Goal: Information Seeking & Learning: Learn about a topic

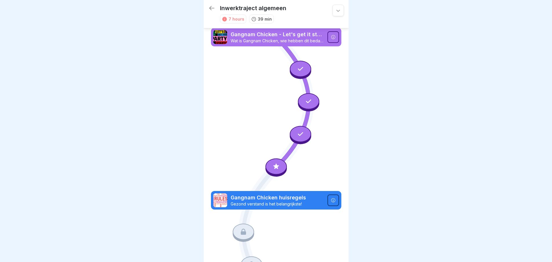
click at [270, 160] on div at bounding box center [276, 167] width 21 height 16
click at [415, 160] on div at bounding box center [276, 131] width 552 height 262
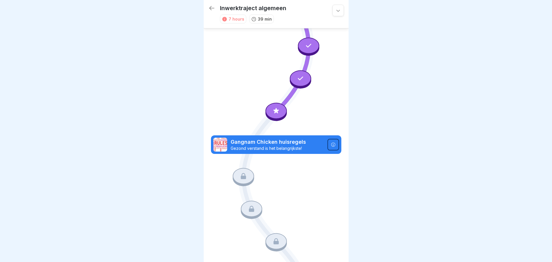
scroll to position [87, 0]
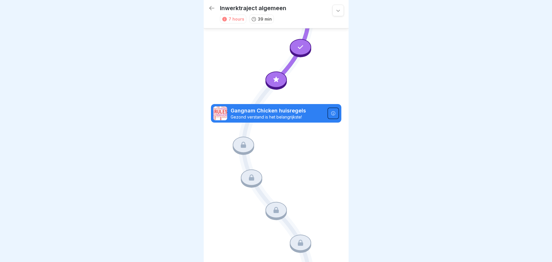
click at [241, 141] on icon at bounding box center [244, 145] width 8 height 8
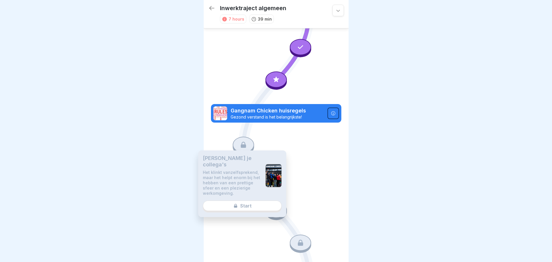
click at [356, 167] on div at bounding box center [276, 131] width 552 height 262
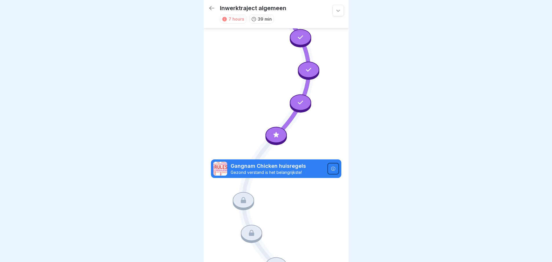
scroll to position [0, 0]
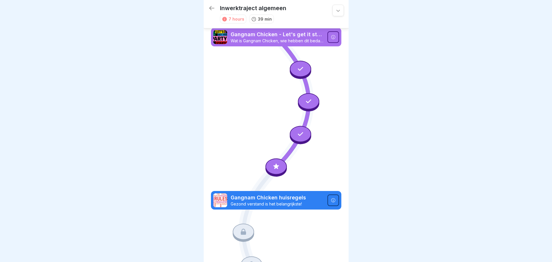
click at [275, 163] on icon at bounding box center [277, 167] width 8 height 8
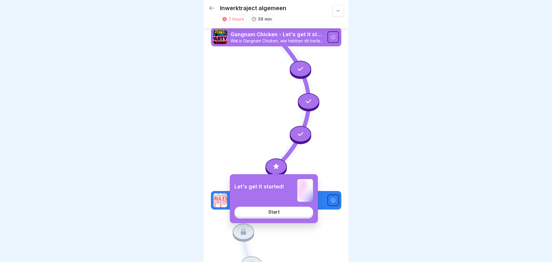
click at [263, 213] on link "Start" at bounding box center [274, 212] width 79 height 10
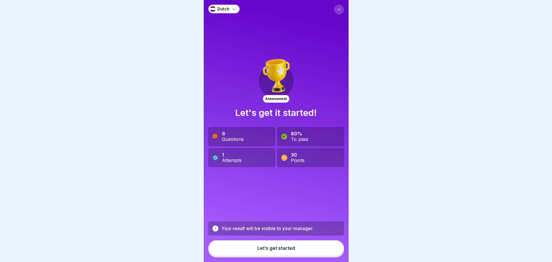
scroll to position [4, 0]
click at [274, 252] on button "Let’s get started" at bounding box center [276, 248] width 136 height 16
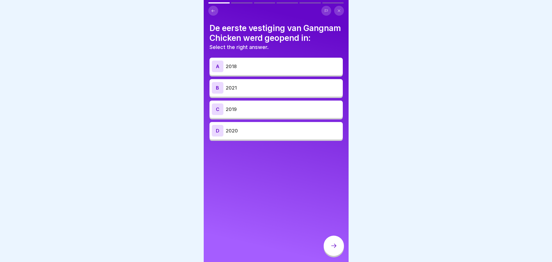
click at [216, 9] on button at bounding box center [213, 11] width 10 height 10
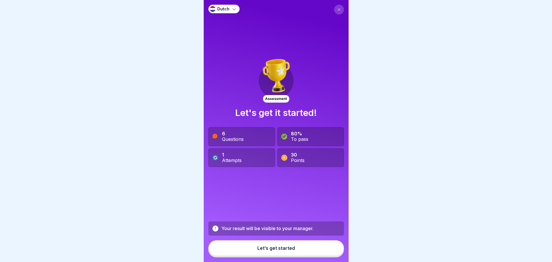
click at [337, 8] on icon at bounding box center [338, 9] width 3 height 3
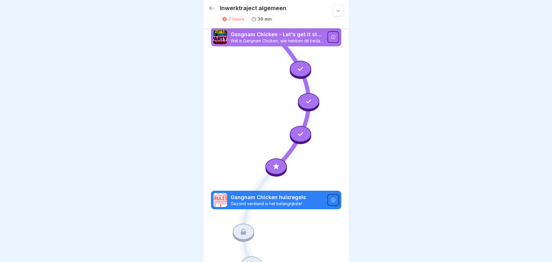
click at [297, 66] on icon at bounding box center [301, 69] width 8 height 8
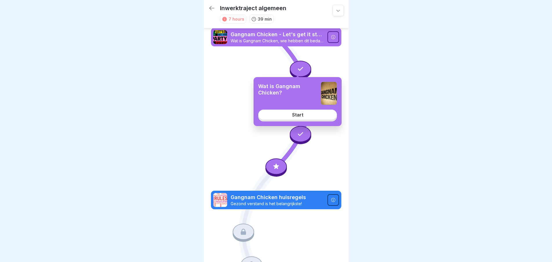
click at [297, 115] on div "Start" at bounding box center [297, 114] width 11 height 5
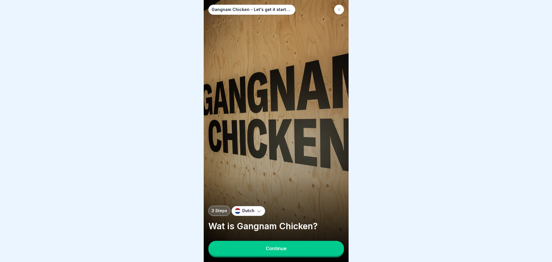
click at [290, 256] on button "Continue" at bounding box center [276, 248] width 136 height 15
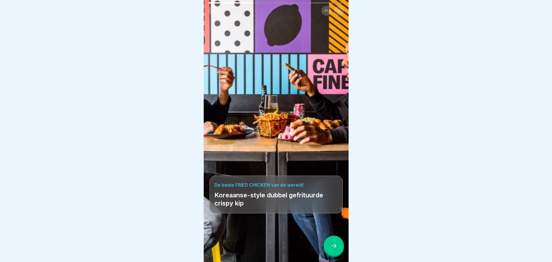
click at [328, 247] on div at bounding box center [334, 246] width 20 height 20
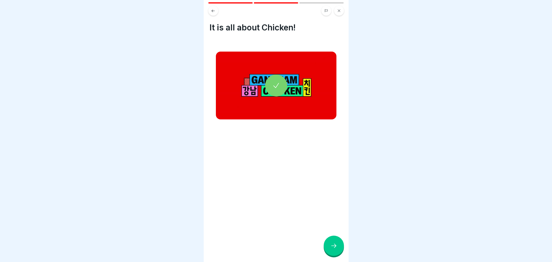
click at [339, 251] on div at bounding box center [334, 246] width 20 height 20
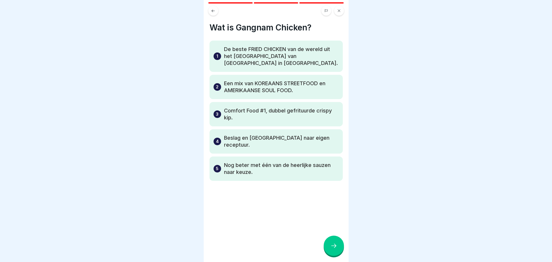
click at [333, 249] on icon at bounding box center [333, 245] width 7 height 7
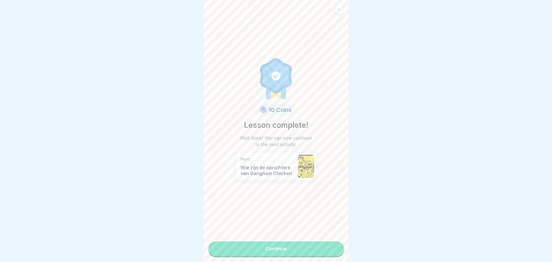
click at [312, 248] on link "Continue" at bounding box center [276, 248] width 136 height 14
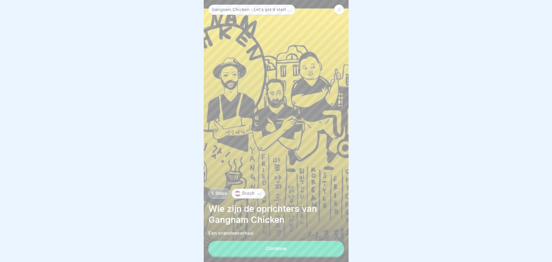
click at [311, 247] on button "Continue" at bounding box center [276, 248] width 136 height 15
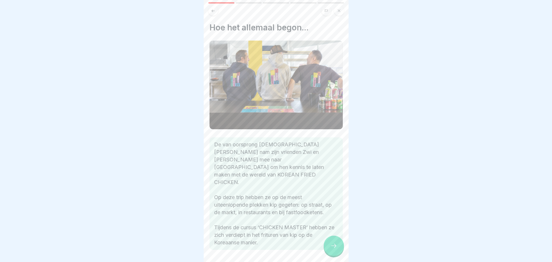
click at [335, 247] on div at bounding box center [334, 246] width 20 height 20
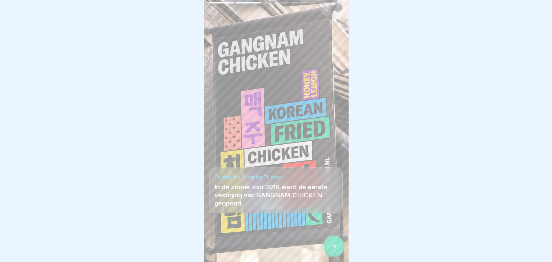
click at [335, 247] on icon at bounding box center [333, 245] width 7 height 7
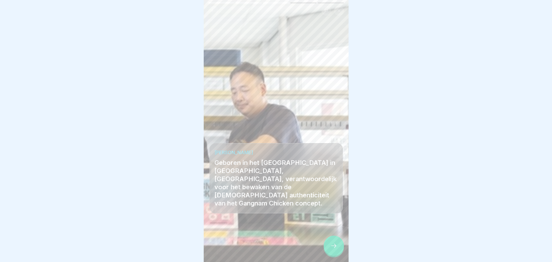
click at [336, 247] on div at bounding box center [334, 246] width 20 height 20
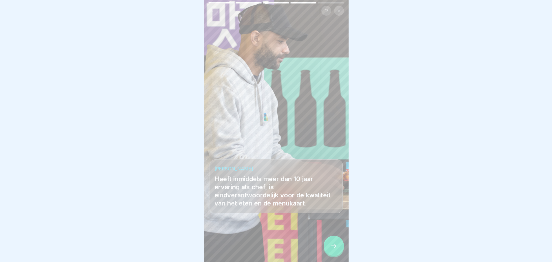
click at [336, 247] on div at bounding box center [334, 246] width 20 height 20
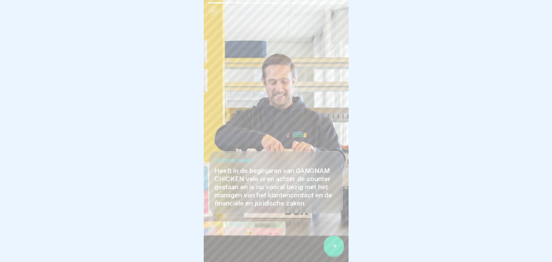
click at [336, 247] on icon at bounding box center [333, 245] width 7 height 7
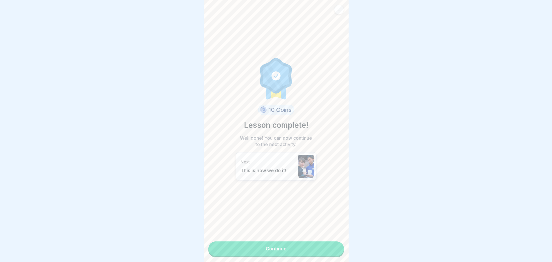
click at [334, 248] on link "Continue" at bounding box center [276, 248] width 136 height 14
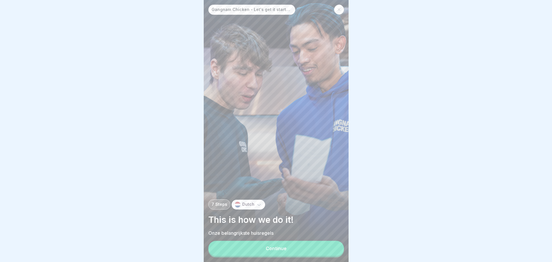
click at [334, 248] on button "Continue" at bounding box center [276, 248] width 136 height 15
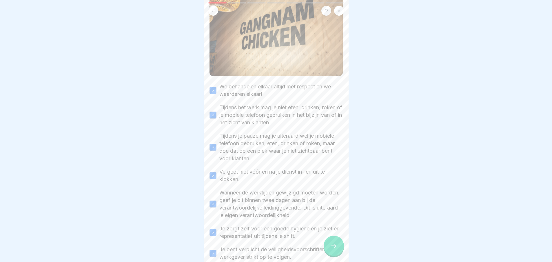
scroll to position [123, 0]
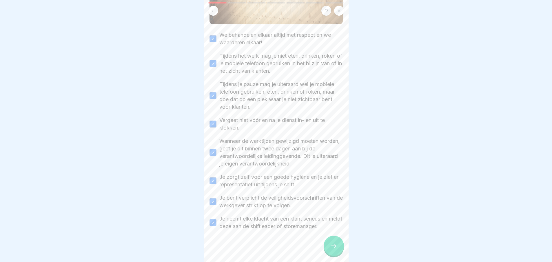
click at [338, 256] on div at bounding box center [334, 246] width 20 height 20
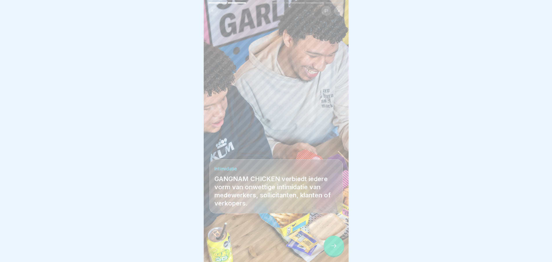
click at [333, 249] on icon at bounding box center [333, 245] width 7 height 7
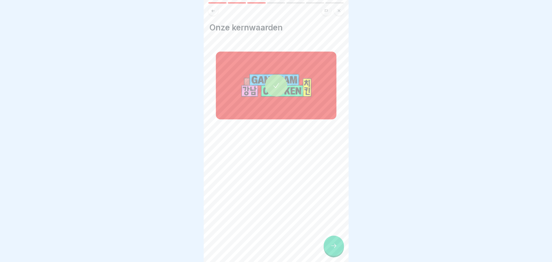
click at [276, 98] on div at bounding box center [276, 86] width 121 height 68
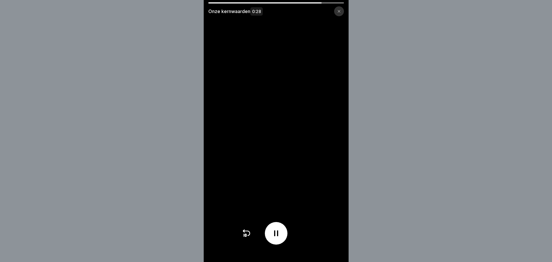
click at [248, 236] on icon at bounding box center [246, 233] width 9 height 9
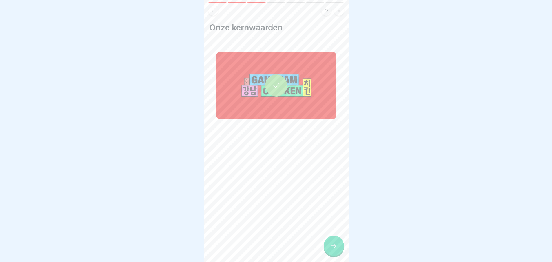
click at [334, 254] on div at bounding box center [334, 246] width 20 height 20
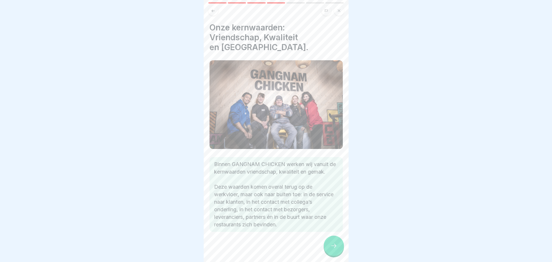
click at [336, 245] on div at bounding box center [334, 246] width 20 height 20
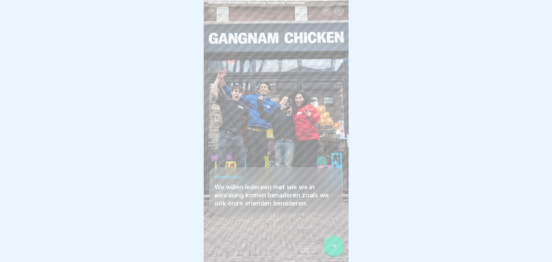
click at [336, 248] on icon at bounding box center [333, 245] width 7 height 7
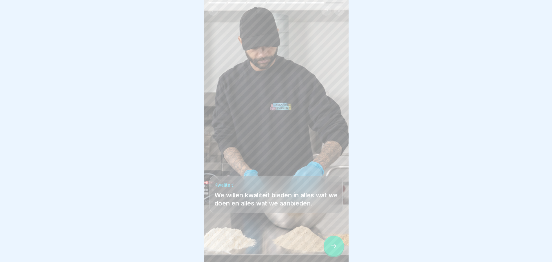
click at [335, 249] on icon at bounding box center [333, 245] width 7 height 7
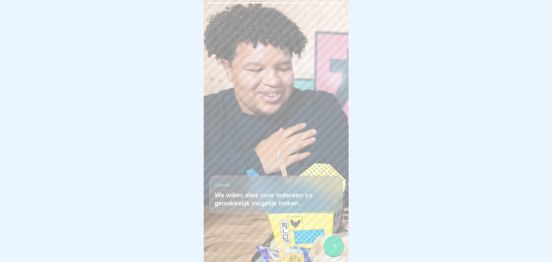
click at [335, 249] on icon at bounding box center [333, 245] width 7 height 7
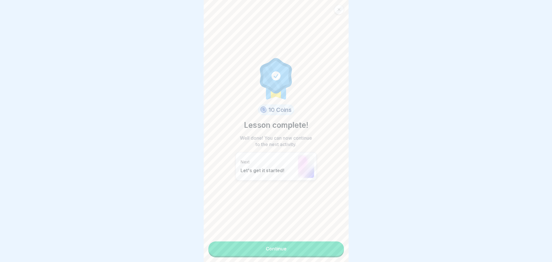
click at [335, 249] on link "Continue" at bounding box center [276, 248] width 136 height 14
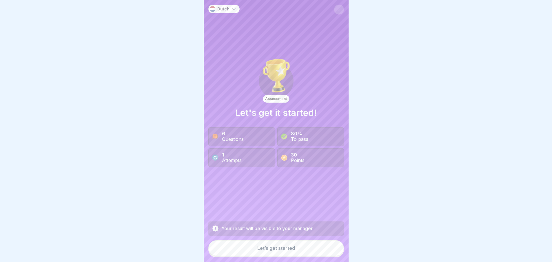
click at [317, 247] on button "Let’s get started" at bounding box center [276, 248] width 136 height 16
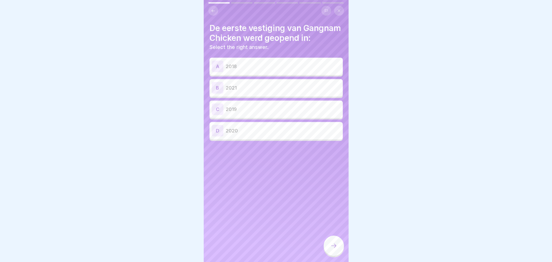
click at [264, 113] on p "2019" at bounding box center [283, 109] width 115 height 7
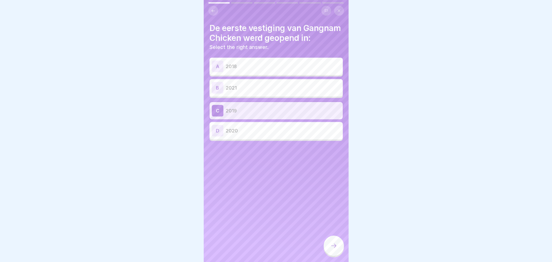
click at [333, 245] on div at bounding box center [334, 246] width 20 height 20
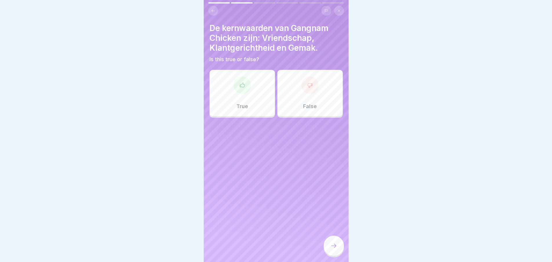
click at [316, 90] on div "False" at bounding box center [310, 93] width 66 height 46
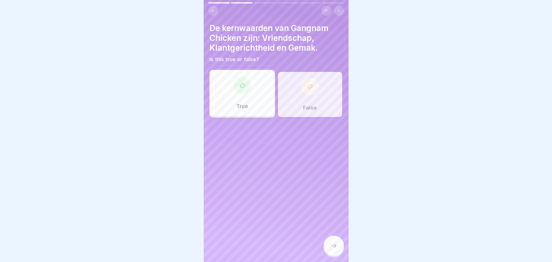
click at [339, 250] on div at bounding box center [334, 246] width 20 height 20
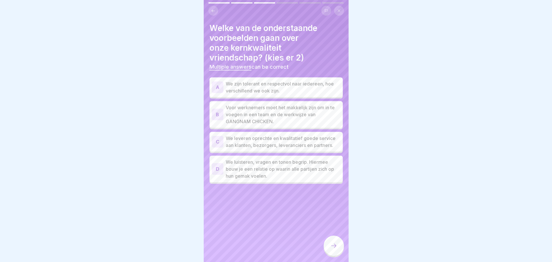
click at [221, 90] on div "A" at bounding box center [218, 87] width 12 height 12
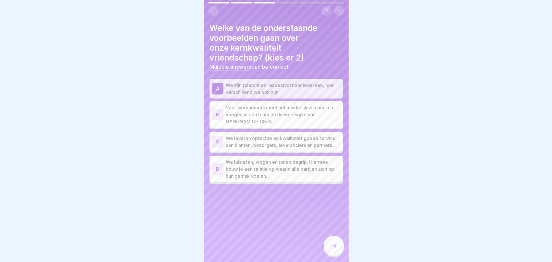
click at [217, 171] on div "D" at bounding box center [218, 169] width 12 height 12
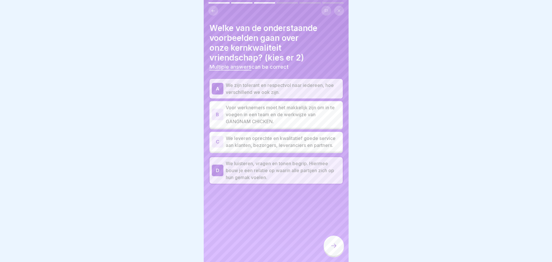
click at [337, 244] on div at bounding box center [334, 246] width 20 height 20
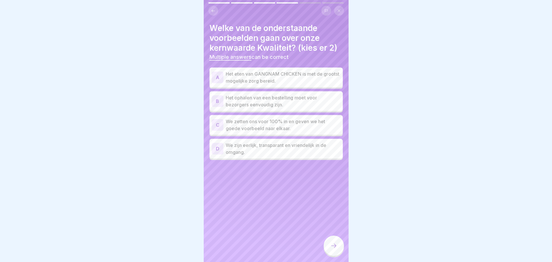
click at [220, 123] on div "C" at bounding box center [218, 125] width 12 height 12
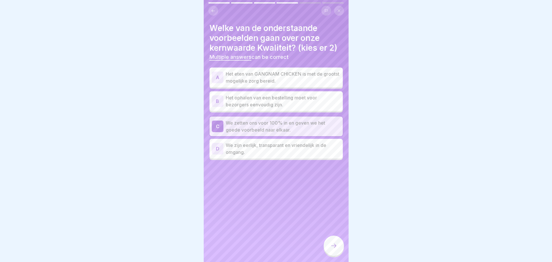
click at [242, 78] on p "Het eten van GANGNAM CHICKEN is met de grootst mogelijke zorg bereid." at bounding box center [283, 77] width 115 height 14
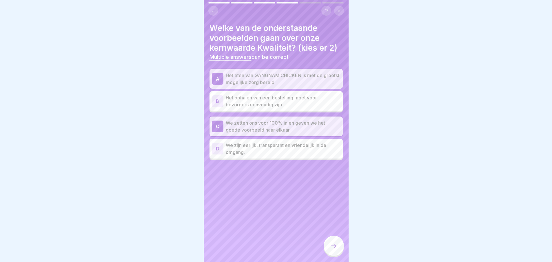
click at [337, 255] on div at bounding box center [334, 246] width 20 height 20
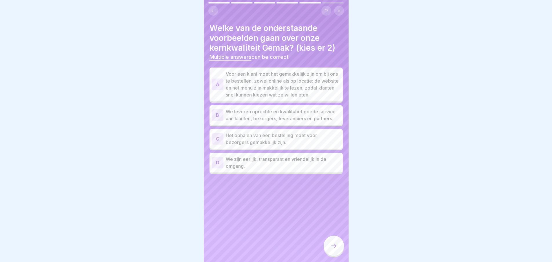
click at [299, 94] on p "Voor een klant moet het gemakkelijk zijn om bij ons te bestellen, zowel online …" at bounding box center [283, 84] width 115 height 28
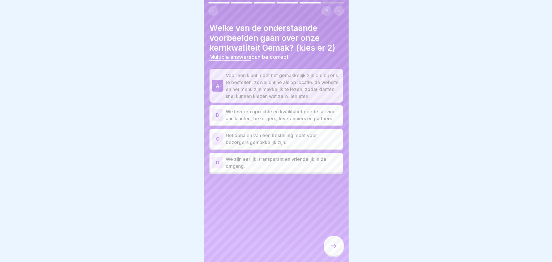
click at [290, 146] on p "Het ophalen van een bestelling moet voor bezorgers gemakkelijk zijn." at bounding box center [283, 139] width 115 height 14
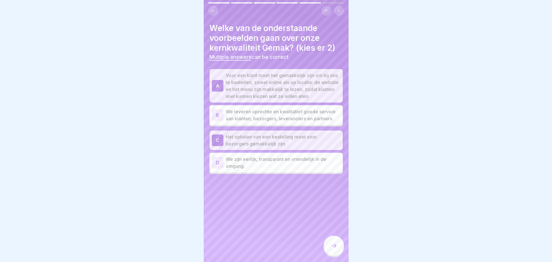
click at [331, 247] on icon at bounding box center [333, 245] width 7 height 7
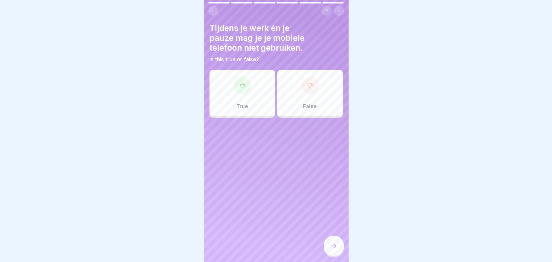
click at [302, 92] on div at bounding box center [310, 85] width 17 height 17
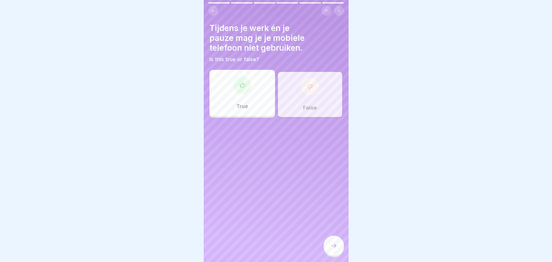
click at [333, 248] on icon at bounding box center [333, 245] width 7 height 7
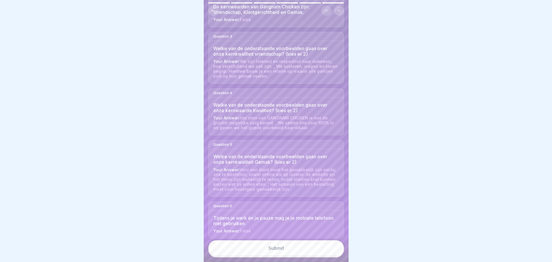
scroll to position [4, 0]
click at [292, 251] on button "Submit" at bounding box center [276, 248] width 136 height 16
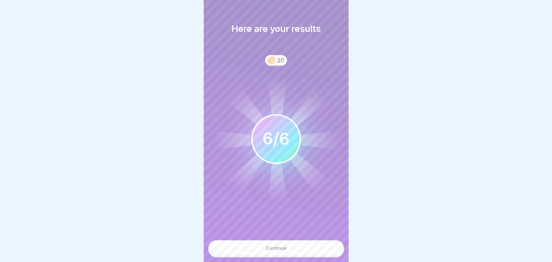
click at [290, 248] on button "Continue" at bounding box center [276, 248] width 136 height 16
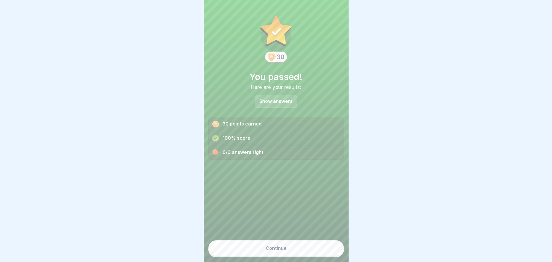
click at [305, 249] on button "Continue" at bounding box center [276, 248] width 136 height 16
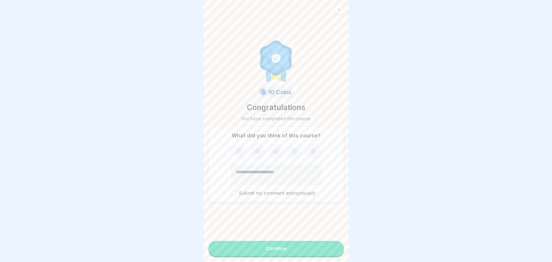
click at [278, 248] on div "Continue" at bounding box center [276, 248] width 21 height 5
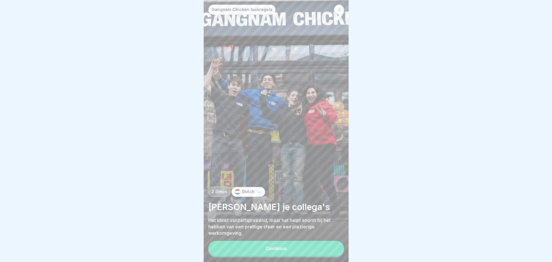
click at [339, 8] on icon at bounding box center [338, 9] width 3 height 3
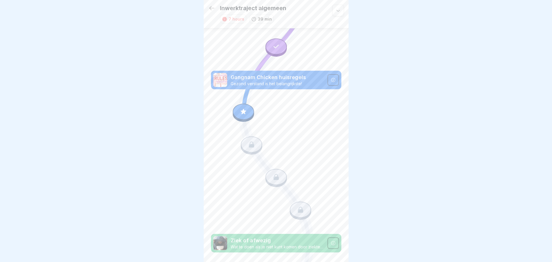
scroll to position [116, 0]
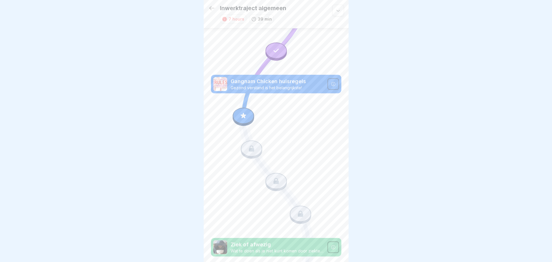
click at [241, 112] on icon at bounding box center [244, 116] width 8 height 8
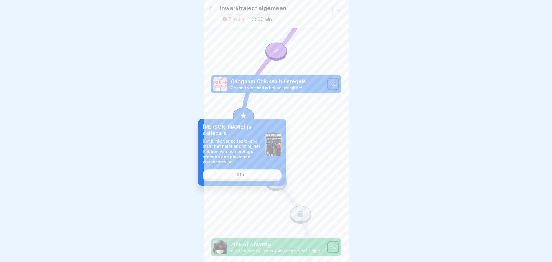
click at [246, 172] on link "Start" at bounding box center [242, 174] width 79 height 10
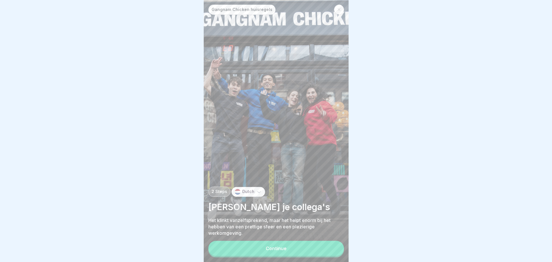
click at [271, 253] on button "Continue" at bounding box center [276, 248] width 136 height 15
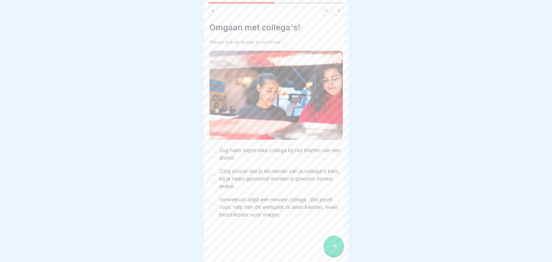
click at [211, 151] on button "Zeg hallo tegen elke collega bij het starten van een dienst." at bounding box center [213, 154] width 7 height 7
click at [214, 176] on button "Zorg ervoor dat je de namen van je collega's kent, bij je naam genoemd worden i…" at bounding box center [213, 178] width 7 height 7
click at [216, 208] on div "Verwelkom altijd een nieuwe collega. Stel jezelf voor, help hen de werkplek te …" at bounding box center [276, 207] width 133 height 23
click at [216, 206] on button "Verwelkom altijd een nieuwe collega. Stel jezelf voor, help hen de werkplek te …" at bounding box center [213, 207] width 7 height 7
click at [342, 246] on div at bounding box center [334, 246] width 20 height 20
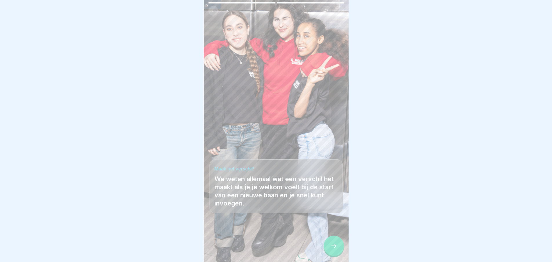
click at [332, 249] on icon at bounding box center [333, 245] width 7 height 7
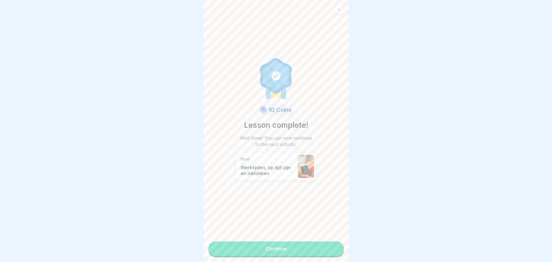
click at [269, 251] on link "Continue" at bounding box center [276, 248] width 136 height 14
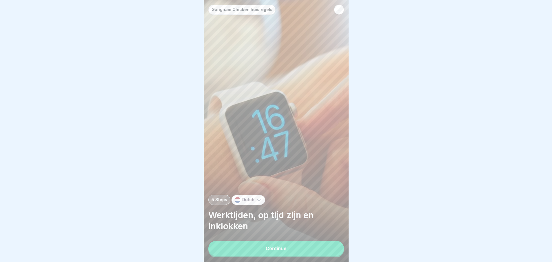
click at [277, 251] on div "Continue" at bounding box center [276, 248] width 21 height 5
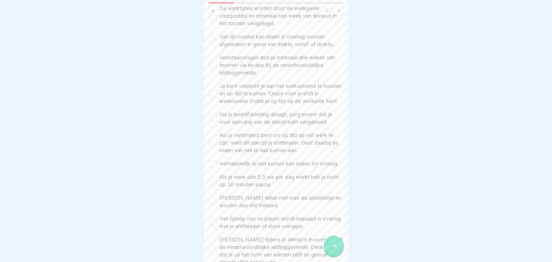
scroll to position [98, 0]
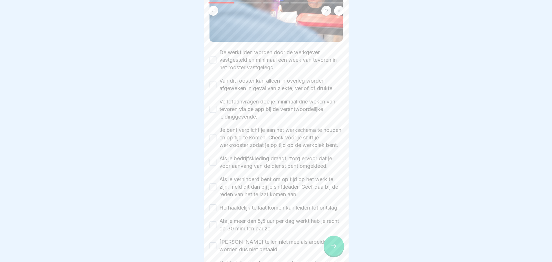
click at [252, 55] on label "De werktijden worden door de werkgever vastgesteld en minimaal een week van tev…" at bounding box center [281, 60] width 124 height 23
click at [217, 57] on button "De werktijden worden door de werkgever vastgesteld en minimaal een week van tev…" at bounding box center [213, 60] width 7 height 7
click at [247, 79] on label "Van dit rooster kan alleen in overleg worden afgeweken in geval van ziekte, ver…" at bounding box center [281, 84] width 124 height 15
click at [217, 81] on button "Van dit rooster kan alleen in overleg worden afgeweken in geval van ziekte, ver…" at bounding box center [213, 84] width 7 height 7
click at [253, 106] on label "Verlofaanvragen doe je minimaal drie weken van tevoren via de app bij de verant…" at bounding box center [281, 109] width 124 height 23
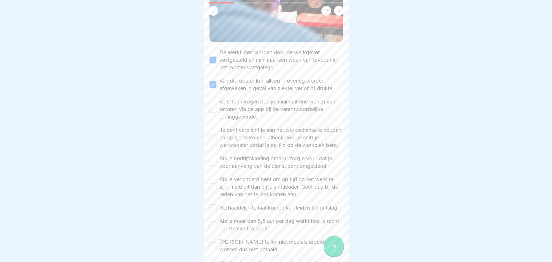
click at [217, 106] on button "Verlofaanvragen doe je minimaal drie weken van tevoren via de app bij de verant…" at bounding box center [213, 109] width 7 height 7
click at [261, 134] on label "Je bent verplicht je aan het werkschema te houden en op tijd te komen. Check vó…" at bounding box center [281, 137] width 124 height 23
click at [217, 134] on button "Je bent verplicht je aan het werkschema te houden en op tijd te komen. Check vó…" at bounding box center [213, 137] width 7 height 7
click at [254, 159] on label "Als je bedrijfskleding draagt, zorg ervoor dat je voor aanvang van de dienst be…" at bounding box center [281, 162] width 124 height 15
click at [217, 159] on button "Als je bedrijfskleding draagt, zorg ervoor dat je voor aanvang van de dienst be…" at bounding box center [213, 162] width 7 height 7
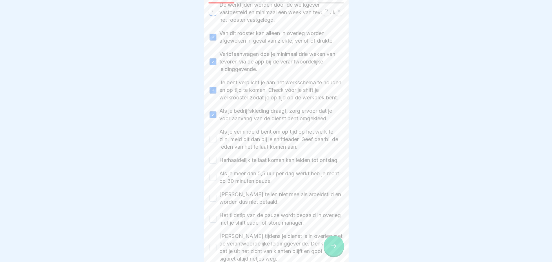
scroll to position [156, 0]
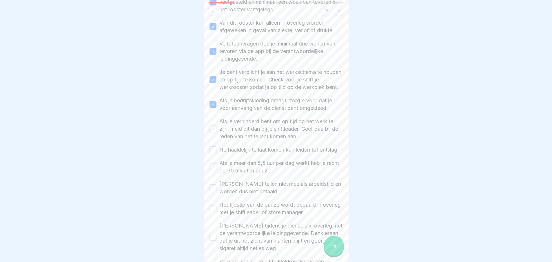
type button "on"
click at [234, 130] on label "Als je verhinderd bent om op tijd op het werk te zijn, meld dit dan bij je shif…" at bounding box center [281, 129] width 124 height 23
click at [217, 130] on button "Als je verhinderd bent om op tijd op het werk te zijn, meld dit dan bij je shif…" at bounding box center [213, 129] width 7 height 7
click at [214, 150] on div "Herhaaldelijk te laat komen kan leiden tot ontslag." at bounding box center [274, 150] width 129 height 8
click at [215, 153] on button "Herhaaldelijk te laat komen kan leiden tot ontslag." at bounding box center [213, 149] width 7 height 7
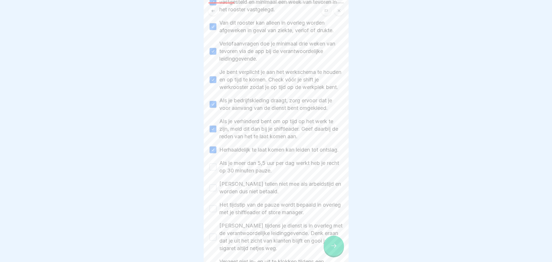
click at [215, 170] on button "Als je meer dan 5,5 uur per dag werkt heb je recht op 30 minuten pauze." at bounding box center [213, 167] width 7 height 7
click at [212, 191] on button "Pauzes tellen niet mee als arbeidstijd en worden dus niet betaald." at bounding box center [213, 187] width 7 height 7
click at [218, 212] on div "Het tijdstip van de pauze wordt bepaald in overleg met je shiftleader of store …" at bounding box center [276, 208] width 133 height 15
click at [214, 212] on button "Het tijdstip van de pauze wordt bepaald in overleg met je shiftleader of store …" at bounding box center [213, 208] width 7 height 7
drag, startPoint x: 217, startPoint y: 246, endPoint x: 216, endPoint y: 242, distance: 4.2
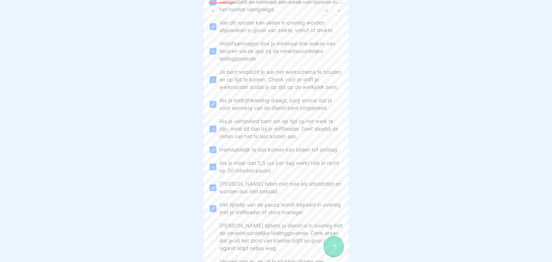
click at [217, 246] on div "Roken tijdens je dienst is in overleg met de verantwoordelijke leidinggevende. …" at bounding box center [276, 237] width 133 height 30
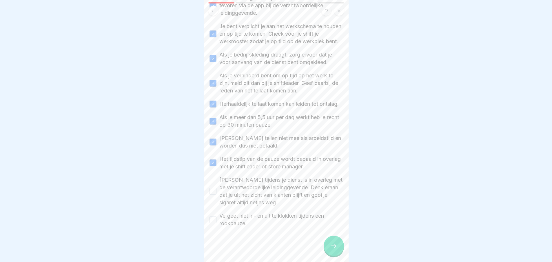
click at [216, 190] on div "Roken tijdens je dienst is in overleg met de verantwoordelijke leidinggevende. …" at bounding box center [276, 191] width 133 height 30
click at [213, 188] on button "Roken tijdens je dienst is in overleg met de verantwoordelijke leidinggevende. …" at bounding box center [213, 191] width 7 height 7
click at [213, 212] on div "Vergeet niet in- en uit te klokken tijdens een rookpauze." at bounding box center [276, 219] width 133 height 15
click at [213, 216] on button "Vergeet niet in- en uit te klokken tijdens een rookpauze." at bounding box center [213, 219] width 7 height 7
click at [335, 246] on icon at bounding box center [333, 245] width 7 height 7
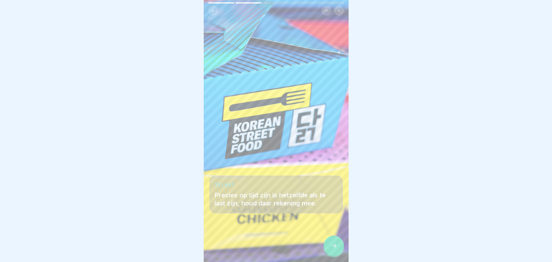
click at [327, 244] on div at bounding box center [334, 246] width 20 height 20
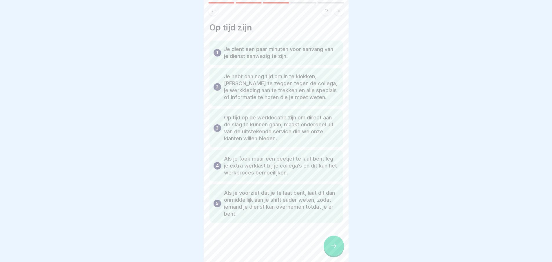
click at [330, 246] on div at bounding box center [334, 246] width 20 height 20
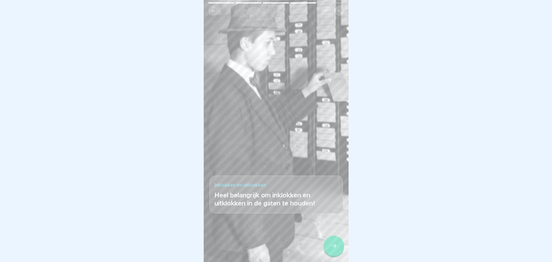
click at [330, 246] on div at bounding box center [334, 246] width 20 height 20
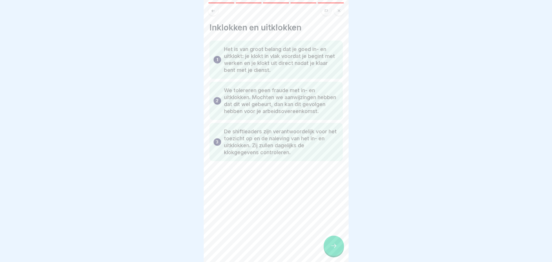
click at [335, 241] on div at bounding box center [334, 246] width 20 height 20
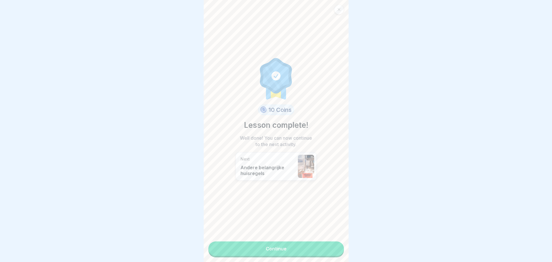
click at [322, 246] on link "Continue" at bounding box center [276, 248] width 136 height 14
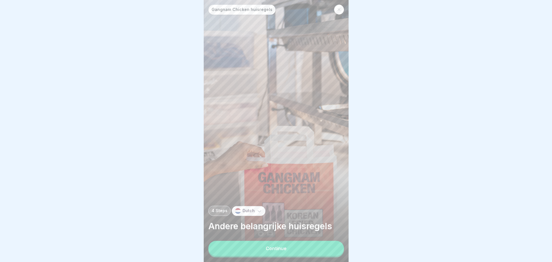
click at [287, 246] on button "Continue" at bounding box center [276, 248] width 136 height 15
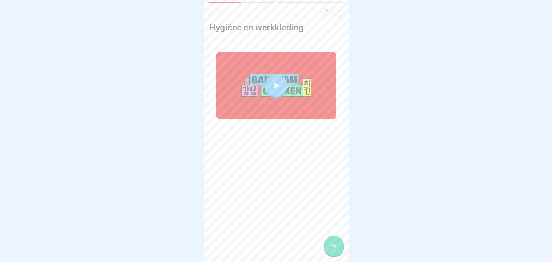
click at [255, 52] on div at bounding box center [276, 86] width 121 height 68
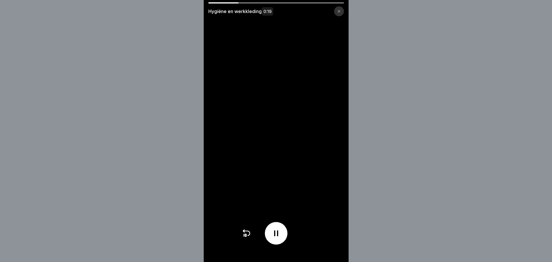
click at [375, 189] on div "Hygiëne en werkkleding 0:19" at bounding box center [276, 131] width 552 height 262
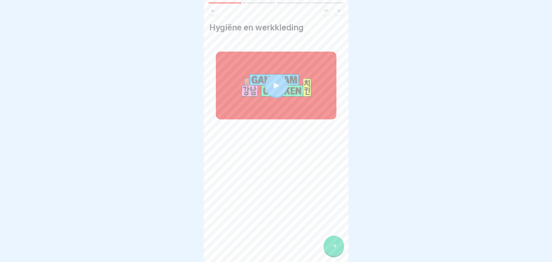
click at [274, 60] on div at bounding box center [276, 86] width 121 height 68
click at [337, 243] on icon at bounding box center [333, 245] width 7 height 7
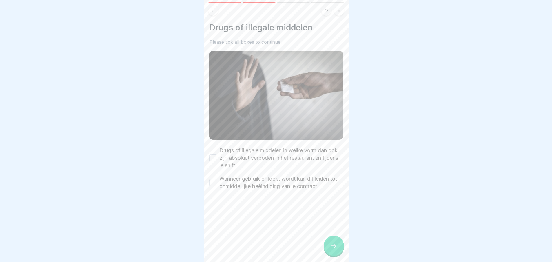
click at [240, 152] on label "Drugs of illegale middelen in welke vorm dan ook zijn absoluut verboden in het …" at bounding box center [281, 158] width 124 height 23
click at [217, 155] on button "Drugs of illegale middelen in welke vorm dan ook zijn absoluut verboden in het …" at bounding box center [213, 158] width 7 height 7
click at [234, 180] on label "Wanneer gebruik ontdekt wordt kan dit leiden tot onmiddellijke beëindiging van …" at bounding box center [281, 182] width 124 height 15
click at [217, 180] on button "Wanneer gebruik ontdekt wordt kan dit leiden tot onmiddellijke beëindiging van …" at bounding box center [213, 182] width 7 height 7
click at [335, 247] on icon at bounding box center [333, 245] width 7 height 7
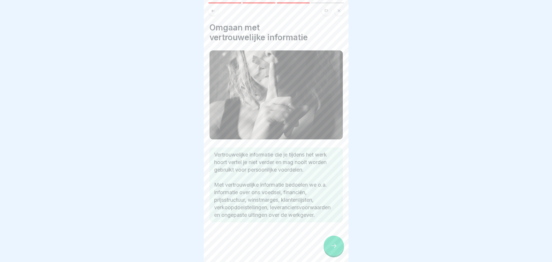
click at [326, 241] on div at bounding box center [334, 246] width 20 height 20
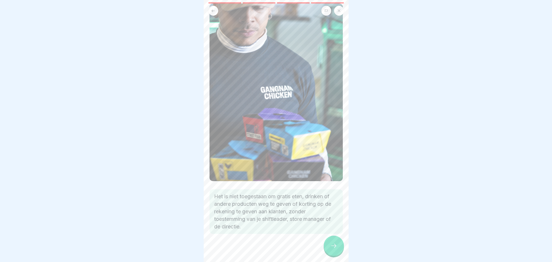
scroll to position [48, 0]
click at [330, 244] on icon at bounding box center [333, 245] width 7 height 7
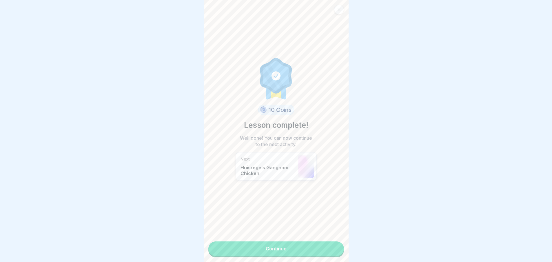
click at [311, 242] on link "Continue" at bounding box center [276, 248] width 136 height 14
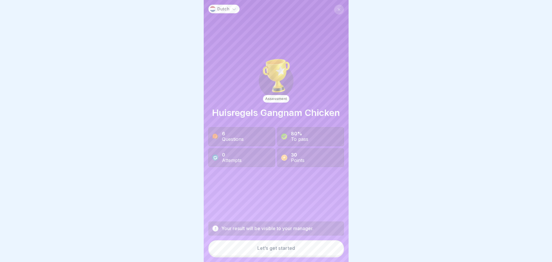
scroll to position [4, 0]
click at [305, 253] on button "Let’s get started" at bounding box center [276, 248] width 136 height 16
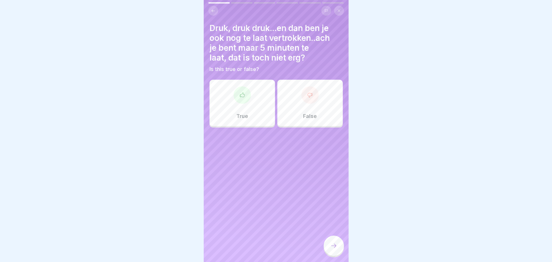
click at [308, 113] on p "False" at bounding box center [310, 116] width 14 height 6
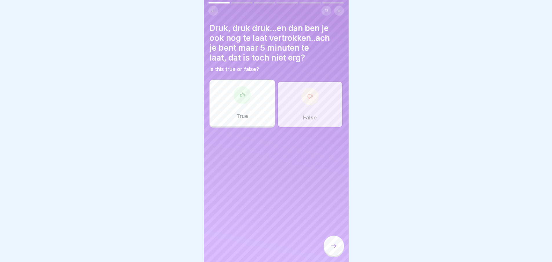
click at [342, 245] on div at bounding box center [334, 246] width 20 height 20
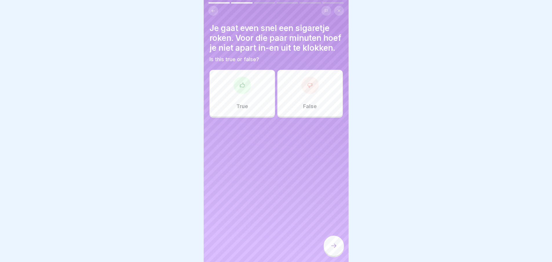
click at [304, 104] on div "False" at bounding box center [310, 93] width 66 height 46
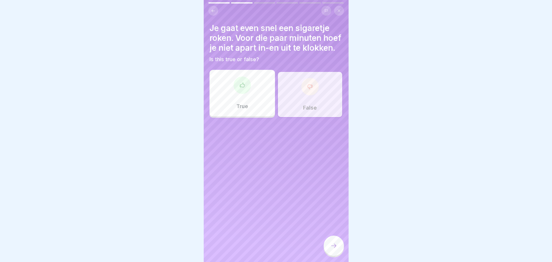
click at [333, 244] on icon at bounding box center [333, 245] width 7 height 7
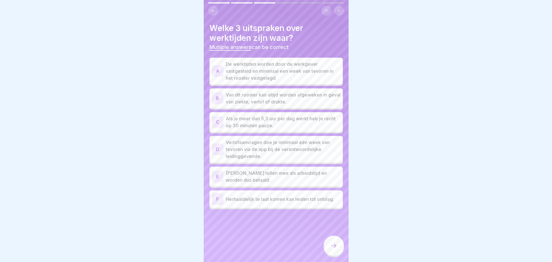
click at [242, 78] on div "A De werktijden worden door de werkgever vastgesteld en minimaal een week van t…" at bounding box center [276, 71] width 133 height 27
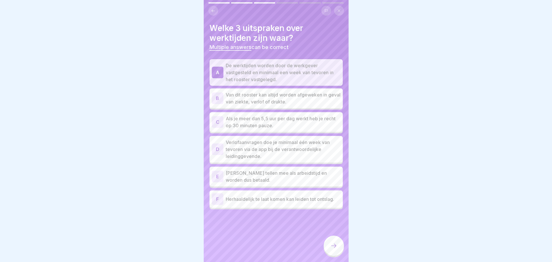
click at [231, 190] on div "F Herhaaldelijk te laat komen kan leiden tot ontslag." at bounding box center [276, 198] width 133 height 17
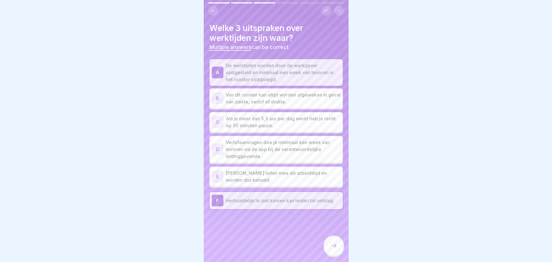
click at [239, 126] on div "C Als je meer dan 5,5 uur per dag werkt heb je recht op 30 minuten pauze." at bounding box center [276, 122] width 133 height 20
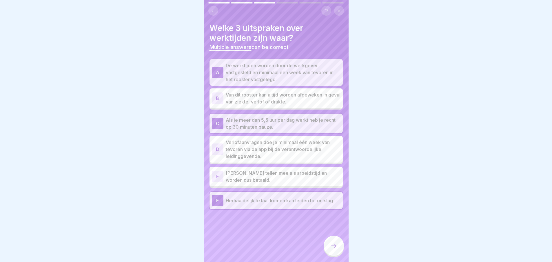
click at [333, 245] on icon at bounding box center [333, 245] width 7 height 7
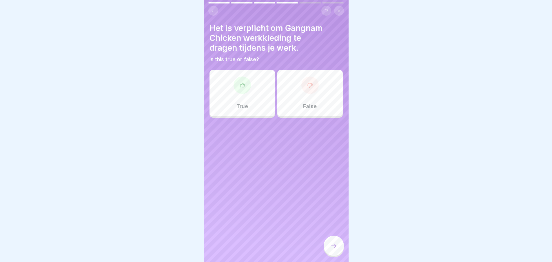
click at [293, 91] on div "False" at bounding box center [310, 93] width 66 height 46
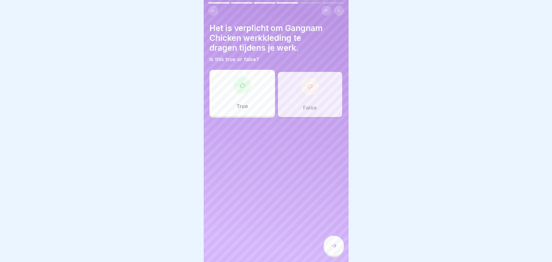
click at [335, 248] on icon at bounding box center [333, 245] width 7 height 7
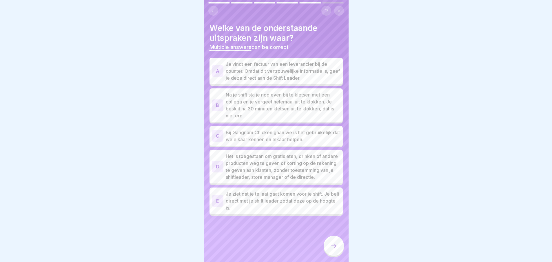
click at [292, 79] on div "A Je vindt een factuur van een leverancier bij de counter. Omdat dit vertrouwel…" at bounding box center [276, 71] width 133 height 27
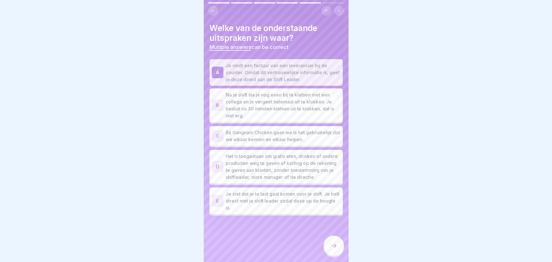
click at [272, 134] on p "Bij Gangnam Chicken gaan we is het gebruikelijk dat we elkaar kennen en elkaar …" at bounding box center [283, 136] width 115 height 14
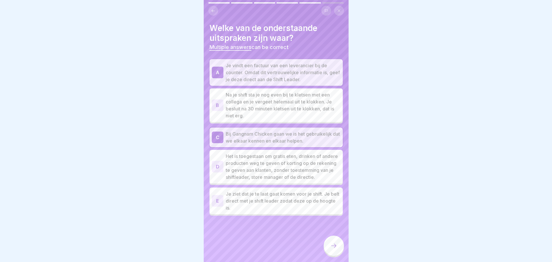
click at [304, 203] on p "Je ziet dat je te laat gaat komen voor je shift. Je belt direct met je shift le…" at bounding box center [283, 200] width 115 height 21
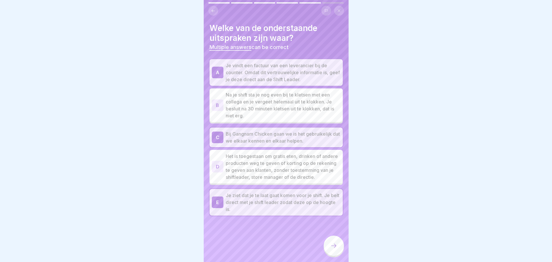
click at [333, 246] on icon at bounding box center [333, 245] width 7 height 7
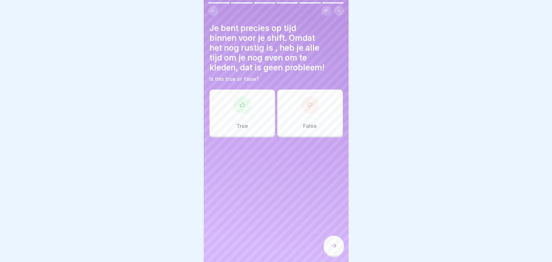
click at [309, 113] on div "False" at bounding box center [310, 113] width 66 height 46
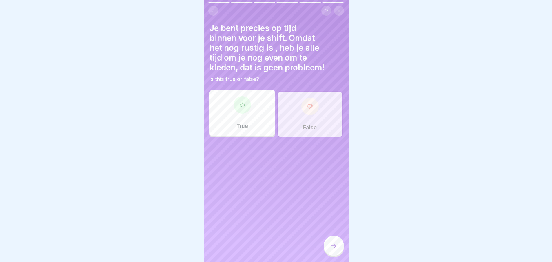
click at [333, 244] on icon at bounding box center [333, 245] width 7 height 7
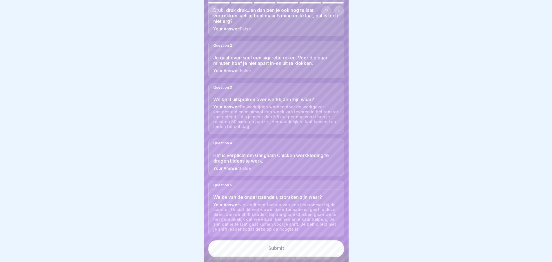
scroll to position [114, 0]
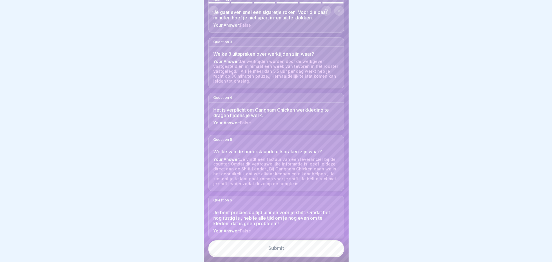
click at [276, 245] on button "Submit" at bounding box center [276, 248] width 136 height 16
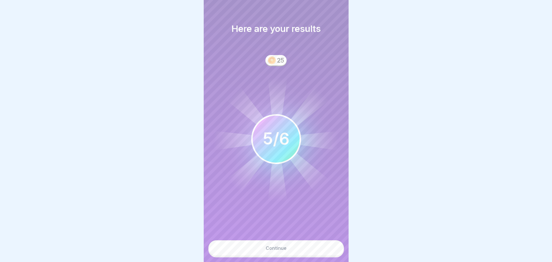
click at [284, 246] on button "Continue" at bounding box center [276, 248] width 136 height 16
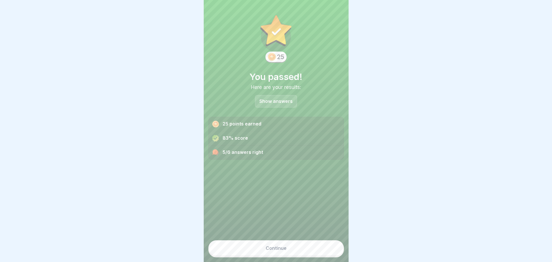
click at [279, 249] on div "Continue" at bounding box center [276, 248] width 21 height 5
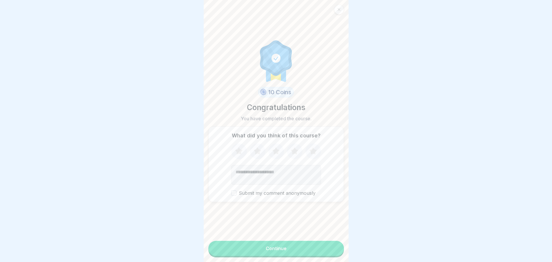
click at [279, 250] on div "Continue" at bounding box center [276, 248] width 21 height 5
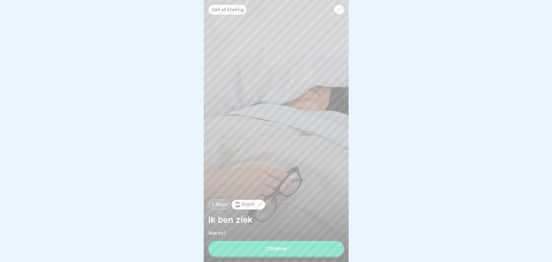
click at [279, 249] on div "Continue" at bounding box center [276, 248] width 21 height 5
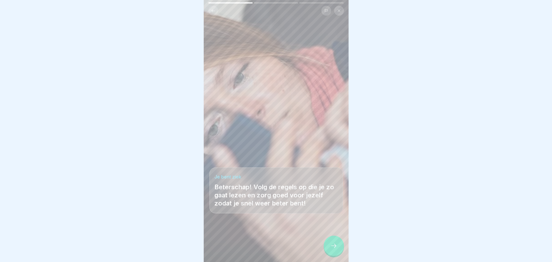
click at [333, 246] on icon at bounding box center [333, 245] width 7 height 7
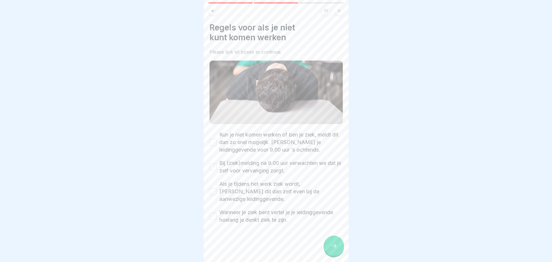
scroll to position [4, 0]
click at [268, 209] on label "Wanneer je ziek bent vertel je je leidinggevende hoelang je denkt ziek te zijn." at bounding box center [281, 216] width 124 height 15
click at [217, 213] on button "Wanneer je ziek bent vertel je je leidinggevende hoelang je denkt ziek te zijn." at bounding box center [213, 216] width 7 height 7
click at [261, 180] on label "Als je tijdens het werk ziek wordt, meldt dit dan zelf even bij de aanwezige le…" at bounding box center [281, 191] width 124 height 23
click at [217, 188] on button "Als je tijdens het werk ziek wordt, meldt dit dan zelf even bij de aanwezige le…" at bounding box center [213, 191] width 7 height 7
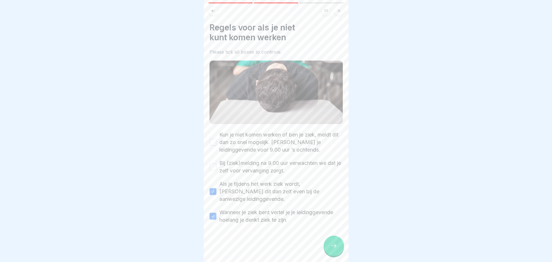
click at [257, 159] on label "Bij (ziek)melding na 9.00 uur verwachten we dat je zelf voor vervanging zorgt." at bounding box center [281, 166] width 124 height 15
click at [217, 164] on button "Bij (ziek)melding na 9.00 uur verwachten we dat je zelf voor vervanging zorgt." at bounding box center [213, 167] width 7 height 7
click at [257, 137] on label "Kun je niet komen werken of ben je ziek, meldt dit dan zo snel mogelijk. Bel je…" at bounding box center [281, 142] width 124 height 23
click at [217, 139] on button "Kun je niet komen werken of ben je ziek, meldt dit dan zo snel mogelijk. Bel je…" at bounding box center [213, 142] width 7 height 7
type button "on"
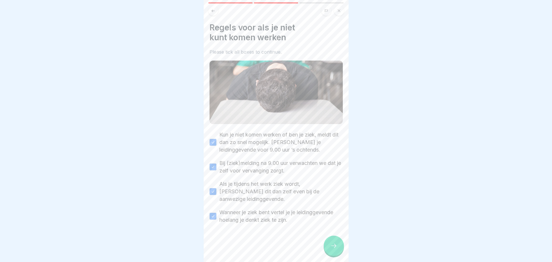
click at [328, 239] on div at bounding box center [334, 246] width 20 height 20
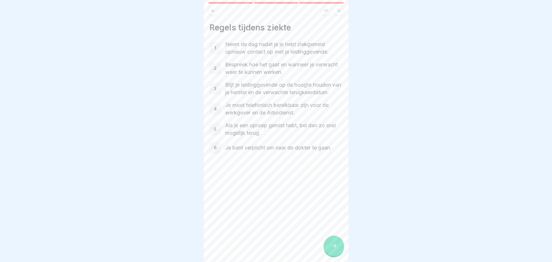
click at [241, 35] on div "Regels tijdens ziekte 1 Neem de dag nadat je je hebt ziekgemeld opnieuw contact…" at bounding box center [276, 88] width 133 height 131
click at [334, 244] on icon at bounding box center [333, 245] width 7 height 7
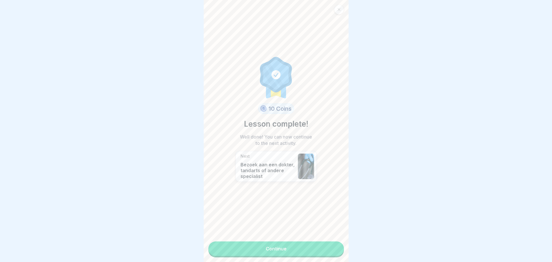
click at [311, 245] on link "Continue" at bounding box center [276, 248] width 136 height 14
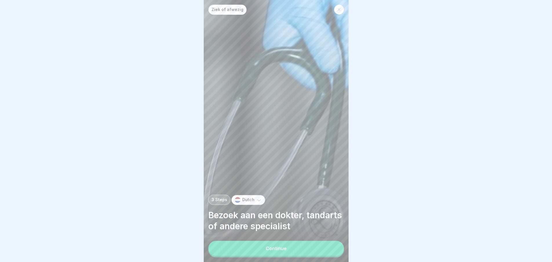
click at [311, 245] on button "Continue" at bounding box center [276, 248] width 136 height 15
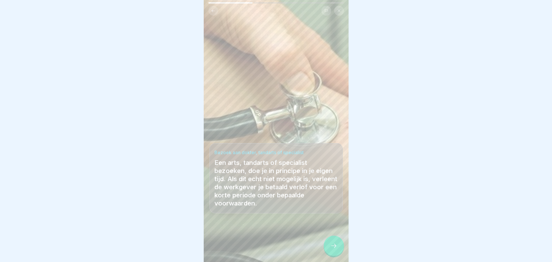
click at [330, 245] on icon at bounding box center [333, 245] width 7 height 7
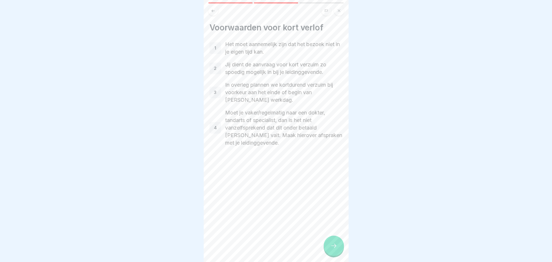
click at [334, 245] on icon at bounding box center [333, 245] width 7 height 7
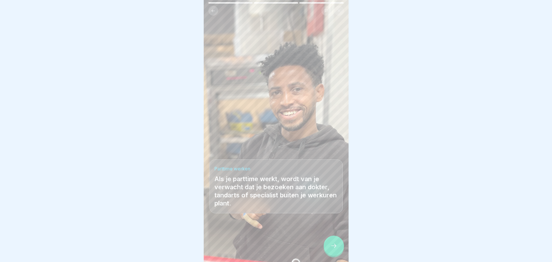
click at [334, 245] on icon at bounding box center [333, 245] width 7 height 7
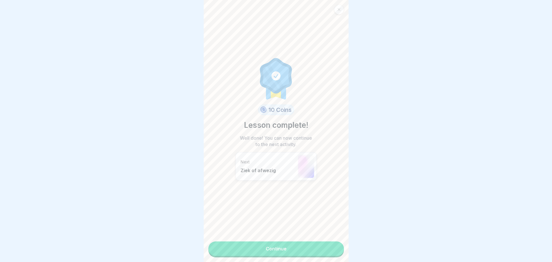
click at [320, 243] on link "Continue" at bounding box center [276, 248] width 136 height 14
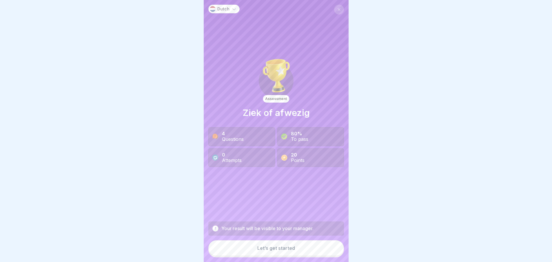
click at [306, 248] on button "Let’s get started" at bounding box center [276, 248] width 136 height 16
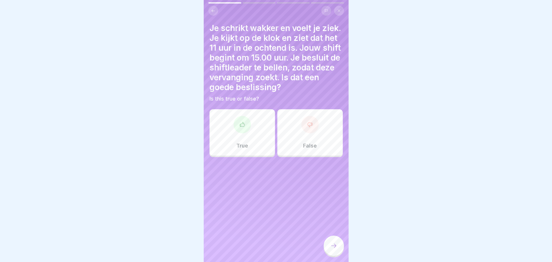
click at [238, 122] on div at bounding box center [242, 124] width 17 height 17
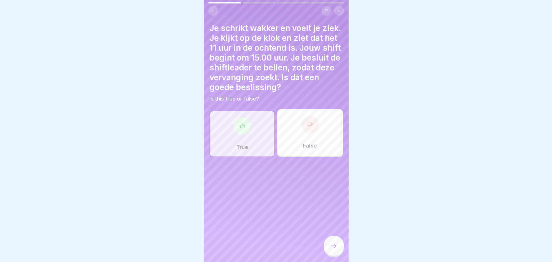
click at [330, 244] on icon at bounding box center [333, 245] width 7 height 7
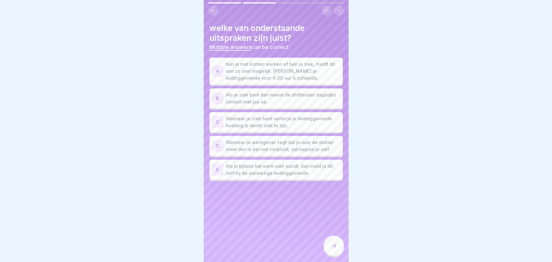
click at [261, 65] on p "Kun je niet komen werken of ben je ziek, meldt dit dan zo snel mogelijk. Bel je…" at bounding box center [283, 71] width 115 height 21
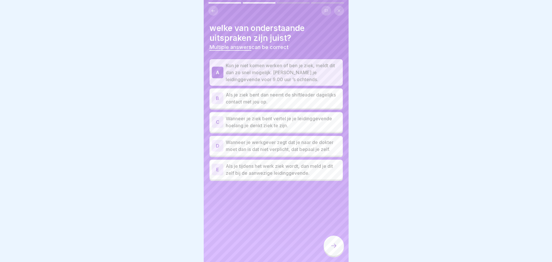
click at [278, 170] on p "Als je tijdens het werk ziek wordt, dan meld je dit zelf bij de aanwezige leidi…" at bounding box center [283, 170] width 115 height 14
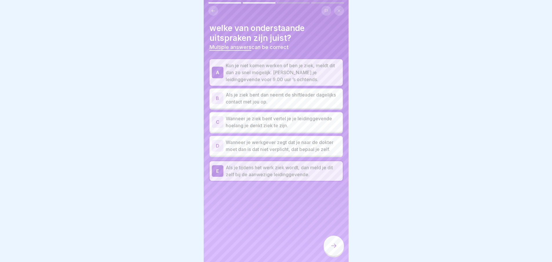
click at [251, 147] on p "Wanneer je werkgever zegt dat je naar de dokter moet dan is dat niet verplicht,…" at bounding box center [283, 146] width 115 height 14
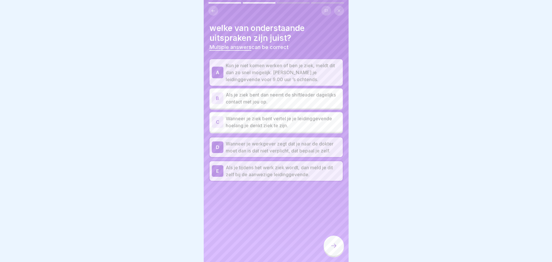
click at [269, 124] on p "Wanneer je ziek bent vertel je je leidinggevende hoelang je denkt ziek te zijn." at bounding box center [283, 122] width 115 height 14
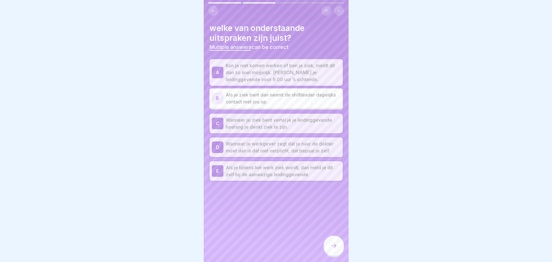
click at [331, 245] on icon at bounding box center [333, 245] width 7 height 7
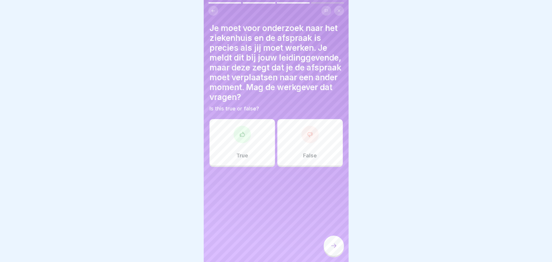
click at [255, 157] on div "True" at bounding box center [243, 142] width 66 height 46
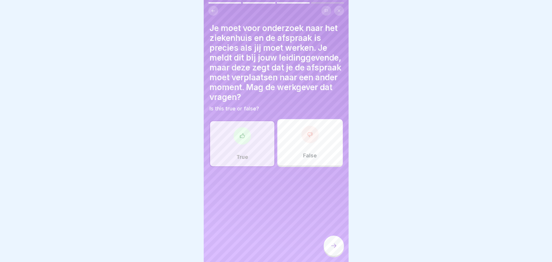
click at [341, 253] on div at bounding box center [334, 247] width 20 height 22
click at [331, 249] on icon at bounding box center [333, 245] width 7 height 7
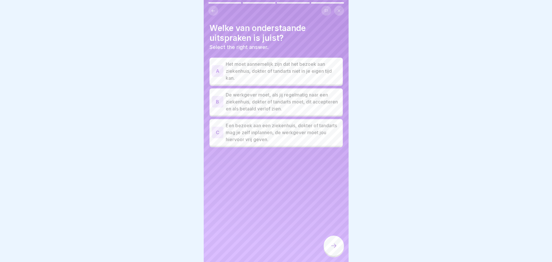
click at [257, 73] on p "Het moet aannemelijk zijn dat het bezoek aan ziekenhuis, dokter of tandarts nie…" at bounding box center [283, 71] width 115 height 21
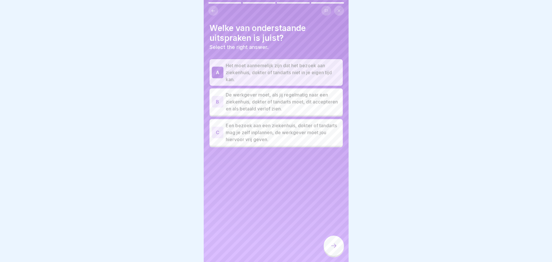
click at [332, 243] on div at bounding box center [334, 246] width 20 height 20
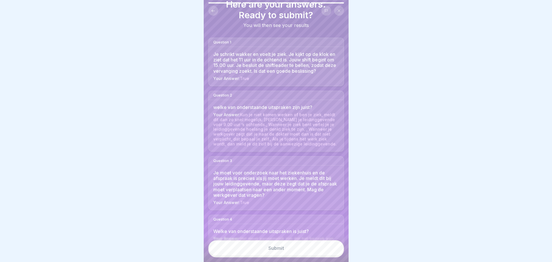
scroll to position [43, 0]
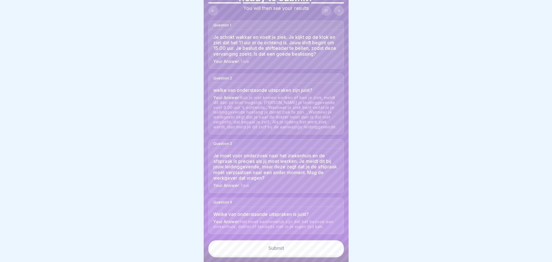
click at [263, 252] on button "Submit" at bounding box center [276, 248] width 136 height 16
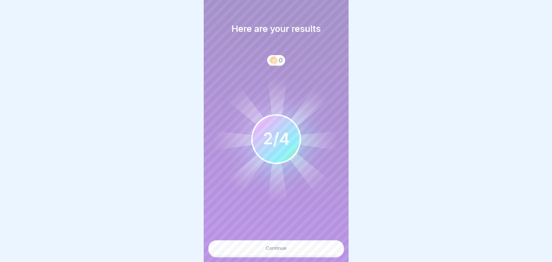
click at [268, 252] on button "Continue" at bounding box center [276, 248] width 136 height 16
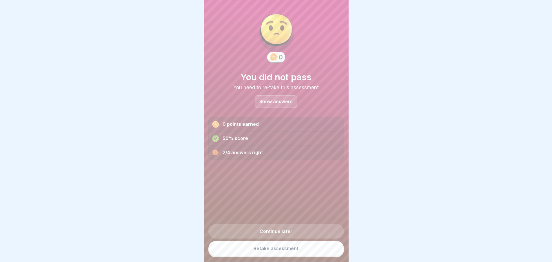
click at [281, 99] on p "Show answers" at bounding box center [275, 101] width 33 height 5
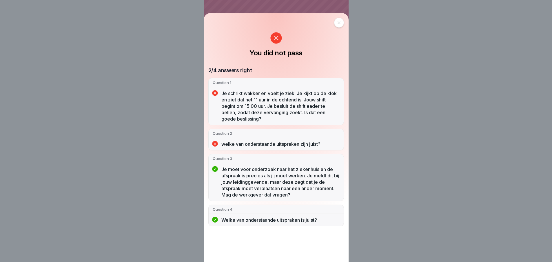
click at [411, 141] on div "You did not pass 2/4 answers right Question 1 Je schrikt wakker en voelt je zie…" at bounding box center [276, 131] width 552 height 262
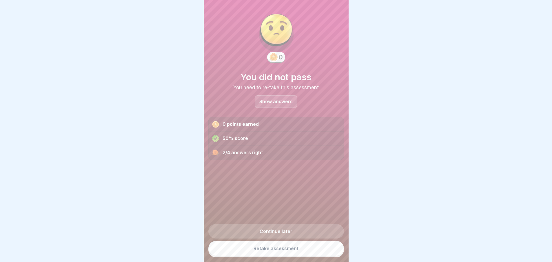
click at [298, 254] on div "Continue later Retake assessment" at bounding box center [276, 238] width 136 height 38
click at [298, 254] on link "Retake assessment" at bounding box center [276, 248] width 136 height 15
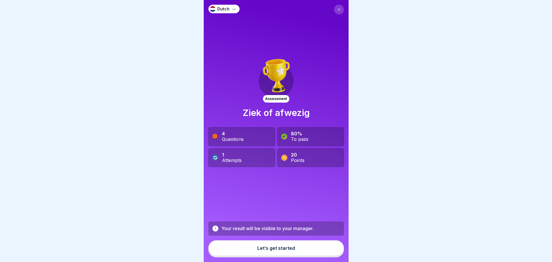
scroll to position [4, 0]
click at [240, 247] on button "Let’s get started" at bounding box center [276, 248] width 136 height 16
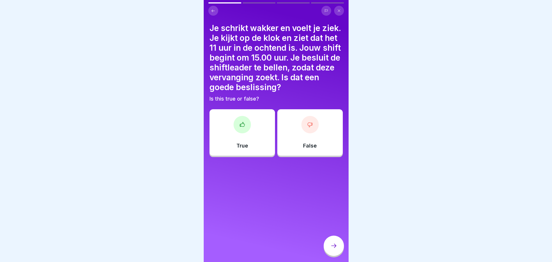
click at [298, 143] on div "False" at bounding box center [310, 132] width 66 height 46
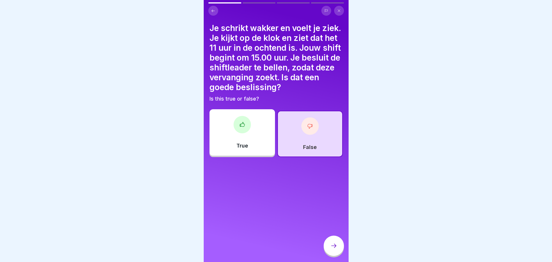
click at [332, 246] on icon at bounding box center [333, 245] width 7 height 7
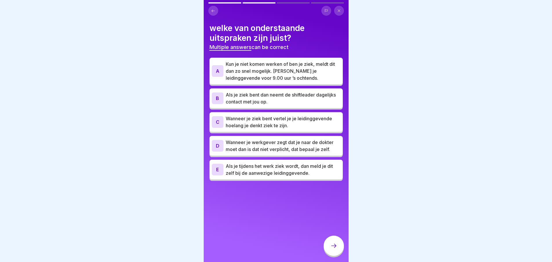
click at [213, 95] on div "B" at bounding box center [218, 98] width 12 height 12
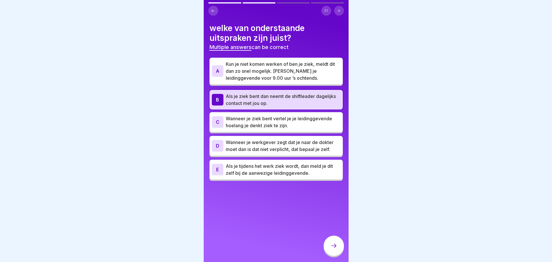
click at [212, 116] on div "C" at bounding box center [218, 122] width 12 height 12
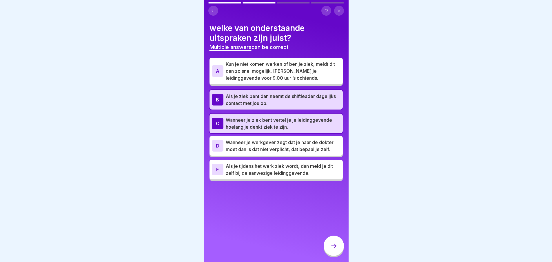
click at [230, 163] on p "Als je tijdens het werk ziek wordt, dan meld je dit zelf bij de aanwezige leidi…" at bounding box center [283, 170] width 115 height 14
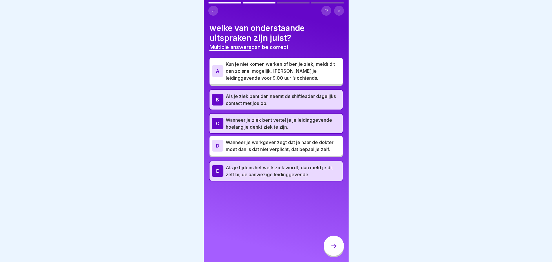
click at [339, 241] on div at bounding box center [334, 246] width 20 height 20
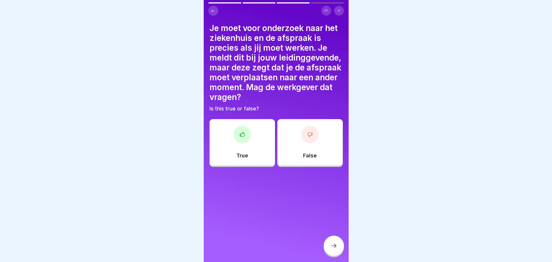
click at [237, 157] on div "True" at bounding box center [243, 142] width 66 height 46
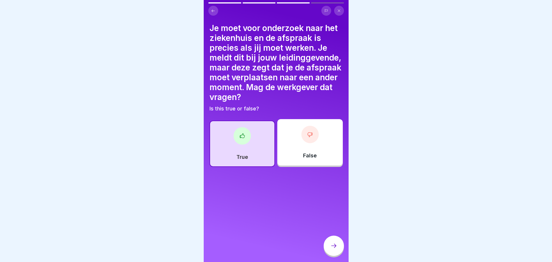
click at [339, 237] on div at bounding box center [334, 247] width 20 height 22
click at [338, 243] on div at bounding box center [334, 246] width 20 height 20
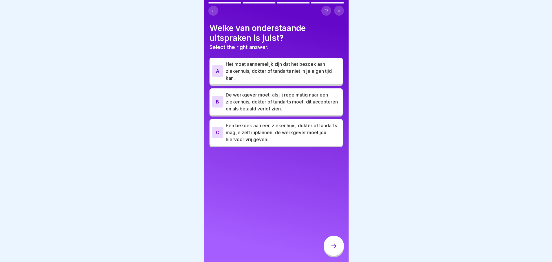
click at [276, 68] on p "Het moet aannemelijk zijn dat het bezoek aan ziekenhuis, dokter of tandarts nie…" at bounding box center [283, 71] width 115 height 21
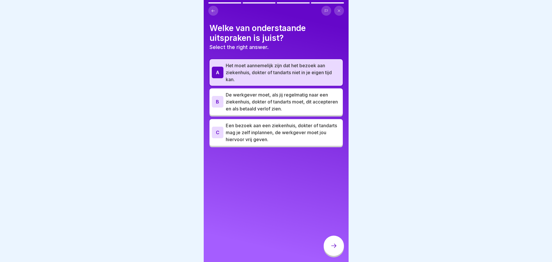
click at [327, 243] on div at bounding box center [334, 246] width 20 height 20
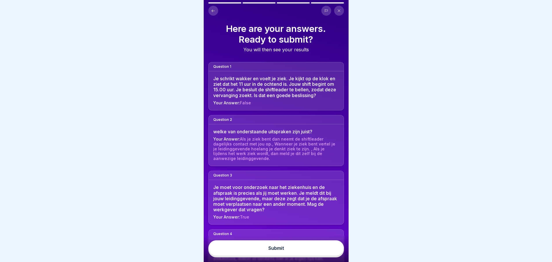
click at [309, 249] on button "Submit" at bounding box center [276, 248] width 136 height 16
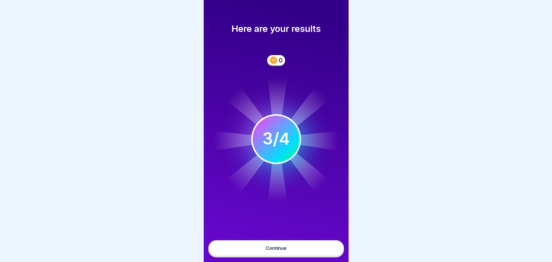
click at [285, 247] on div "Continue" at bounding box center [276, 248] width 21 height 5
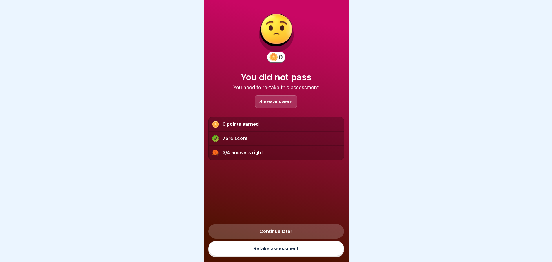
click at [275, 95] on div "Show answers" at bounding box center [276, 101] width 42 height 12
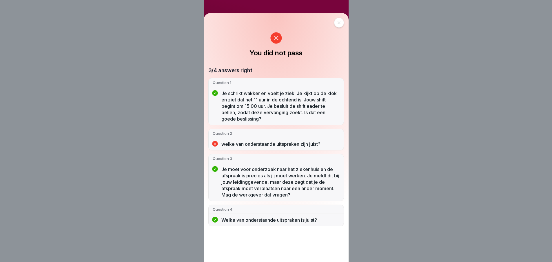
click at [339, 25] on div at bounding box center [339, 23] width 10 height 10
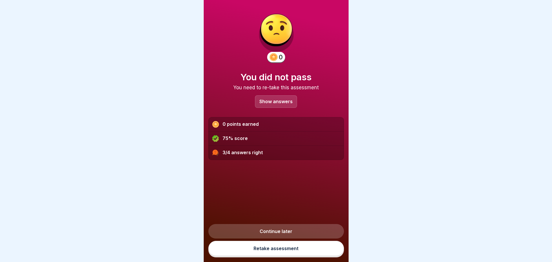
click at [287, 235] on link "Continue later" at bounding box center [276, 231] width 136 height 14
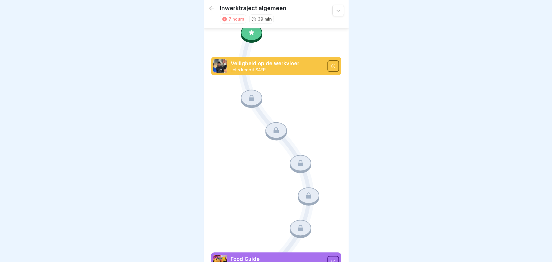
scroll to position [414, 0]
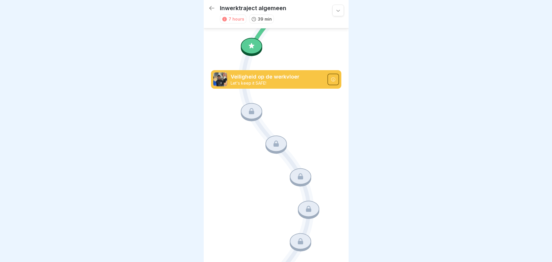
click at [253, 38] on div at bounding box center [251, 46] width 21 height 16
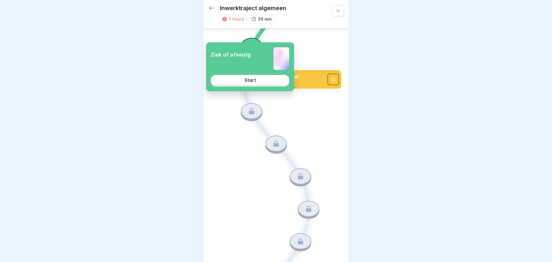
click at [257, 85] on link "Start" at bounding box center [250, 80] width 79 height 10
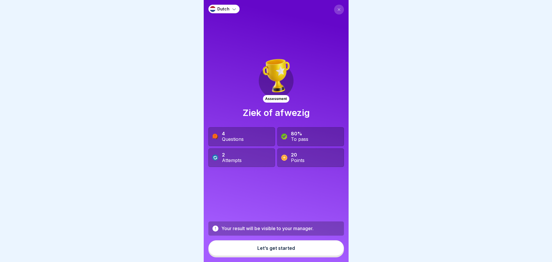
scroll to position [4, 0]
click at [266, 248] on div "Let’s get started" at bounding box center [276, 248] width 38 height 5
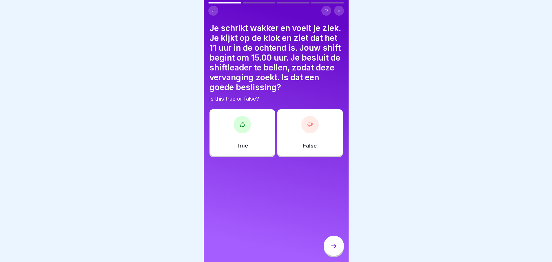
click at [313, 147] on div "False" at bounding box center [310, 132] width 66 height 46
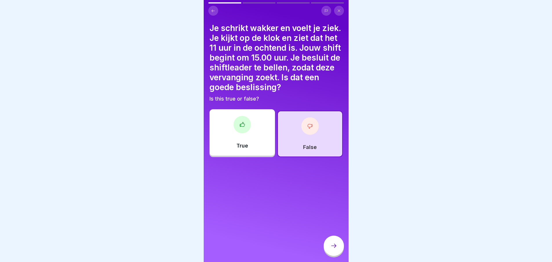
click at [333, 250] on div at bounding box center [334, 246] width 20 height 20
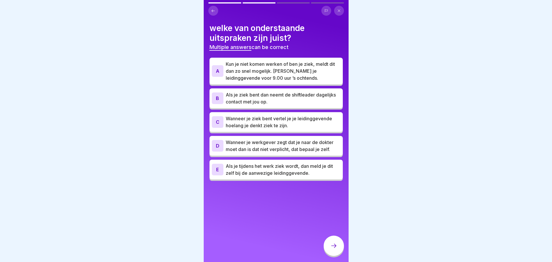
click at [230, 119] on p "Wanneer je ziek bent vertel je je leidinggevende hoelang je denkt ziek te zijn." at bounding box center [283, 122] width 115 height 14
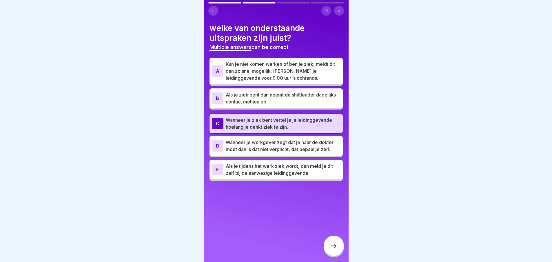
click at [255, 173] on div "E Als je tijdens het werk ziek wordt, dan meld je dit zelf bij de aanwezige lei…" at bounding box center [276, 170] width 133 height 20
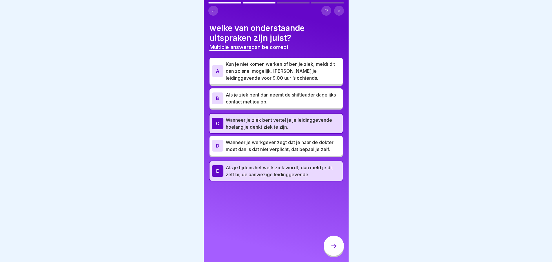
click at [258, 164] on p "Als je tijdens het werk ziek wordt, dan meld je dit zelf bij de aanwezige leidi…" at bounding box center [283, 171] width 115 height 14
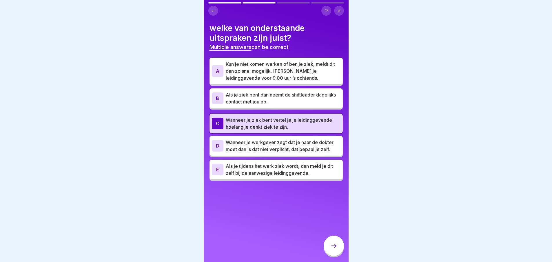
click at [258, 163] on p "Als je tijdens het werk ziek wordt, dan meld je dit zelf bij de aanwezige leidi…" at bounding box center [283, 170] width 115 height 14
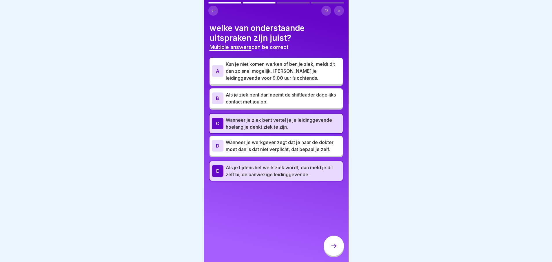
click at [337, 241] on div at bounding box center [334, 246] width 20 height 20
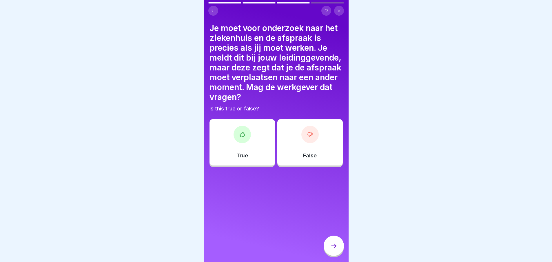
click at [257, 160] on div "True" at bounding box center [243, 142] width 66 height 46
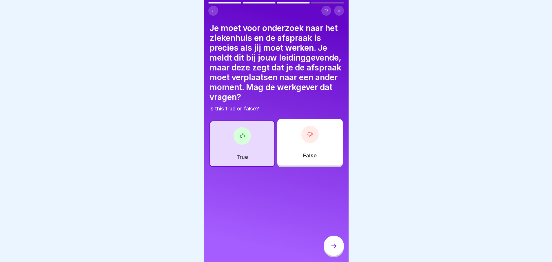
click at [342, 248] on div at bounding box center [334, 246] width 20 height 20
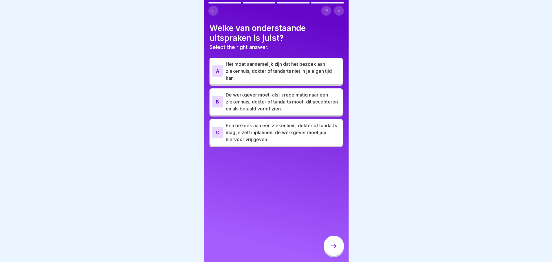
click at [279, 68] on p "Het moet aannemelijk zijn dat het bezoek aan ziekenhuis, dokter of tandarts nie…" at bounding box center [283, 71] width 115 height 21
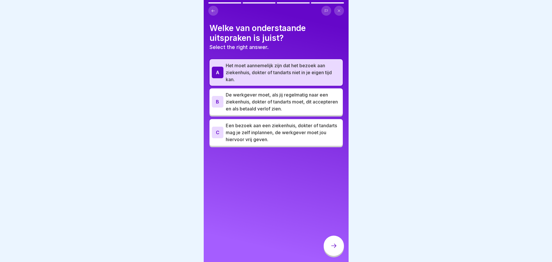
click at [333, 246] on icon at bounding box center [333, 245] width 7 height 7
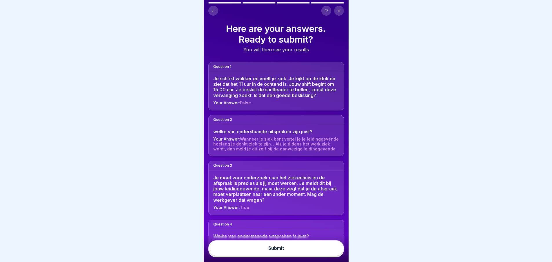
click at [308, 252] on button "Submit" at bounding box center [276, 248] width 136 height 16
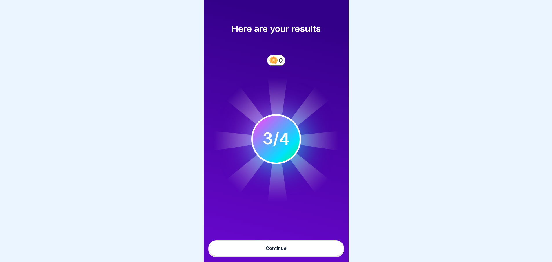
click at [304, 247] on button "Continue" at bounding box center [276, 248] width 136 height 16
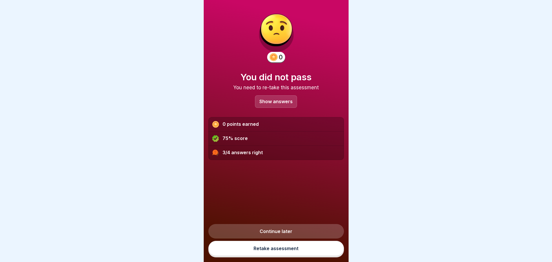
click at [272, 228] on link "Continue later" at bounding box center [276, 231] width 136 height 14
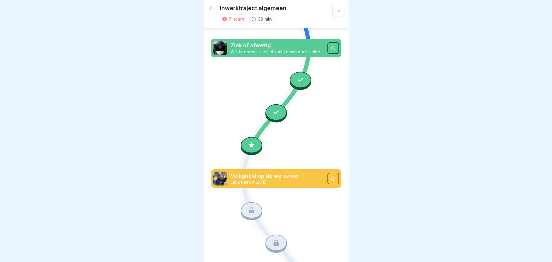
scroll to position [286, 0]
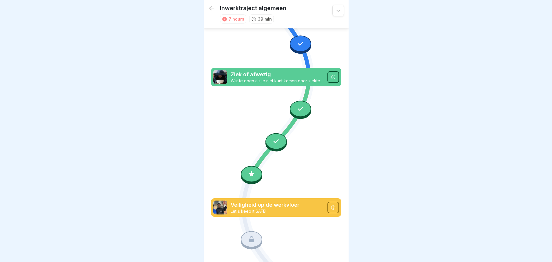
click at [299, 101] on div at bounding box center [300, 109] width 21 height 16
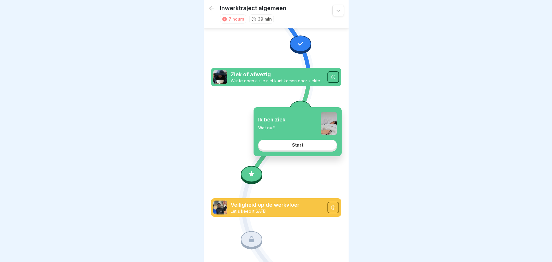
click at [296, 154] on div "Ik ben ziek Wat nu? Start" at bounding box center [298, 131] width 88 height 49
click at [299, 144] on div "Start" at bounding box center [297, 144] width 11 height 5
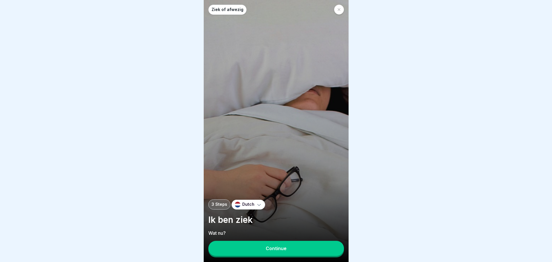
click at [275, 251] on div "Continue" at bounding box center [276, 248] width 21 height 5
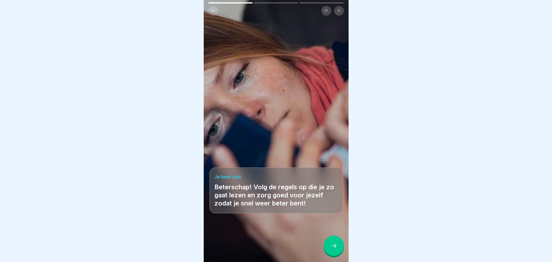
click at [335, 254] on div at bounding box center [334, 246] width 20 height 20
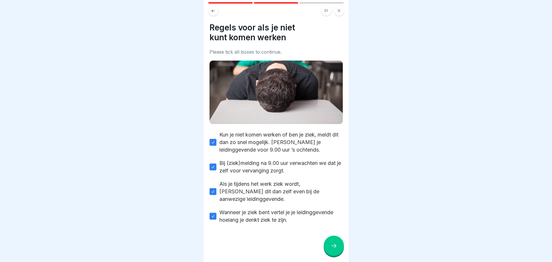
drag, startPoint x: 332, startPoint y: 253, endPoint x: 398, endPoint y: 173, distance: 103.3
click at [398, 173] on body "Ziek of afwezig 3 Steps Dutch Ik ben ziek Wat nu? Continue Je bent ziek Betersc…" at bounding box center [276, 131] width 552 height 262
click at [327, 251] on div at bounding box center [334, 246] width 20 height 20
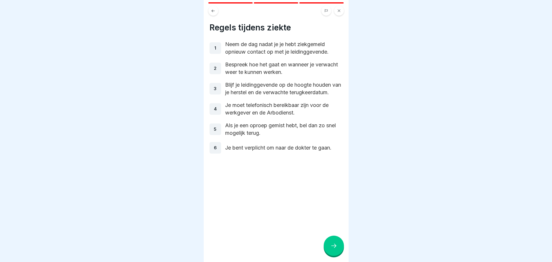
click at [327, 251] on div at bounding box center [334, 246] width 20 height 20
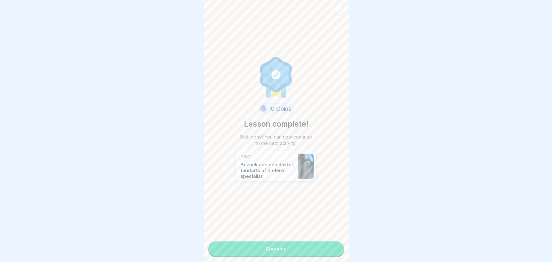
click at [327, 250] on link "Continue" at bounding box center [276, 248] width 136 height 14
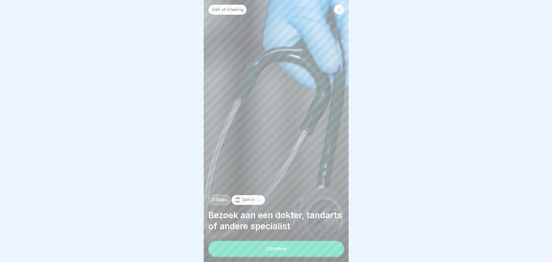
click at [302, 246] on button "Continue" at bounding box center [276, 248] width 136 height 15
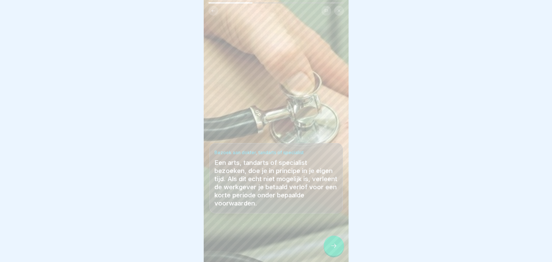
click at [324, 247] on div at bounding box center [334, 246] width 20 height 20
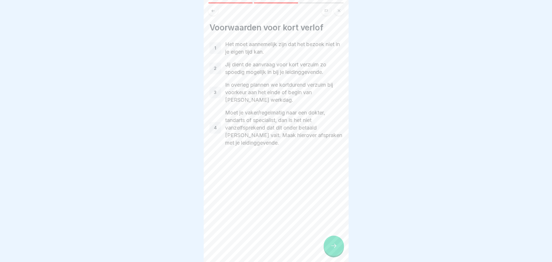
click at [331, 246] on icon at bounding box center [333, 245] width 7 height 7
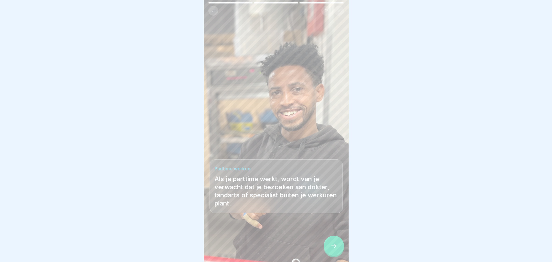
click at [330, 246] on div at bounding box center [334, 246] width 20 height 20
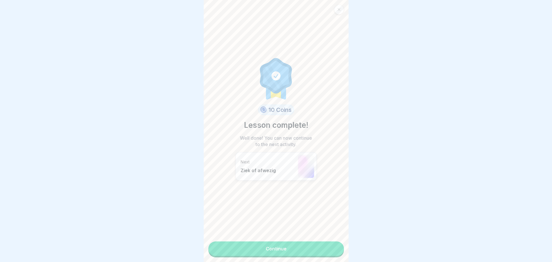
click at [330, 246] on link "Continue" at bounding box center [276, 248] width 136 height 14
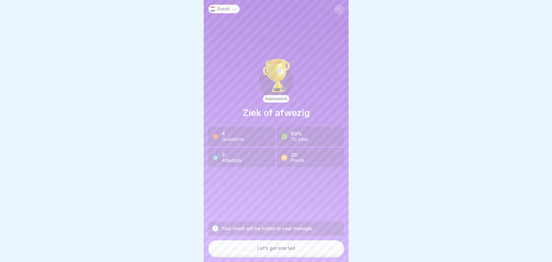
click at [329, 246] on button "Let’s get started" at bounding box center [276, 248] width 136 height 16
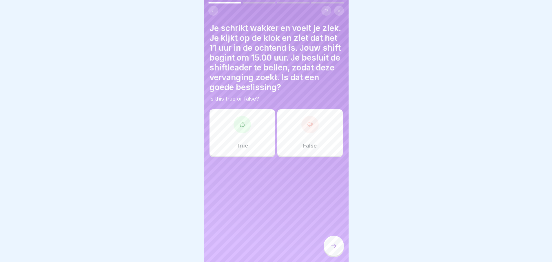
click at [307, 156] on div "False" at bounding box center [310, 132] width 66 height 46
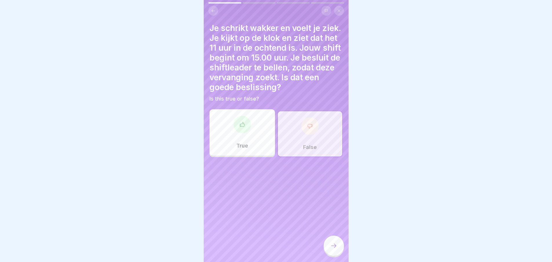
click at [330, 253] on div at bounding box center [334, 246] width 20 height 20
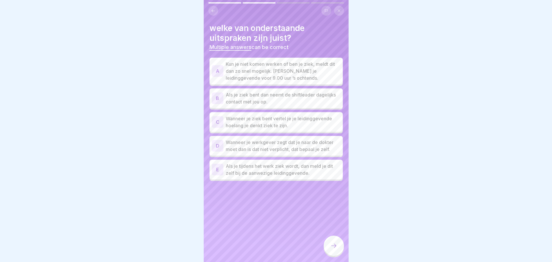
click at [293, 63] on p "Kun je niet komen werken of ben je ziek, meldt dit dan zo snel mogelijk. [PERSO…" at bounding box center [283, 71] width 115 height 21
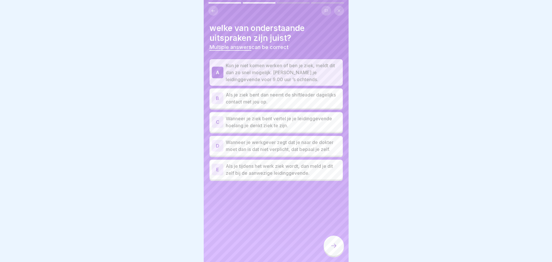
click at [228, 116] on p "Wanneer je ziek bent vertel je je leidinggevende hoelang je denkt ziek te zijn." at bounding box center [283, 122] width 115 height 14
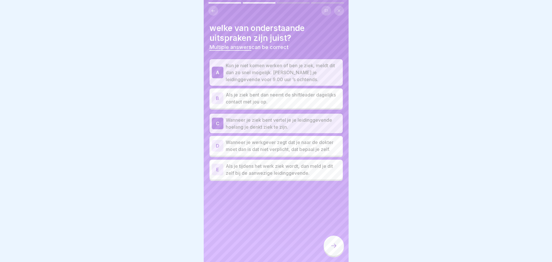
click at [225, 166] on div "E Als je tijdens het werk ziek wordt, dan meld je dit zelf bij de aanwezige lei…" at bounding box center [276, 170] width 129 height 14
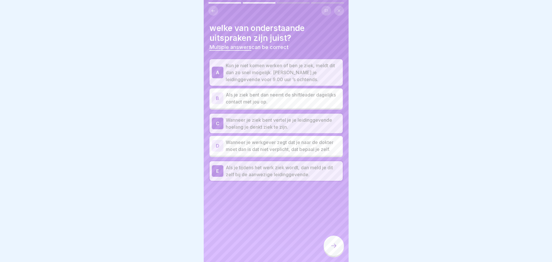
click at [327, 247] on div at bounding box center [334, 246] width 20 height 20
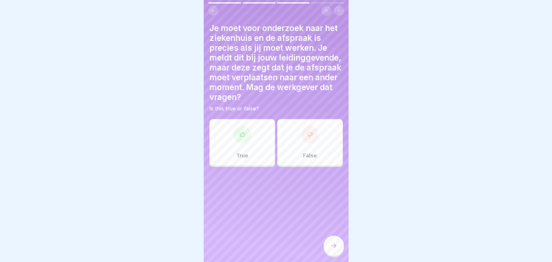
click at [239, 156] on div "True" at bounding box center [243, 142] width 66 height 46
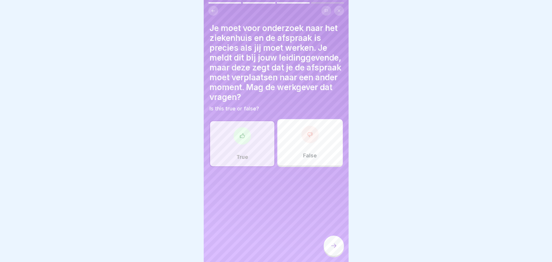
drag, startPoint x: 330, startPoint y: 252, endPoint x: 315, endPoint y: 181, distance: 72.6
click at [330, 251] on div at bounding box center [334, 246] width 20 height 20
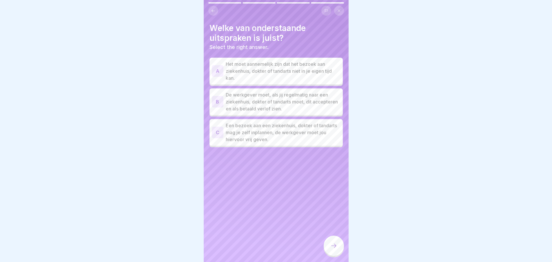
click at [275, 70] on p "Het moet aannemelijk zijn dat het bezoek aan ziekenhuis, dokter of tandarts nie…" at bounding box center [283, 71] width 115 height 21
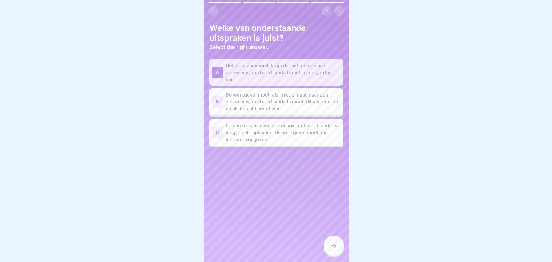
click at [339, 248] on div at bounding box center [334, 246] width 20 height 20
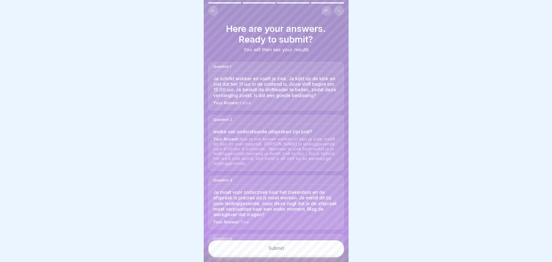
click at [315, 244] on button "Submit" at bounding box center [276, 248] width 136 height 16
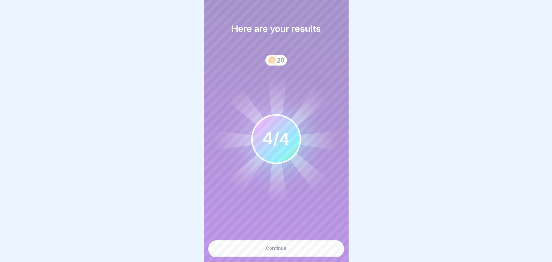
click at [306, 244] on button "Continue" at bounding box center [276, 248] width 136 height 16
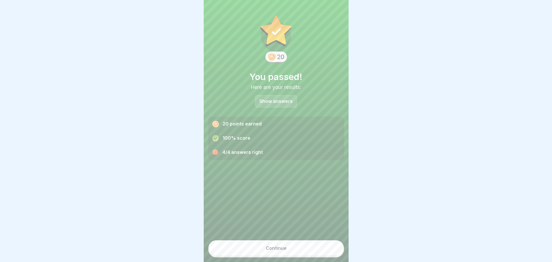
click at [295, 249] on button "Continue" at bounding box center [276, 248] width 136 height 16
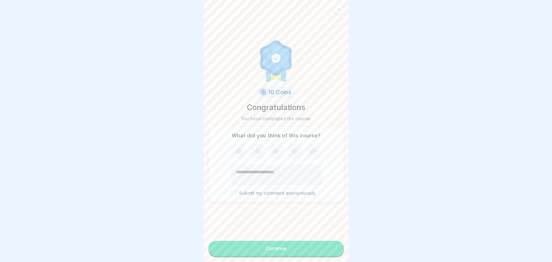
click at [284, 254] on button "Continue" at bounding box center [276, 248] width 136 height 15
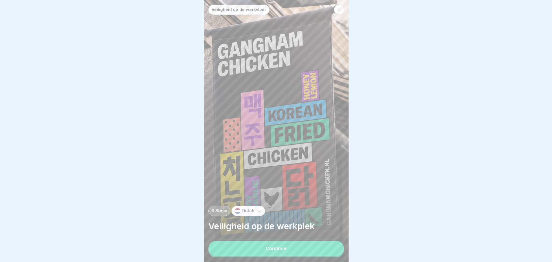
click at [291, 251] on button "Continue" at bounding box center [276, 248] width 136 height 15
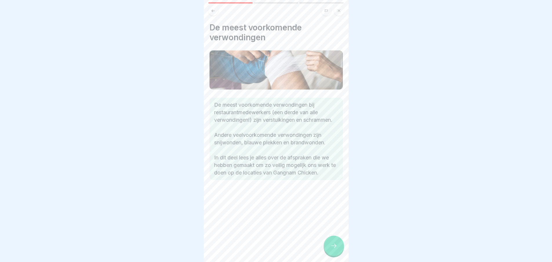
click at [336, 247] on icon at bounding box center [333, 245] width 7 height 7
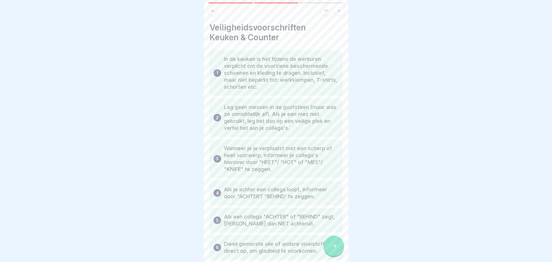
click at [335, 248] on icon at bounding box center [333, 246] width 5 height 4
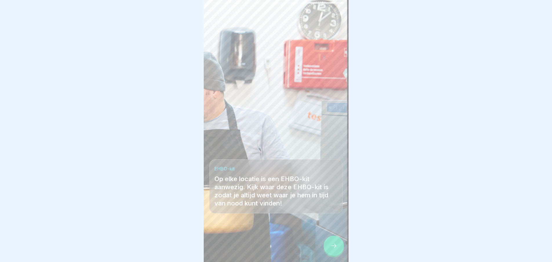
click at [335, 248] on icon at bounding box center [333, 246] width 5 height 4
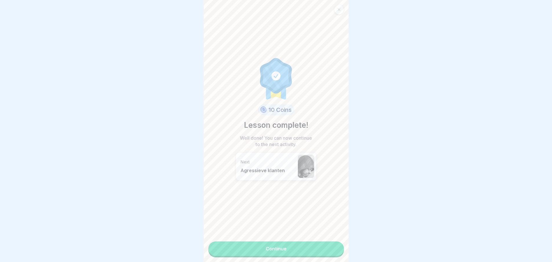
click at [328, 247] on link "Continue" at bounding box center [276, 248] width 136 height 14
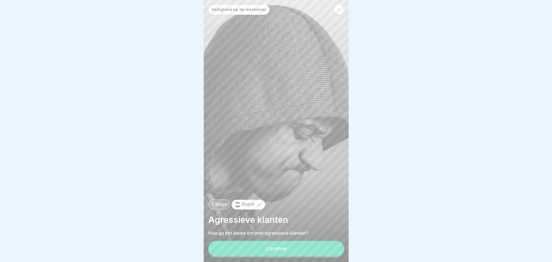
click at [326, 247] on button "Continue" at bounding box center [276, 248] width 136 height 15
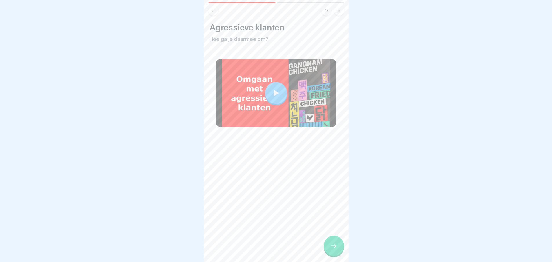
click at [326, 247] on div at bounding box center [334, 246] width 20 height 20
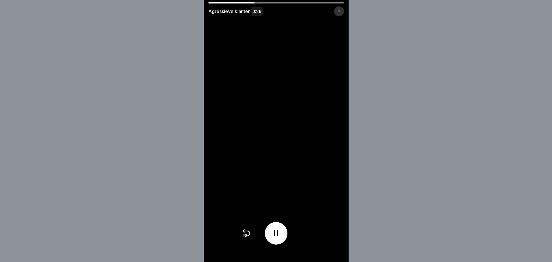
click at [278, 236] on icon at bounding box center [276, 233] width 4 height 6
click at [279, 237] on icon at bounding box center [276, 233] width 6 height 6
click at [278, 236] on icon at bounding box center [276, 233] width 4 height 6
click at [279, 237] on icon at bounding box center [276, 233] width 6 height 6
click at [278, 238] on icon at bounding box center [276, 233] width 9 height 9
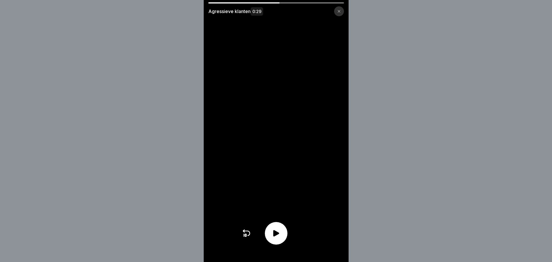
click at [278, 237] on icon at bounding box center [276, 233] width 6 height 6
click at [278, 238] on icon at bounding box center [276, 233] width 9 height 9
click at [277, 237] on icon at bounding box center [276, 233] width 6 height 6
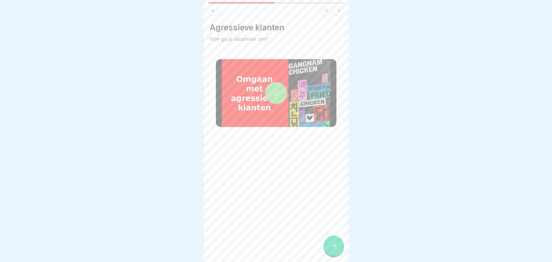
click at [339, 248] on div at bounding box center [334, 246] width 20 height 20
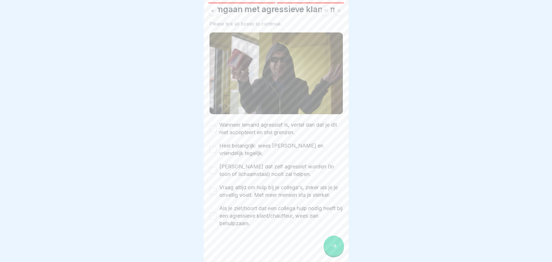
scroll to position [4, 0]
click at [277, 123] on label "Wanneer iemand agressief is, vertel dan dat je dit niet accepteert en stel gren…" at bounding box center [281, 128] width 124 height 15
click at [217, 125] on button "Wanneer iemand agressief is, vertel dan dat je dit niet accepteert en stel gren…" at bounding box center [213, 128] width 7 height 7
click at [233, 142] on label "Heel belangrijk: wees kordaat en vriendelijk tegelijk." at bounding box center [281, 149] width 124 height 15
click at [217, 146] on button "Heel belangrijk: wees kordaat en vriendelijk tegelijk." at bounding box center [213, 149] width 7 height 7
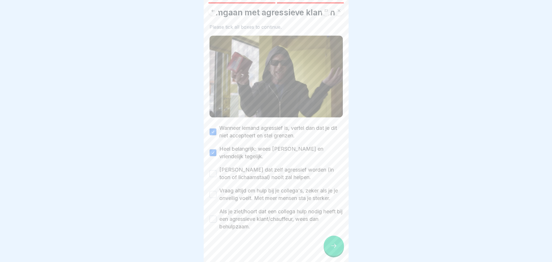
scroll to position [23, 0]
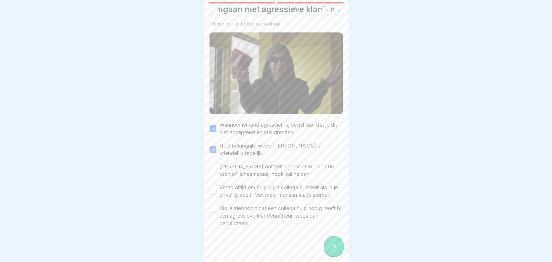
click at [233, 163] on label "Besef dat zelf agressief worden (in toon of lichaamstaal) nooit zal helpen." at bounding box center [281, 170] width 124 height 15
click at [217, 167] on button "Besef dat zelf agressief worden (in toon of lichaamstaal) nooit zal helpen." at bounding box center [213, 170] width 7 height 7
click at [233, 184] on label "Vraag altijd om hulp bij je collega's, zeker als je je onveilig voelt. Met meer…" at bounding box center [281, 191] width 124 height 15
click at [217, 188] on button "Vraag altijd om hulp bij je collega's, zeker als je je onveilig voelt. Met meer…" at bounding box center [213, 191] width 7 height 7
click at [230, 206] on label "Als je ziet/hoort dat een collega hulp nodig heeft bij een agressieve klant/cha…" at bounding box center [281, 216] width 124 height 23
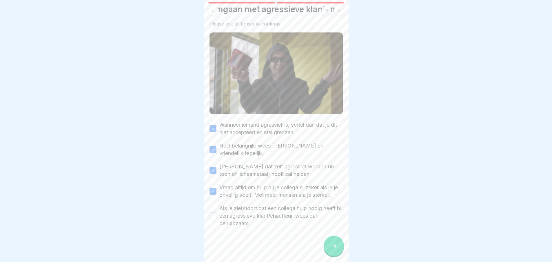
click at [217, 213] on button "Als je ziet/hoort dat een collega hulp nodig heeft bij een agressieve klant/cha…" at bounding box center [213, 216] width 7 height 7
type button "on"
click at [327, 243] on div at bounding box center [334, 246] width 20 height 20
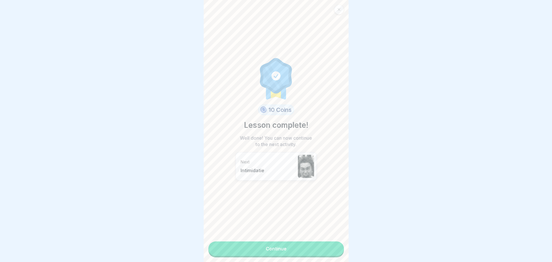
click at [296, 248] on link "Continue" at bounding box center [276, 248] width 136 height 14
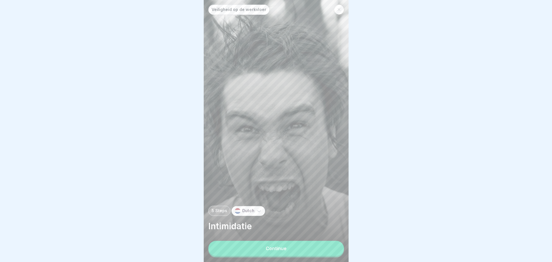
click at [296, 247] on button "Continue" at bounding box center [276, 248] width 136 height 15
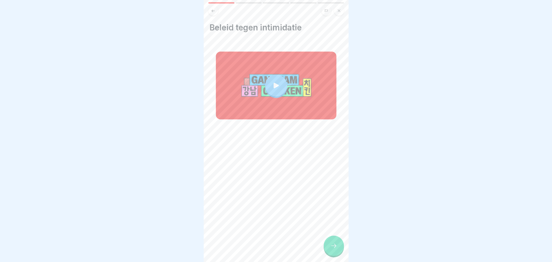
click at [276, 57] on div at bounding box center [276, 86] width 121 height 68
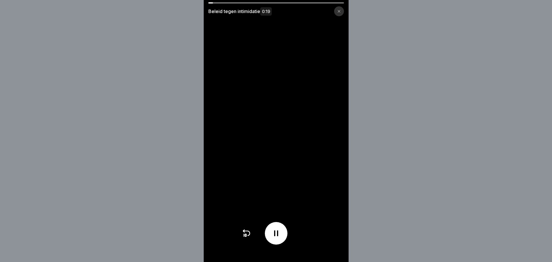
click at [344, 10] on div at bounding box center [339, 11] width 10 height 10
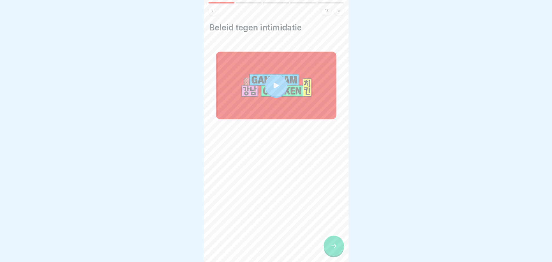
click at [335, 242] on div at bounding box center [334, 246] width 20 height 20
click at [340, 246] on div at bounding box center [334, 246] width 20 height 20
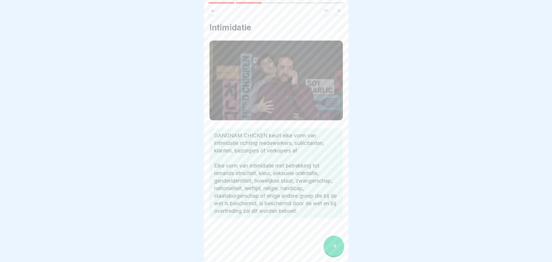
click at [334, 238] on div at bounding box center [334, 246] width 20 height 20
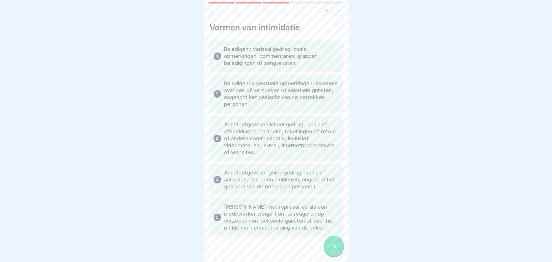
click at [332, 245] on icon at bounding box center [333, 245] width 7 height 7
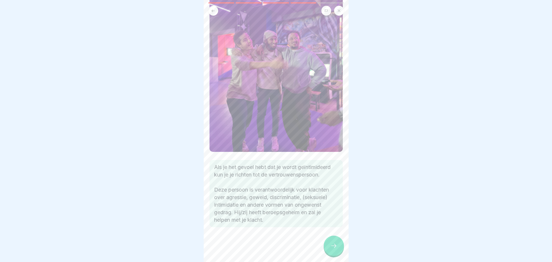
scroll to position [68, 0]
click at [334, 240] on div at bounding box center [334, 246] width 20 height 20
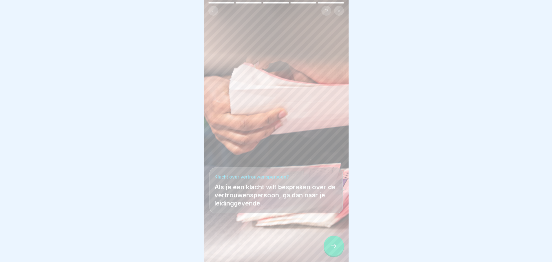
click at [338, 244] on div at bounding box center [334, 246] width 20 height 20
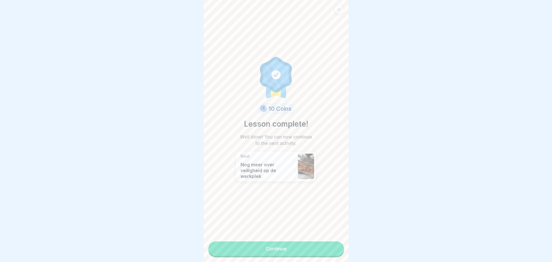
click at [317, 242] on link "Continue" at bounding box center [276, 248] width 136 height 14
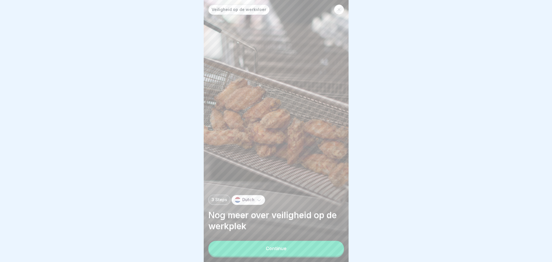
click at [308, 243] on button "Continue" at bounding box center [276, 248] width 136 height 15
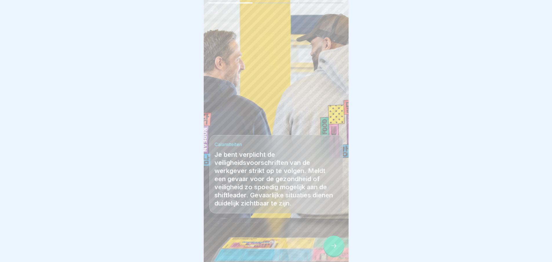
click at [337, 244] on icon at bounding box center [333, 245] width 7 height 7
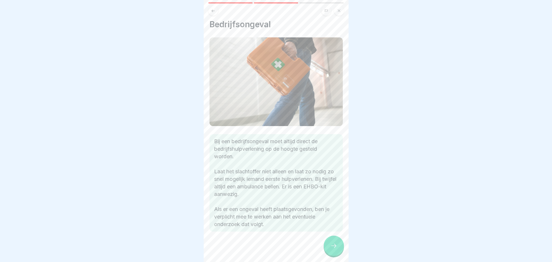
scroll to position [5, 0]
click at [335, 243] on icon at bounding box center [333, 245] width 7 height 7
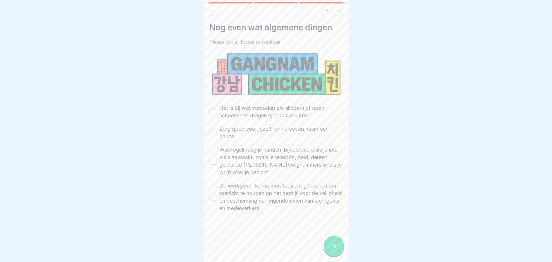
click at [227, 107] on label "Het is bij wet verboden om slippers of open schoenen te dragen tijdens werkuren." at bounding box center [281, 111] width 124 height 15
click at [217, 108] on button "Het is bij wet verboden om slippers of open schoenen te dragen tijdens werkuren." at bounding box center [213, 111] width 7 height 7
click at [238, 128] on label "Zorg goed voor jezelf: drink, eet en neem een pauze." at bounding box center [281, 132] width 124 height 15
click at [217, 129] on button "Zorg goed voor jezelf: drink, eet en neem een pauze." at bounding box center [213, 132] width 7 height 7
click at [246, 154] on label "Was regelmatig je handen, bijvoorbeeld als je iets vuils aanraakt, zoals je tel…" at bounding box center [281, 161] width 124 height 30
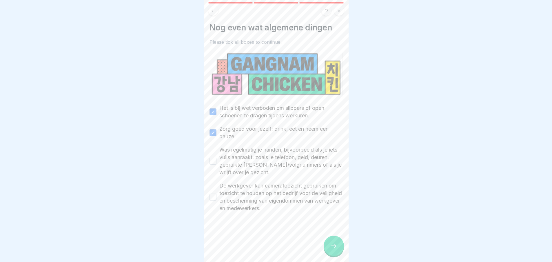
click at [217, 158] on button "Was regelmatig je handen, bijvoorbeeld als je iets vuils aanraakt, zoals je tel…" at bounding box center [213, 161] width 7 height 7
click at [250, 194] on label "De werkgever kan cameratoezicht gebruiken om toezicht te houden op het bedrijf …" at bounding box center [281, 197] width 124 height 30
click at [217, 194] on button "De werkgever kan cameratoezicht gebruiken om toezicht te houden op het bedrijf …" at bounding box center [213, 197] width 7 height 7
type button "on"
click at [333, 244] on icon at bounding box center [333, 245] width 7 height 7
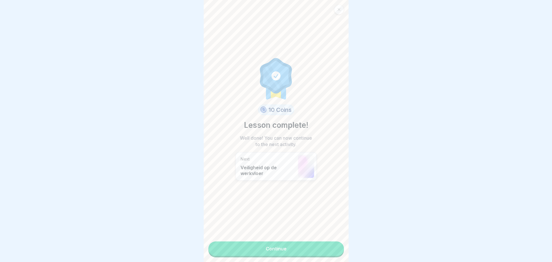
click at [333, 244] on link "Continue" at bounding box center [276, 248] width 136 height 14
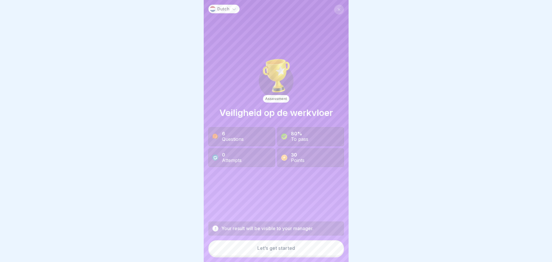
click at [313, 244] on button "Let’s get started" at bounding box center [276, 248] width 136 height 16
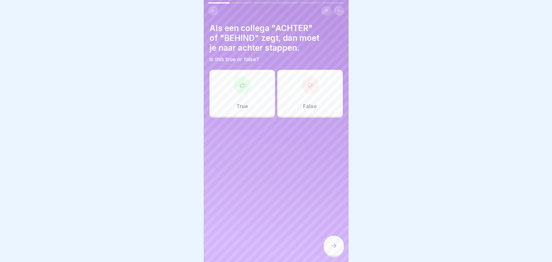
click at [323, 86] on div "False" at bounding box center [310, 93] width 66 height 46
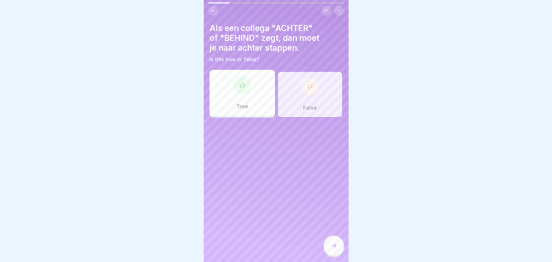
click at [344, 248] on div at bounding box center [334, 247] width 20 height 22
click at [339, 247] on div at bounding box center [334, 246] width 20 height 20
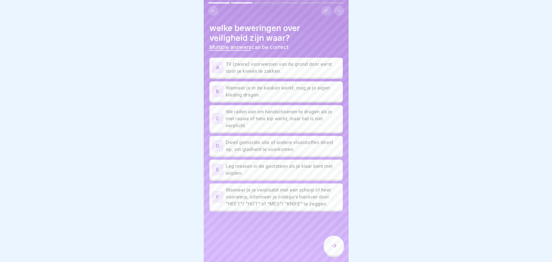
click at [238, 143] on p "Dweil gemorste olie of andere vloeistoffen direct op, om gladheid te voorkomen." at bounding box center [283, 146] width 115 height 14
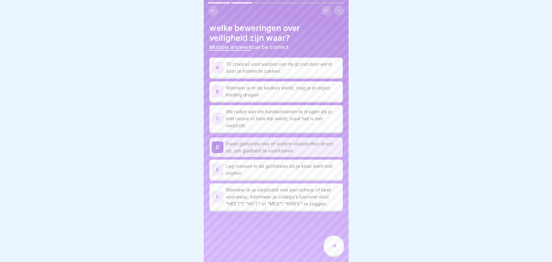
click at [250, 69] on p "Til (zware) voorwerpen van de grond door eerst door je knieën te zakken." at bounding box center [283, 68] width 115 height 14
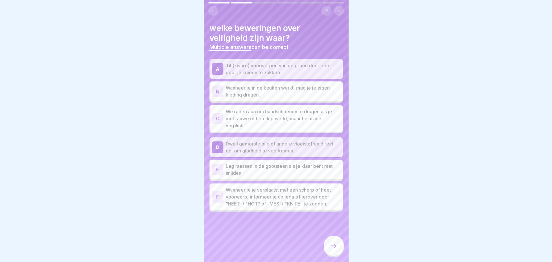
click at [242, 169] on p "Leg messen in de gootsteen als je klaar bent met snijden." at bounding box center [283, 170] width 115 height 14
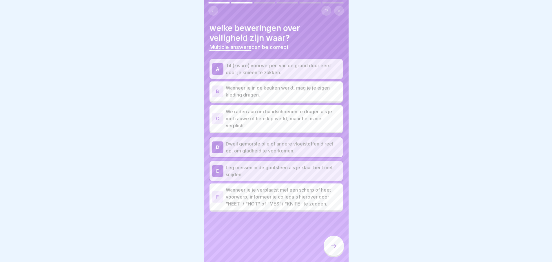
click at [303, 173] on p "Leg messen in de gootsteen als je klaar bent met snijden." at bounding box center [283, 171] width 115 height 14
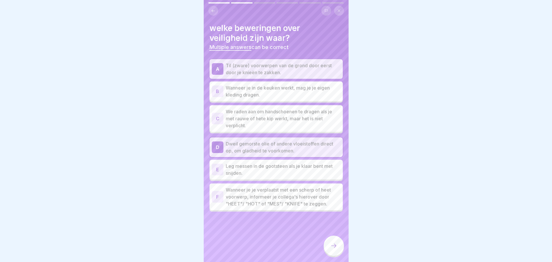
click at [331, 240] on div at bounding box center [334, 246] width 20 height 20
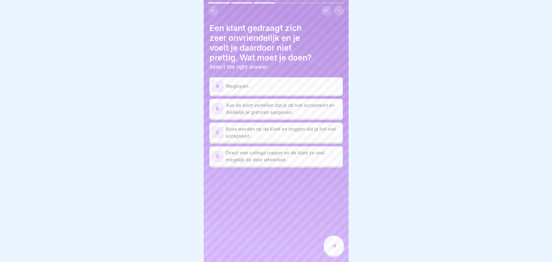
click at [257, 102] on p "Aan de klant vertellen dat je dit niet accepteert en duidelijk je grenzen aange…" at bounding box center [283, 109] width 115 height 14
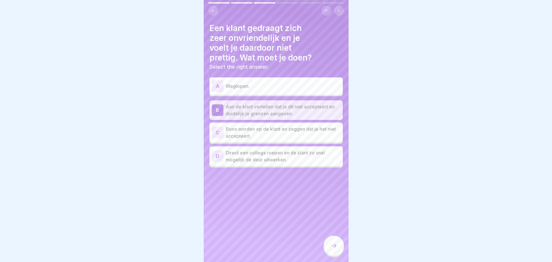
click at [290, 149] on p "Direct een collega roepen en de klant zo snel mogelijk de deur uitwerken." at bounding box center [283, 156] width 115 height 14
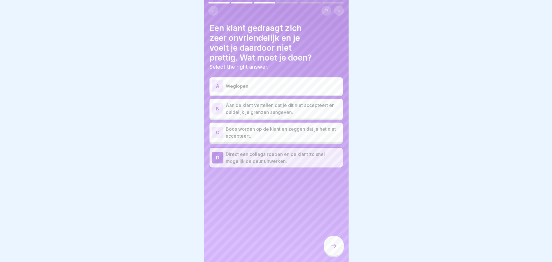
click at [298, 152] on p "Direct een collega roepen en de klant zo snel mogelijk de deur uitwerken." at bounding box center [283, 158] width 115 height 14
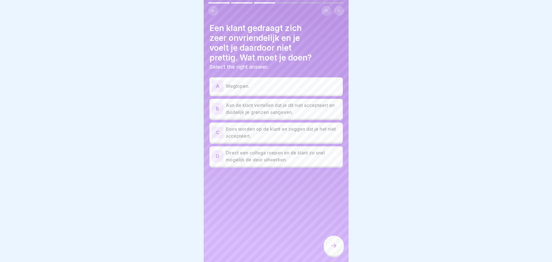
click at [244, 83] on p "Weglopen." at bounding box center [283, 86] width 115 height 7
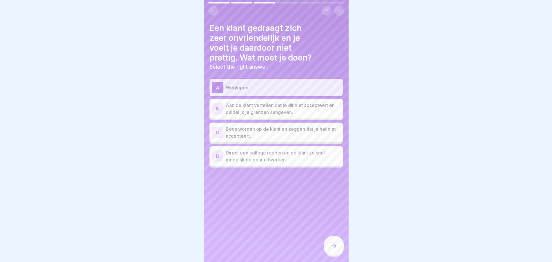
click at [257, 104] on p "Aan de klant vertellen dat je dit niet accepteert en duidelijk je grenzen aange…" at bounding box center [283, 109] width 115 height 14
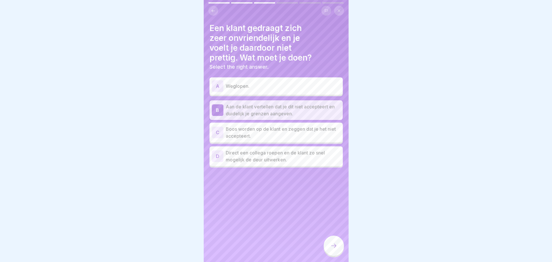
click at [335, 245] on icon at bounding box center [333, 245] width 7 height 7
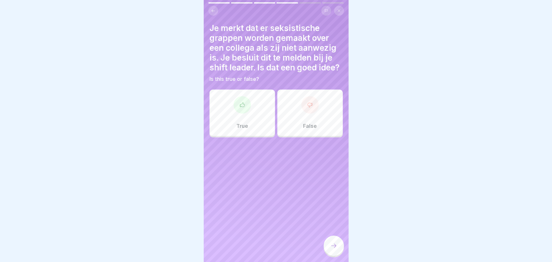
click at [242, 108] on icon at bounding box center [242, 105] width 6 height 6
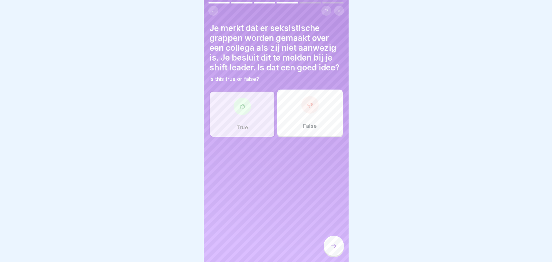
click at [334, 244] on icon at bounding box center [333, 245] width 7 height 7
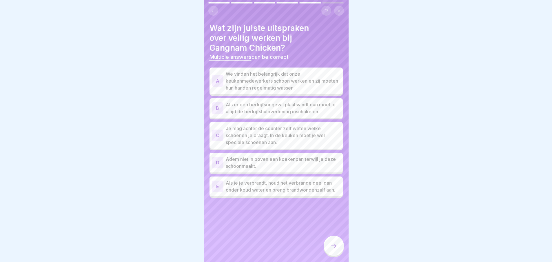
click at [237, 70] on p "We vinden het belangrijk dat onze keukenmedewerkers schoon werken en zij moeten…" at bounding box center [283, 80] width 115 height 21
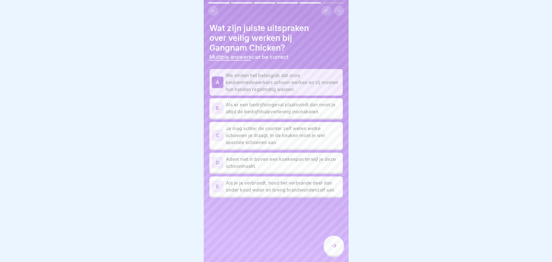
click at [253, 185] on p "Als je je verbrandt, houd het verbrande deel dan onder koud water en breng bran…" at bounding box center [283, 186] width 115 height 14
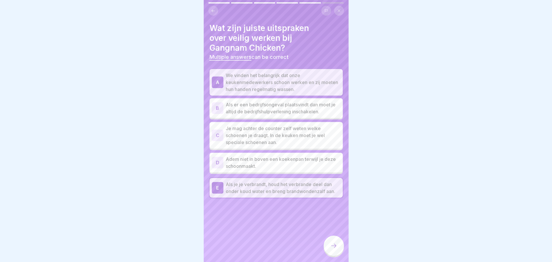
click at [247, 107] on p "Als er een bedrijfsongeval plaatsvindt dan moet je altijd de bedrijfshulpverlen…" at bounding box center [283, 108] width 115 height 14
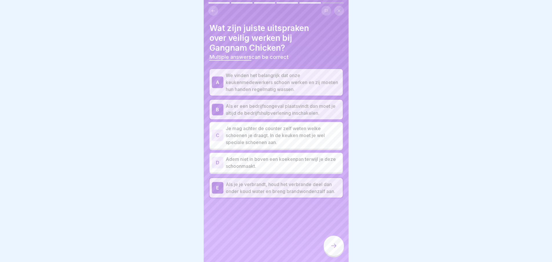
click at [330, 236] on div "Dutch Assessment Veiligheid op de werkvloer 6 Questions 80% To pass 0 Attempts …" at bounding box center [276, 131] width 145 height 262
click at [329, 244] on div at bounding box center [334, 246] width 20 height 20
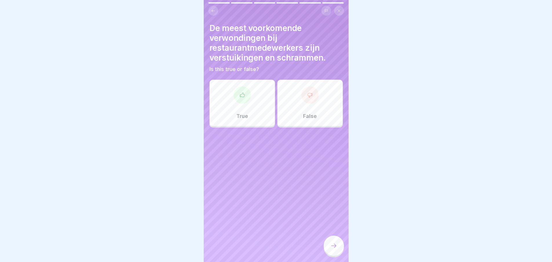
click at [237, 113] on p "True" at bounding box center [243, 116] width 12 height 6
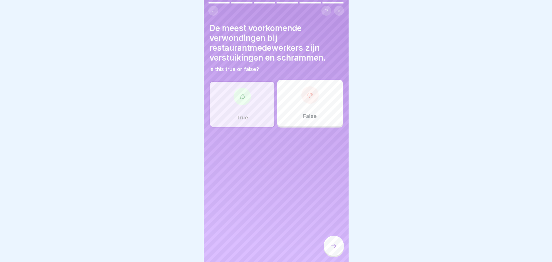
click at [332, 243] on icon at bounding box center [333, 245] width 7 height 7
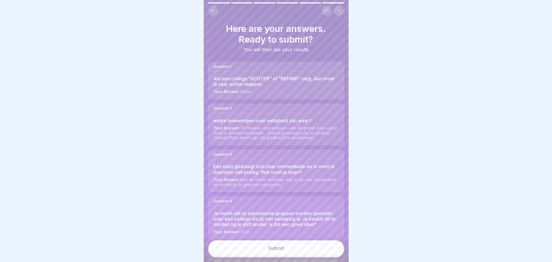
click at [296, 254] on button "Submit" at bounding box center [276, 248] width 136 height 16
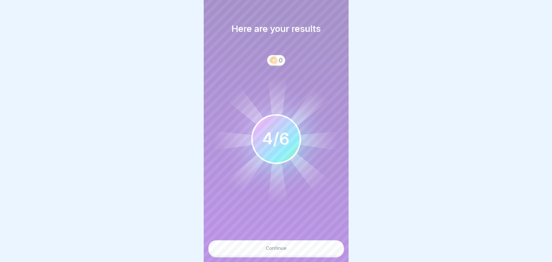
click at [295, 251] on button "Continue" at bounding box center [276, 248] width 136 height 16
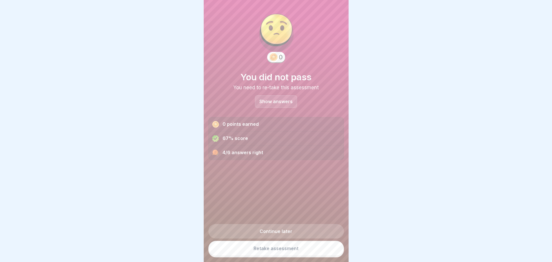
click at [269, 95] on div "Show answers" at bounding box center [276, 101] width 42 height 12
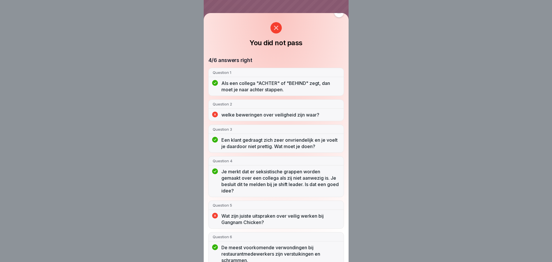
scroll to position [15, 0]
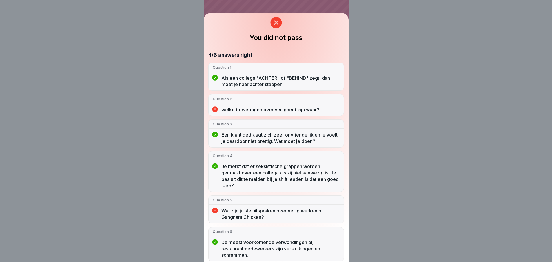
click at [409, 143] on div "You did not pass 4/6 answers right Question 1 Als een collega "ACHTER" of "BEHI…" at bounding box center [276, 131] width 552 height 262
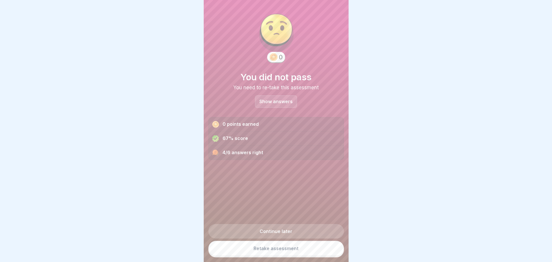
click at [302, 248] on link "Retake assessment" at bounding box center [276, 248] width 136 height 15
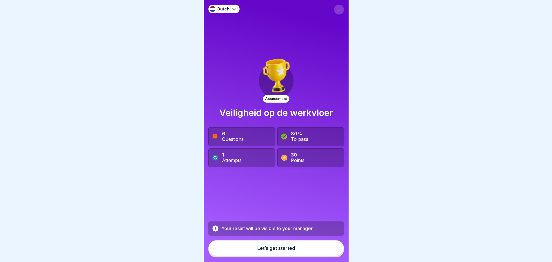
click at [252, 251] on button "Let’s get started" at bounding box center [276, 248] width 136 height 16
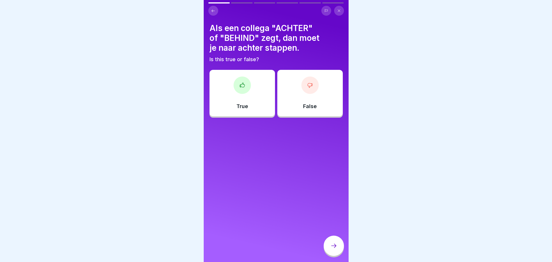
click at [308, 80] on div at bounding box center [310, 85] width 17 height 17
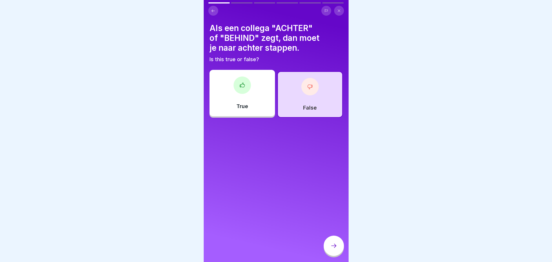
click at [333, 249] on icon at bounding box center [333, 245] width 7 height 7
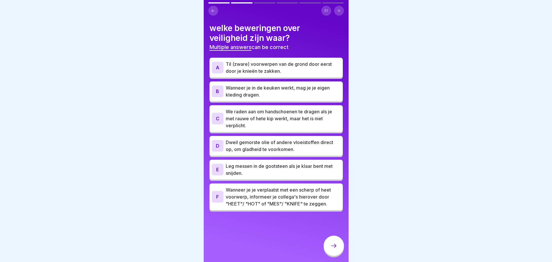
click at [248, 146] on p "Dweil gemorste olie of andere vloeistoffen direct op, om gladheid te voorkomen." at bounding box center [283, 146] width 115 height 14
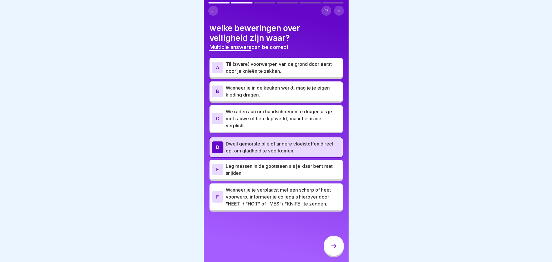
click at [247, 190] on p "Wanneer je je verplaatst met een scherp of heet voorwerp, informeer je collega'…" at bounding box center [283, 196] width 115 height 21
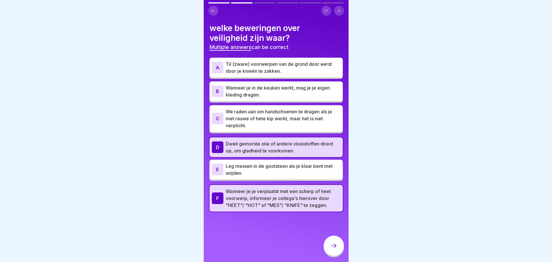
click at [241, 70] on p "Til (zware) voorwerpen van de grond door eerst door je knieën te zakken." at bounding box center [283, 68] width 115 height 14
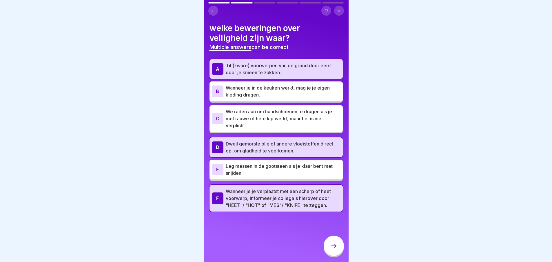
click at [335, 248] on icon at bounding box center [333, 245] width 7 height 7
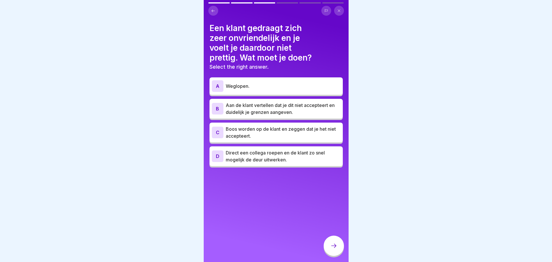
click at [285, 113] on p "Aan de klant vertellen dat je dit niet accepteert en duidelijk je grenzen aange…" at bounding box center [283, 109] width 115 height 14
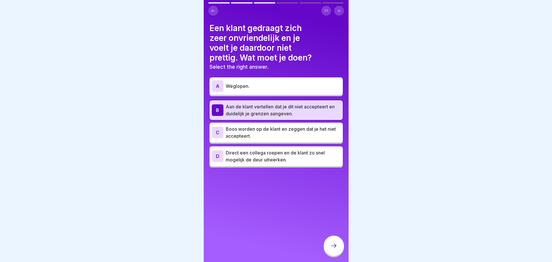
click at [338, 250] on div at bounding box center [334, 246] width 20 height 20
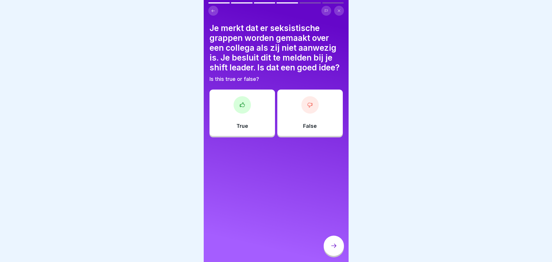
click at [245, 106] on div "True" at bounding box center [243, 113] width 66 height 46
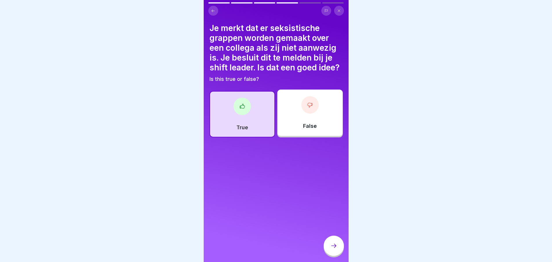
click at [335, 248] on icon at bounding box center [333, 246] width 5 height 4
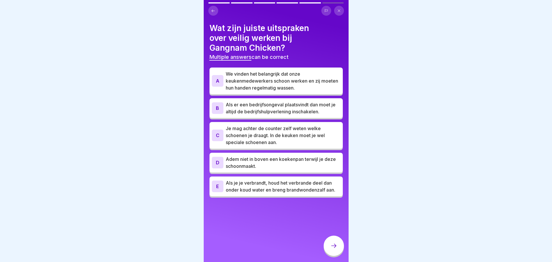
click at [275, 193] on p "Als je je verbrandt, houd het verbrande deel dan onder koud water en breng bran…" at bounding box center [283, 186] width 115 height 14
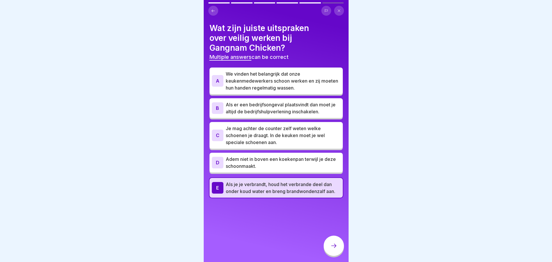
click at [239, 87] on p "We vinden het belangrijk dat onze keukenmedewerkers schoon werken en zij moeten…" at bounding box center [283, 80] width 115 height 21
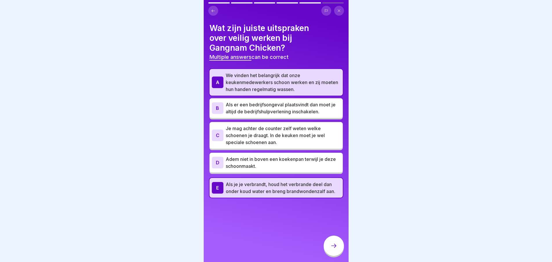
click at [325, 246] on div at bounding box center [334, 246] width 20 height 20
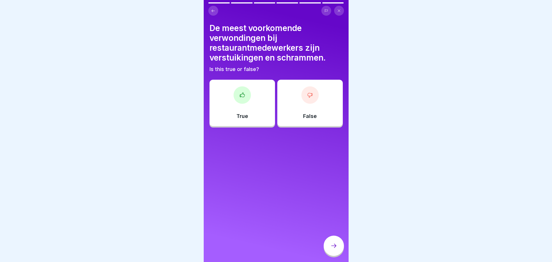
click at [255, 111] on div "True" at bounding box center [243, 103] width 66 height 46
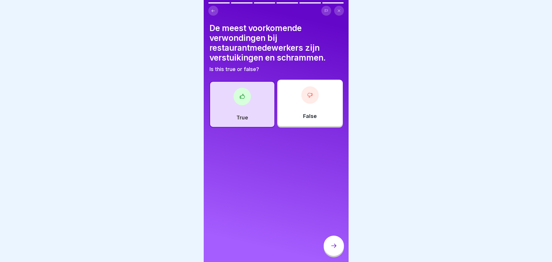
click at [336, 255] on div at bounding box center [334, 246] width 20 height 20
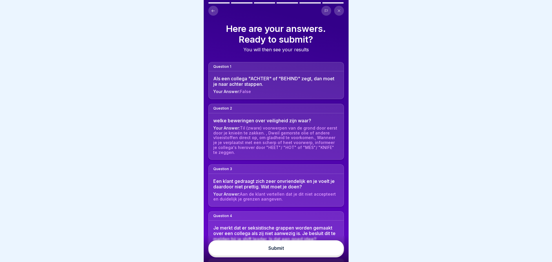
click at [332, 255] on button "Submit" at bounding box center [276, 248] width 136 height 16
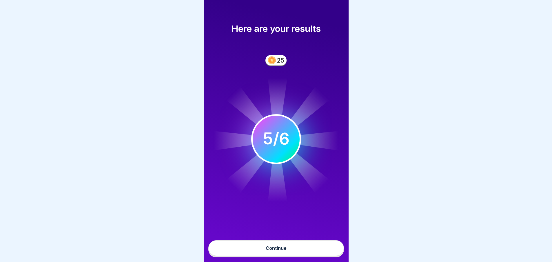
click at [280, 251] on div "Continue" at bounding box center [276, 248] width 21 height 5
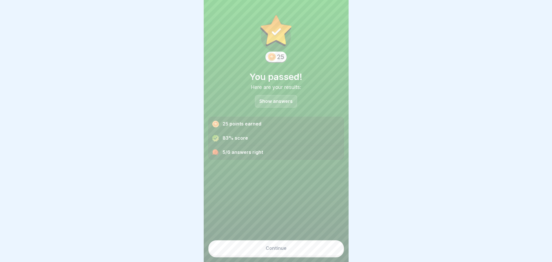
click at [276, 251] on div "Continue" at bounding box center [276, 248] width 21 height 5
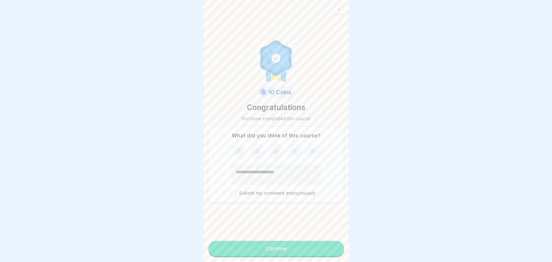
click at [265, 256] on button "Continue" at bounding box center [276, 248] width 136 height 15
click at [266, 251] on div "Continue" at bounding box center [276, 248] width 21 height 5
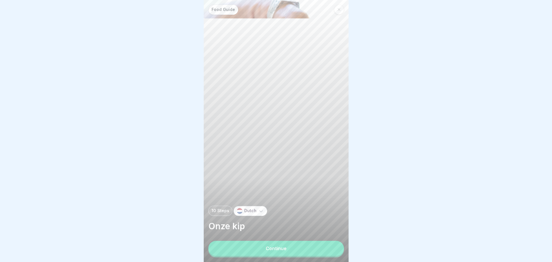
click at [337, 11] on icon at bounding box center [338, 9] width 3 height 3
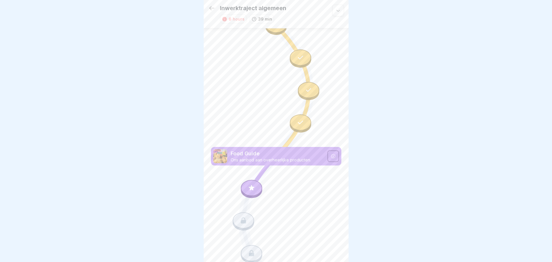
scroll to position [559, 0]
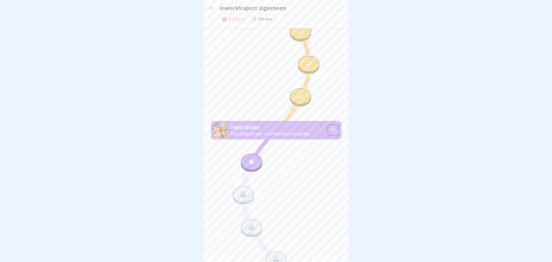
click at [244, 154] on div at bounding box center [251, 162] width 21 height 16
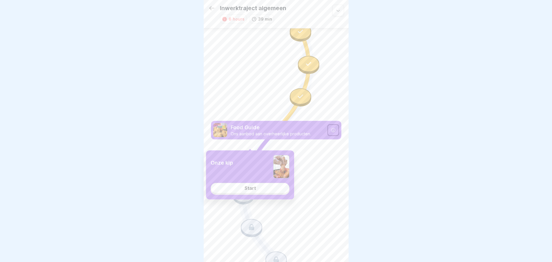
click at [245, 191] on div "Start" at bounding box center [250, 188] width 11 height 5
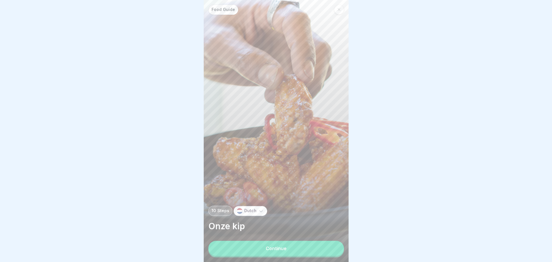
click at [247, 253] on button "Continue" at bounding box center [276, 248] width 136 height 15
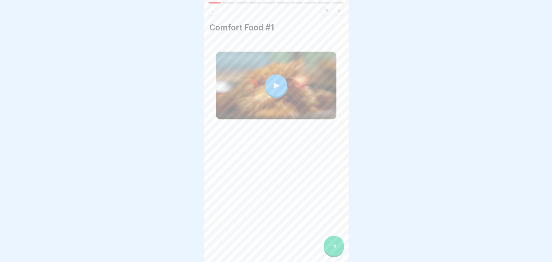
click at [277, 92] on div at bounding box center [276, 86] width 22 height 22
click at [341, 247] on div at bounding box center [334, 246] width 20 height 20
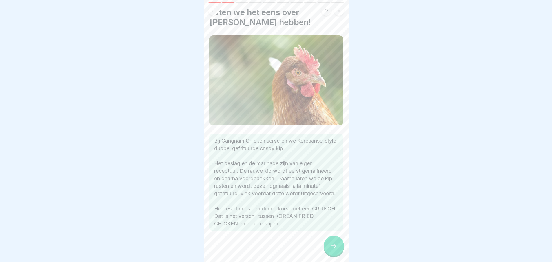
scroll to position [23, 0]
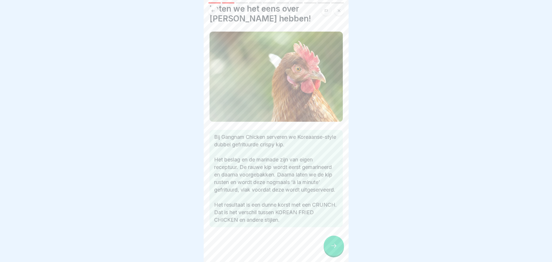
click at [323, 244] on div at bounding box center [276, 244] width 133 height 35
click at [327, 248] on div at bounding box center [334, 246] width 20 height 20
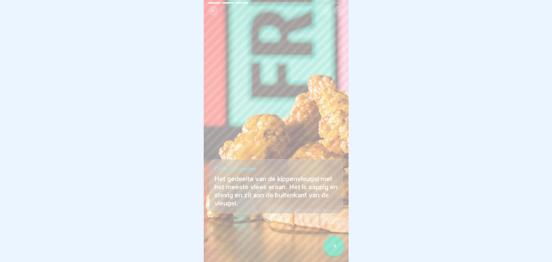
click at [332, 245] on icon at bounding box center [333, 245] width 7 height 7
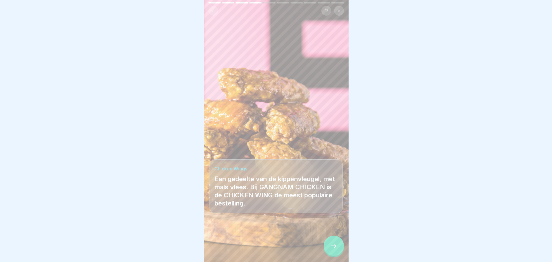
drag, startPoint x: 339, startPoint y: 254, endPoint x: 335, endPoint y: 253, distance: 3.6
click at [338, 254] on div at bounding box center [334, 246] width 20 height 20
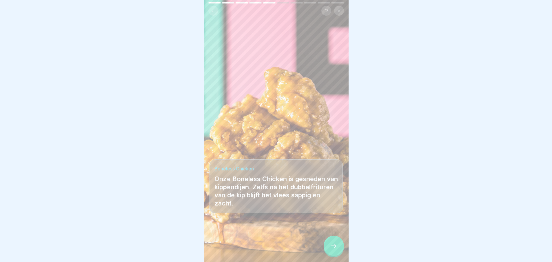
click at [334, 244] on div at bounding box center [334, 246] width 20 height 20
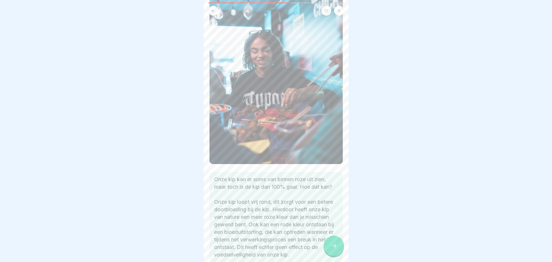
scroll to position [120, 0]
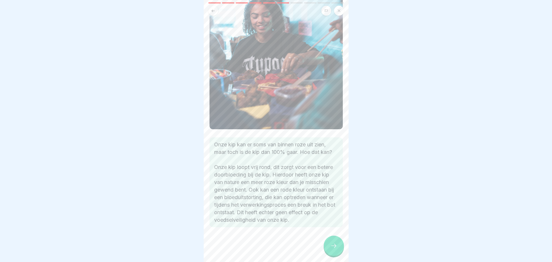
click at [337, 243] on div at bounding box center [334, 246] width 20 height 20
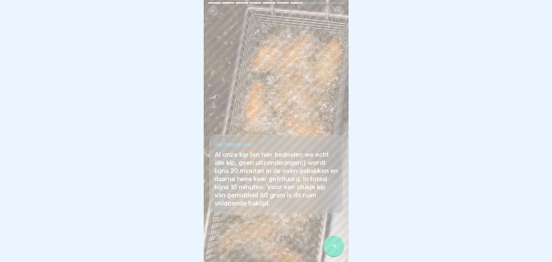
drag, startPoint x: 333, startPoint y: 245, endPoint x: 352, endPoint y: 194, distance: 54.6
click at [377, 206] on body "Food Guide 10 Steps Dutch Onze kip Continue Comfort Food #1 Laten we het eens o…" at bounding box center [276, 131] width 552 height 262
click at [333, 245] on icon at bounding box center [333, 245] width 7 height 7
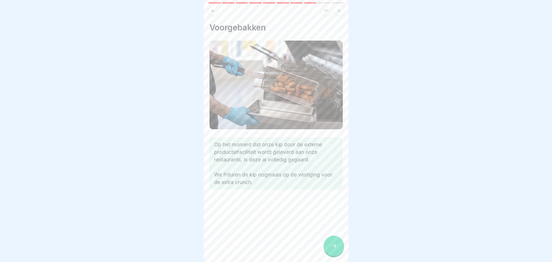
click at [336, 244] on div at bounding box center [334, 246] width 20 height 20
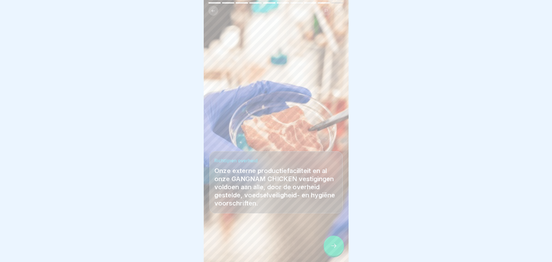
click at [336, 246] on icon at bounding box center [333, 245] width 7 height 7
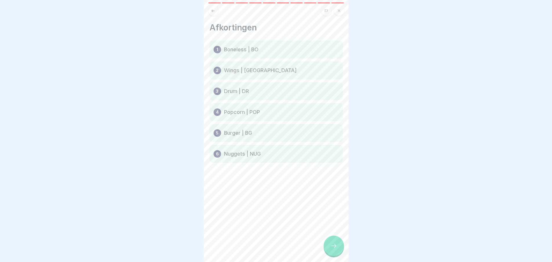
click at [276, 47] on div "1 Boneless | BO" at bounding box center [276, 50] width 133 height 18
click at [337, 241] on div at bounding box center [334, 246] width 20 height 20
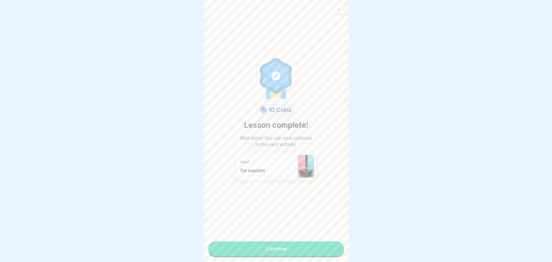
click at [336, 245] on link "Continue" at bounding box center [276, 248] width 136 height 14
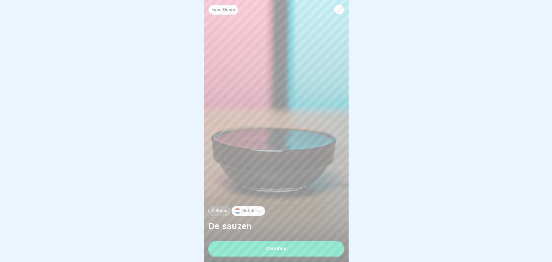
click at [322, 250] on button "Continue" at bounding box center [276, 248] width 136 height 15
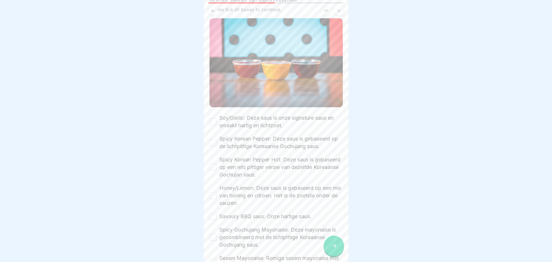
scroll to position [79, 0]
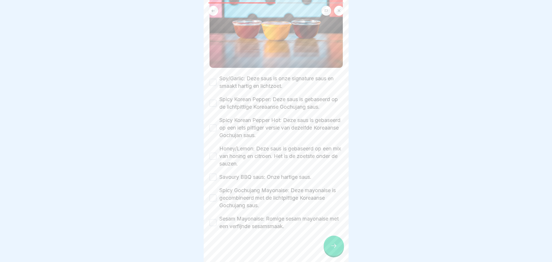
click at [232, 80] on label "Soy/Garlic: Deze saus is onze signature saus en smaakt hartig en lichtzoet." at bounding box center [281, 82] width 124 height 15
click at [217, 80] on button "Soy/Garlic: Deze saus is onze signature saus en smaakt hartig en lichtzoet." at bounding box center [213, 82] width 7 height 7
click at [235, 98] on label "Spicy Korean Pepper: Deze saus is gebaseerd op de lichtpittige Koreaanse Gochuj…" at bounding box center [281, 103] width 124 height 15
click at [217, 100] on button "Spicy Korean Pepper: Deze saus is gebaseerd op de lichtpittige Koreaanse Gochuj…" at bounding box center [213, 103] width 7 height 7
click at [233, 126] on label "Spicy Korean Pepper Hot: Deze saus is gebaseerd op een iets pittiger versie van…" at bounding box center [281, 128] width 124 height 23
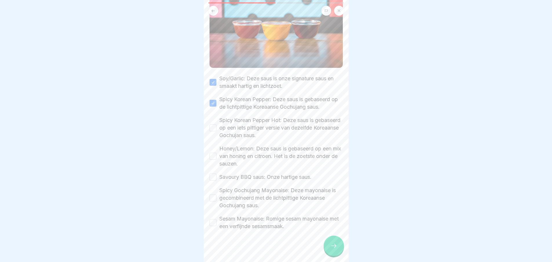
click at [217, 126] on button "Spicy Korean Pepper Hot: Deze saus is gebaseerd op een iets pittiger versie van…" at bounding box center [213, 127] width 7 height 7
click at [232, 148] on label "Honey/Lemon: Deze saus is gebaseerd op een mix van honing en citroen. Het is de…" at bounding box center [281, 156] width 124 height 23
click at [217, 153] on button "Honey/Lemon: Deze saus is gebaseerd op een mix van honing en citroen. Het is de…" at bounding box center [213, 156] width 7 height 7
click at [236, 173] on label "Savoury BBQ saus: Onze hartige saus." at bounding box center [265, 177] width 92 height 8
click at [217, 174] on button "Savoury BBQ saus: Onze hartige saus." at bounding box center [213, 177] width 7 height 7
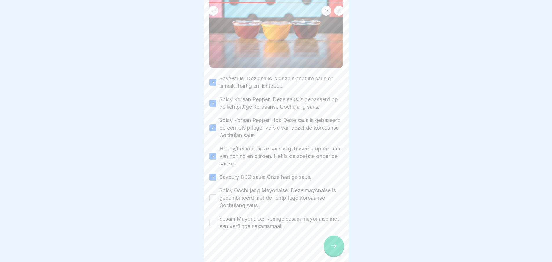
drag, startPoint x: 239, startPoint y: 193, endPoint x: 242, endPoint y: 206, distance: 13.6
click at [239, 193] on label "Spicy Gochujang Mayonaise: Deze mayonaise is gecombineerd met de lichtpittige K…" at bounding box center [281, 198] width 124 height 23
click at [217, 195] on button "Spicy Gochujang Mayonaise: Deze mayonaise is gecombineerd met de lichtpittige K…" at bounding box center [213, 198] width 7 height 7
click at [243, 208] on div "Soy/Garlic: Deze saus is onze signature saus en smaakt hartig en lichtzoet. Spi…" at bounding box center [276, 152] width 133 height 155
click at [245, 219] on label "Sesam Mayonaise: Romige sesam mayonaise met een verfijnde sesamsmaak." at bounding box center [281, 222] width 124 height 15
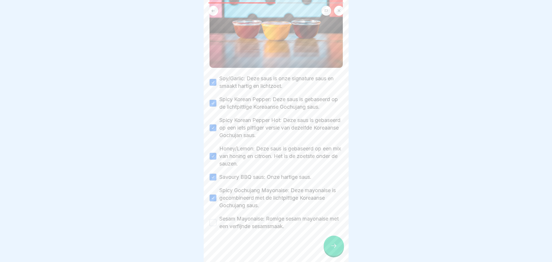
click at [217, 219] on button "Sesam Mayonaise: Romige sesam mayonaise met een verfijnde sesamsmaak." at bounding box center [213, 222] width 7 height 7
type button "on"
click at [327, 240] on div at bounding box center [334, 246] width 20 height 20
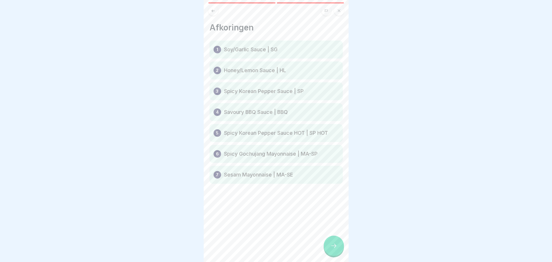
click at [272, 49] on p "Soy/Garlic Sauce | SG" at bounding box center [251, 49] width 54 height 7
click at [333, 253] on div at bounding box center [334, 246] width 20 height 20
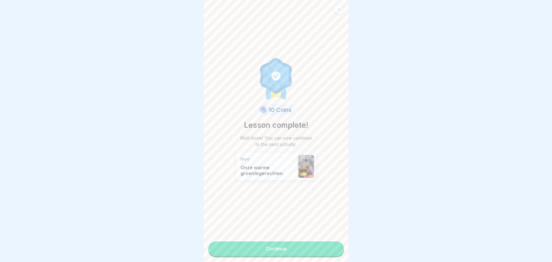
click at [326, 248] on link "Continue" at bounding box center [276, 248] width 136 height 14
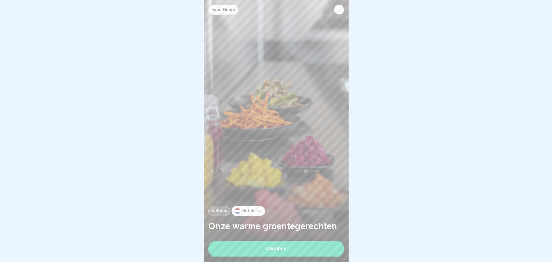
click at [312, 247] on button "Continue" at bounding box center [276, 248] width 136 height 15
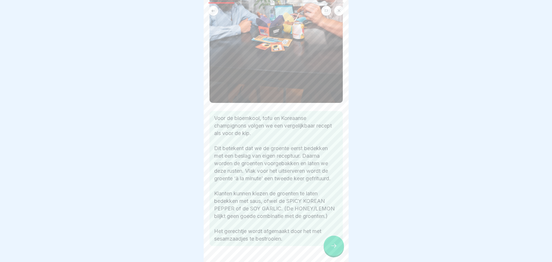
scroll to position [165, 0]
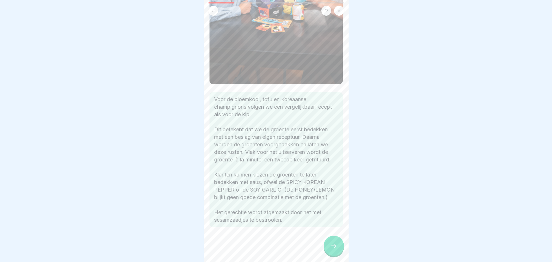
click at [338, 246] on div at bounding box center [334, 246] width 20 height 20
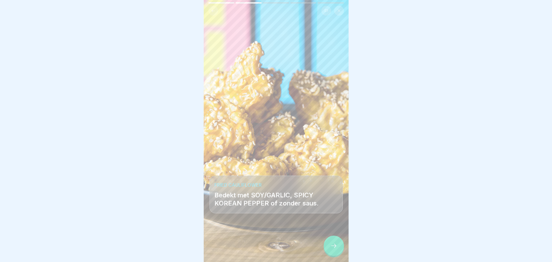
scroll to position [4, 0]
click at [326, 246] on div at bounding box center [334, 246] width 20 height 20
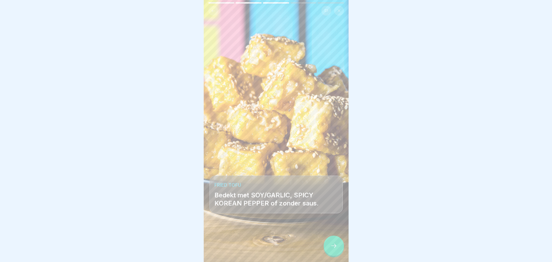
click at [326, 246] on div at bounding box center [334, 246] width 20 height 20
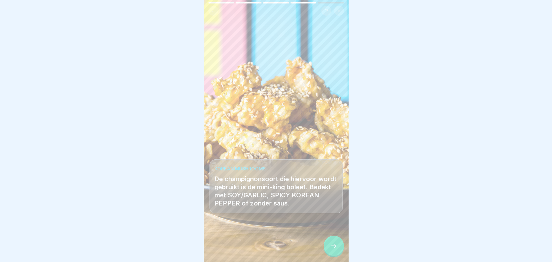
click at [326, 246] on div at bounding box center [334, 246] width 20 height 20
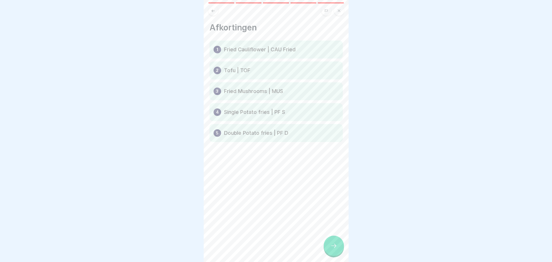
click at [326, 246] on div at bounding box center [334, 246] width 20 height 20
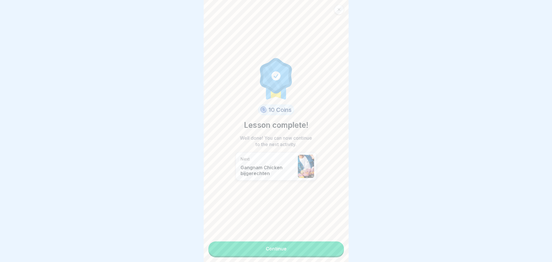
click at [326, 246] on link "Continue" at bounding box center [276, 248] width 136 height 14
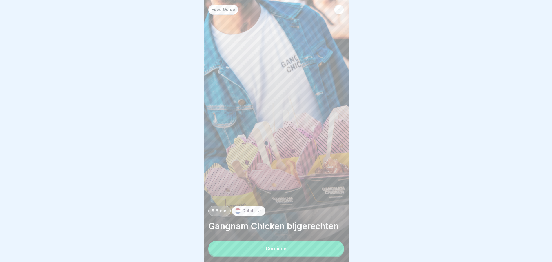
click at [325, 246] on button "Continue" at bounding box center [276, 248] width 136 height 15
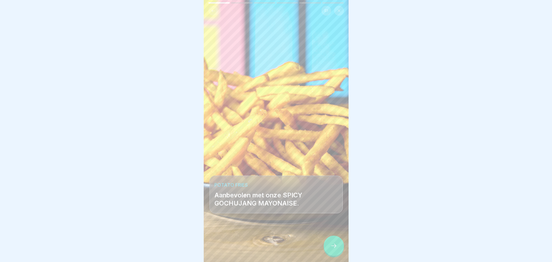
click at [325, 246] on div at bounding box center [334, 246] width 20 height 20
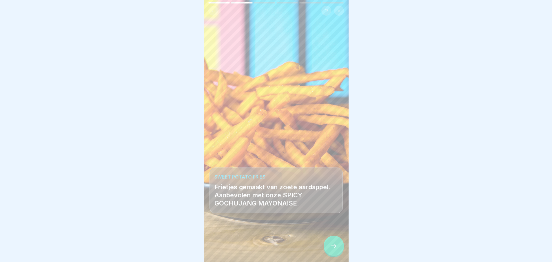
click at [325, 246] on div at bounding box center [334, 246] width 20 height 20
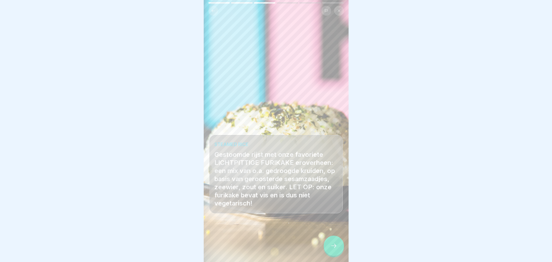
click at [337, 245] on icon at bounding box center [333, 245] width 7 height 7
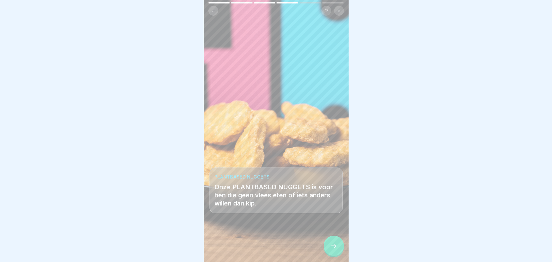
click at [330, 250] on div at bounding box center [334, 246] width 20 height 20
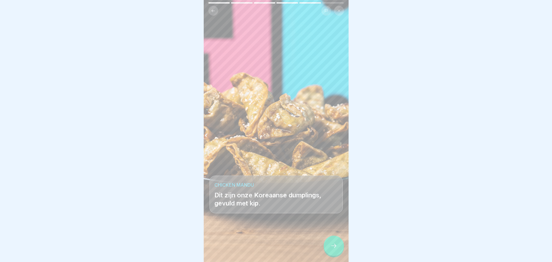
click at [344, 250] on div "CHICKEN MANDU Dit zijn onze Koreaanse dumplings, gevuld met kip." at bounding box center [276, 131] width 145 height 262
click at [341, 249] on div at bounding box center [334, 246] width 20 height 20
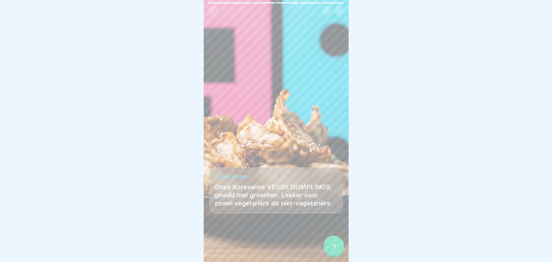
click at [338, 245] on div at bounding box center [334, 246] width 20 height 20
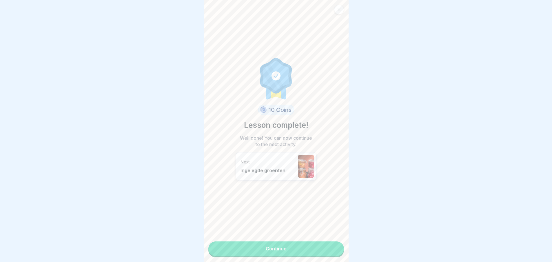
click at [333, 244] on link "Continue" at bounding box center [276, 248] width 136 height 14
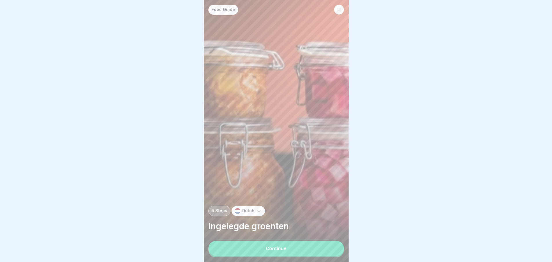
click at [303, 245] on button "Continue" at bounding box center [276, 248] width 136 height 15
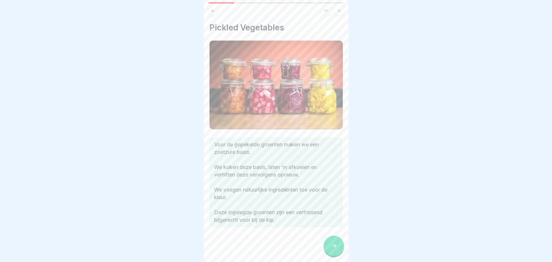
click at [337, 249] on icon at bounding box center [333, 245] width 7 height 7
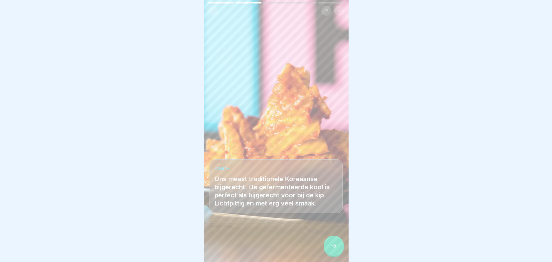
drag, startPoint x: 193, startPoint y: 136, endPoint x: 319, endPoint y: 206, distance: 145.0
click at [318, 205] on body "Food Guide 5 Steps Dutch Ingelegde groenten Continue Pickled Vegetables Voor de…" at bounding box center [276, 131] width 552 height 262
drag, startPoint x: 330, startPoint y: 245, endPoint x: 328, endPoint y: 243, distance: 3.1
click at [328, 243] on div at bounding box center [334, 246] width 20 height 20
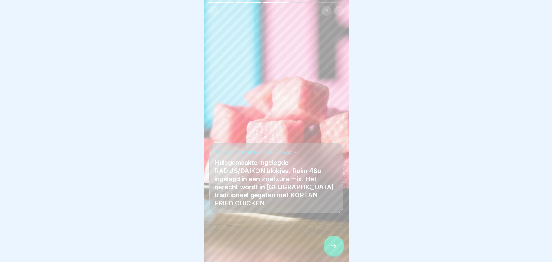
click at [386, 170] on div at bounding box center [276, 131] width 552 height 262
click at [339, 239] on div at bounding box center [334, 246] width 20 height 20
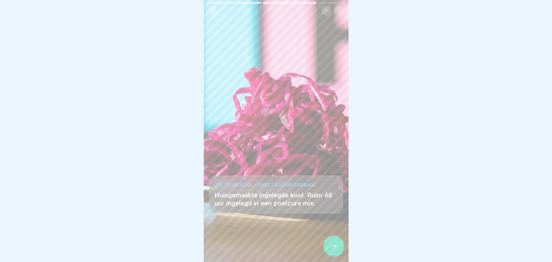
click at [331, 254] on div at bounding box center [334, 246] width 20 height 20
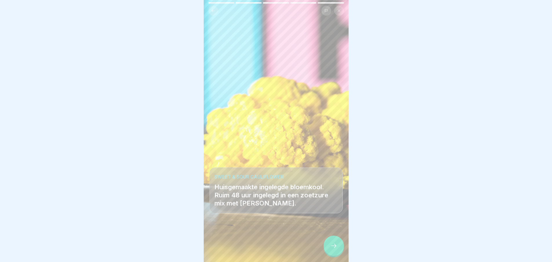
click at [323, 240] on div at bounding box center [276, 244] width 133 height 35
click at [328, 242] on div at bounding box center [334, 246] width 20 height 20
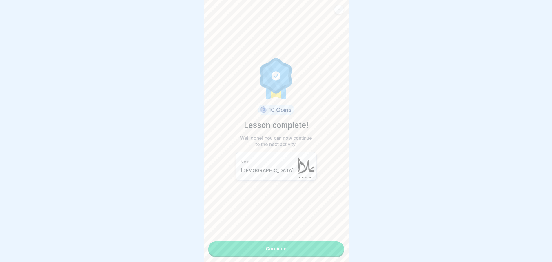
click at [325, 244] on link "Continue" at bounding box center [276, 248] width 136 height 14
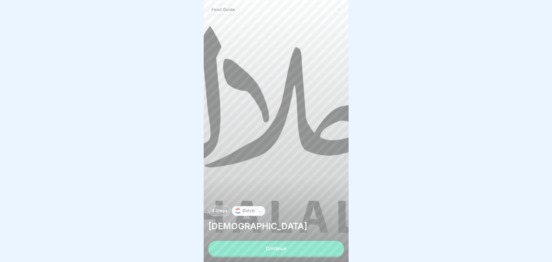
click at [325, 244] on button "Continue" at bounding box center [276, 248] width 136 height 15
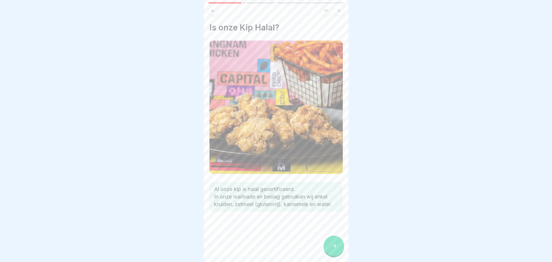
click at [326, 249] on div at bounding box center [334, 246] width 20 height 20
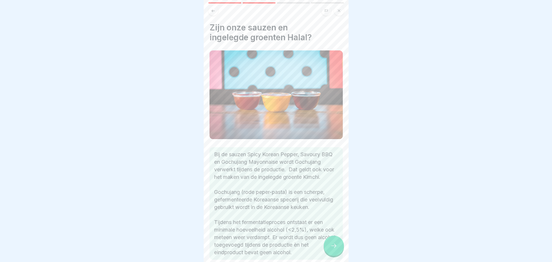
click at [334, 256] on div at bounding box center [334, 246] width 20 height 20
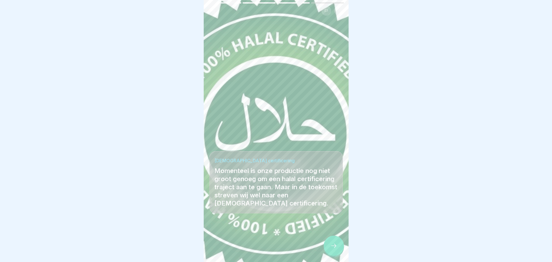
drag, startPoint x: 334, startPoint y: 256, endPoint x: 375, endPoint y: 195, distance: 74.0
click at [373, 197] on body "Food Guide 4 Steps Dutch Halal Continue Is onze Kip Halal? Al onze kip is halal…" at bounding box center [276, 131] width 552 height 262
click at [333, 248] on icon at bounding box center [333, 245] width 7 height 7
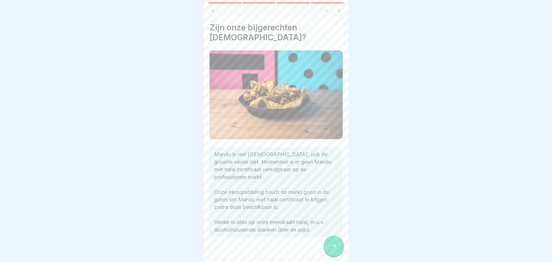
click at [339, 253] on div at bounding box center [334, 246] width 20 height 20
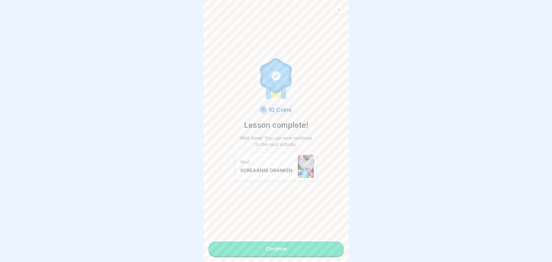
click at [329, 250] on link "Continue" at bounding box center [276, 248] width 136 height 14
click at [318, 252] on link "Continue" at bounding box center [276, 248] width 136 height 14
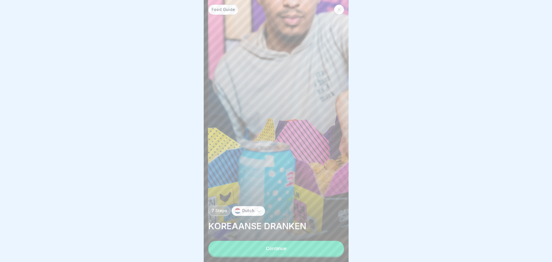
click at [317, 253] on button "Continue" at bounding box center [276, 248] width 136 height 15
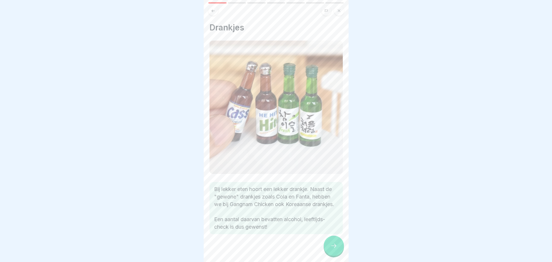
scroll to position [10, 0]
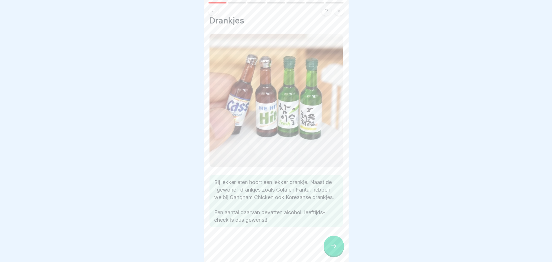
click at [333, 249] on icon at bounding box center [333, 245] width 7 height 7
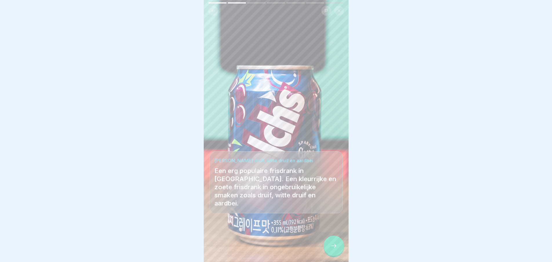
click at [328, 248] on div at bounding box center [334, 246] width 20 height 20
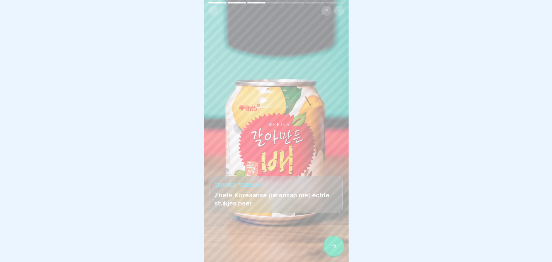
click at [334, 249] on icon at bounding box center [333, 245] width 7 height 7
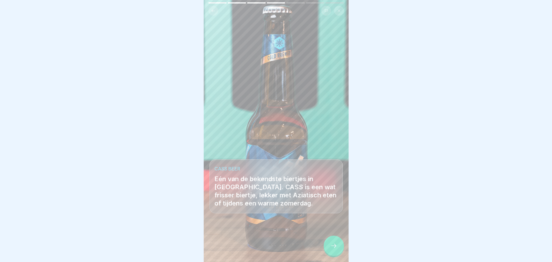
click at [333, 246] on div at bounding box center [334, 246] width 20 height 20
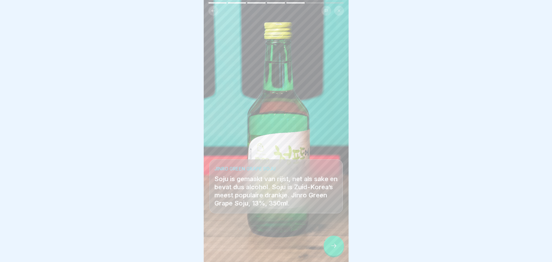
click at [328, 248] on div at bounding box center [334, 246] width 20 height 20
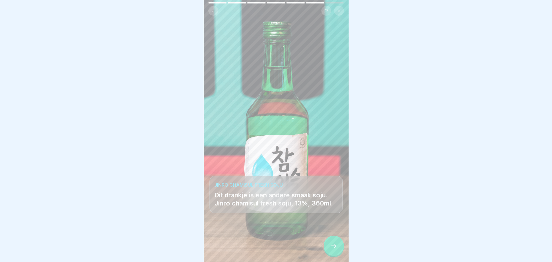
click at [330, 248] on div at bounding box center [334, 246] width 20 height 20
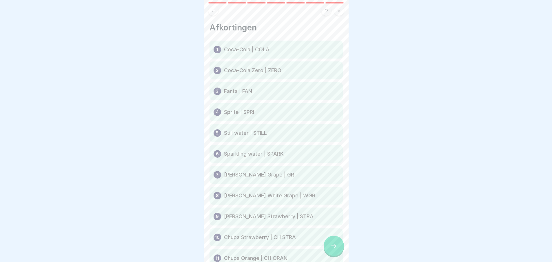
drag, startPoint x: 399, startPoint y: 209, endPoint x: 388, endPoint y: 208, distance: 12.0
click at [417, 205] on div at bounding box center [276, 131] width 552 height 262
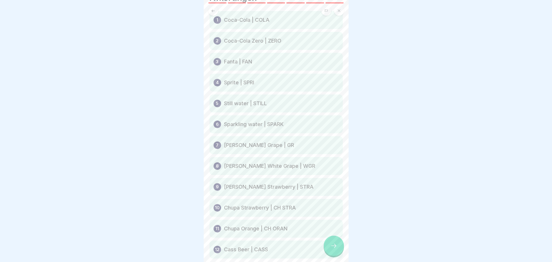
scroll to position [61, 0]
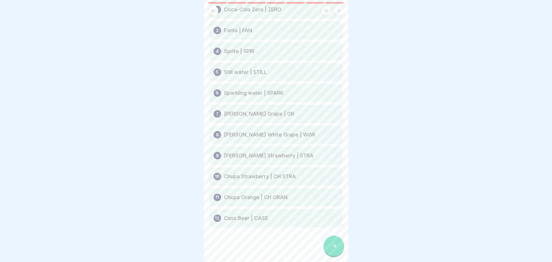
click at [339, 255] on div at bounding box center [334, 246] width 20 height 20
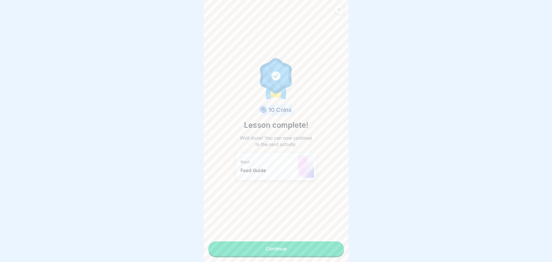
click at [338, 254] on div "10 Coins Lesson complete! Well done! You can now continue to the next activity.…" at bounding box center [276, 131] width 145 height 262
click at [335, 253] on link "Continue" at bounding box center [276, 248] width 136 height 14
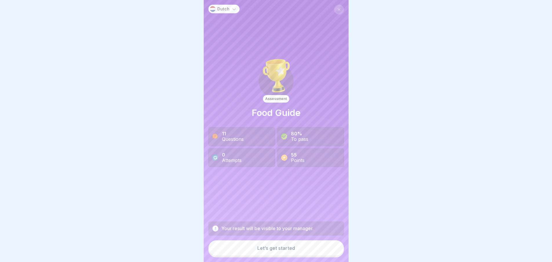
click at [312, 255] on button "Let’s get started" at bounding box center [276, 248] width 136 height 16
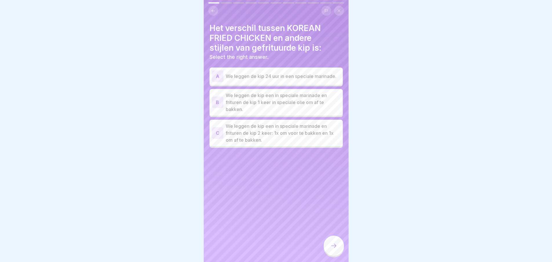
click at [271, 143] on p "We leggen de kip een in speciale marinade en frituren de kip 2 keer: 1x om voor…" at bounding box center [283, 133] width 115 height 21
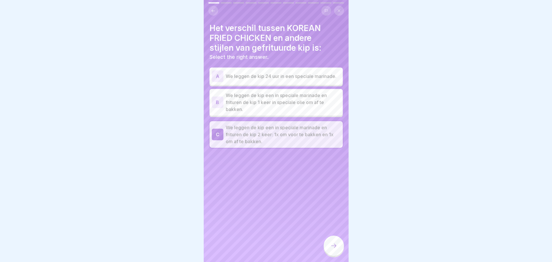
click at [334, 248] on icon at bounding box center [333, 245] width 7 height 7
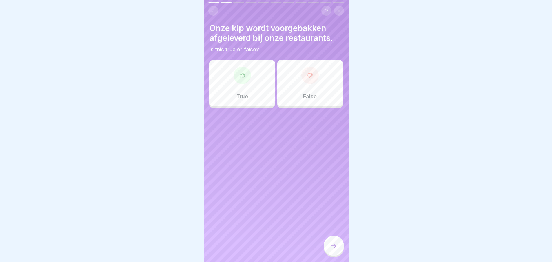
click at [309, 88] on div "False" at bounding box center [310, 83] width 66 height 46
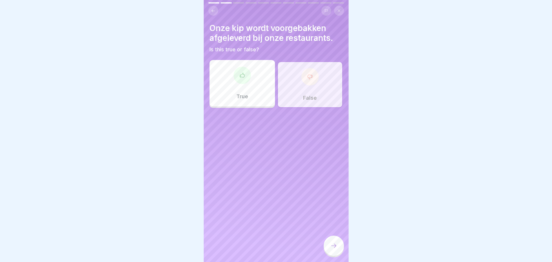
click at [329, 248] on div at bounding box center [334, 246] width 20 height 20
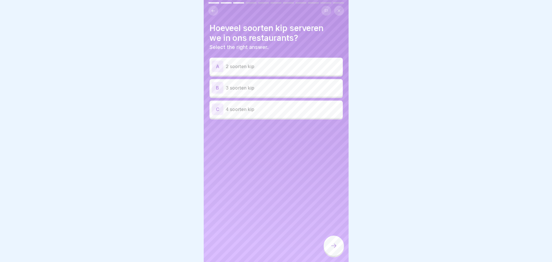
click at [270, 86] on p "3 soorten kip" at bounding box center [283, 87] width 115 height 7
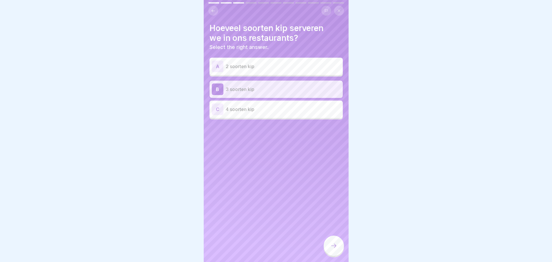
click at [320, 245] on div "Hoeveel soorten kip serveren we in ons restaurants? Select the right answer. A …" at bounding box center [276, 131] width 145 height 262
click at [328, 247] on div at bounding box center [334, 246] width 20 height 20
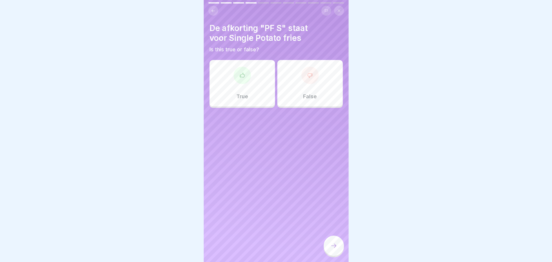
click at [257, 92] on div "True" at bounding box center [243, 83] width 66 height 46
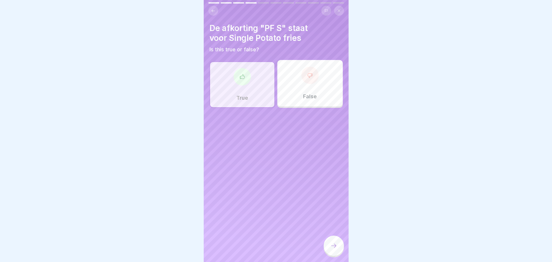
click at [332, 247] on icon at bounding box center [333, 245] width 7 height 7
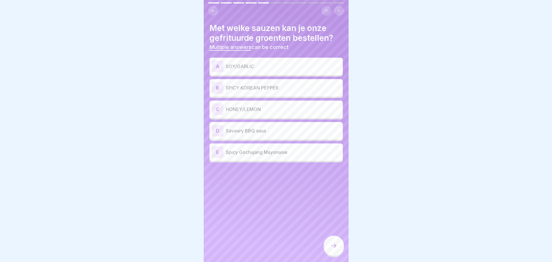
click at [253, 63] on p "SOY/GARLIC" at bounding box center [283, 66] width 115 height 7
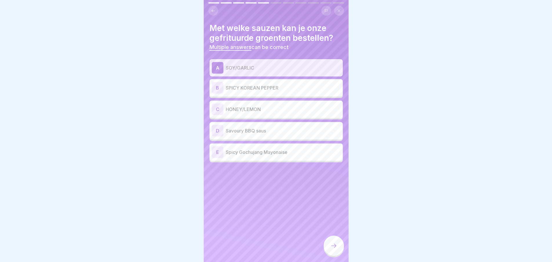
click at [261, 93] on div "B SPICY KOREAN PEPPER" at bounding box center [276, 88] width 129 height 12
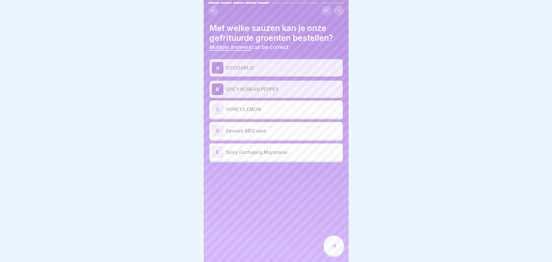
click at [260, 112] on p "HONEY/LEMON" at bounding box center [283, 109] width 115 height 7
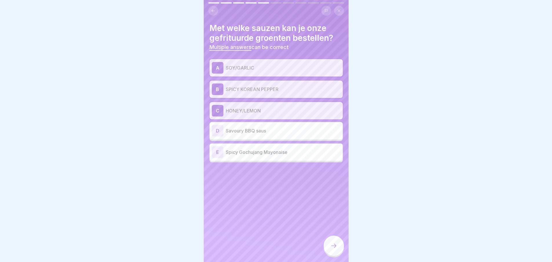
click at [264, 130] on p "Savoury BBQ saus" at bounding box center [283, 130] width 115 height 7
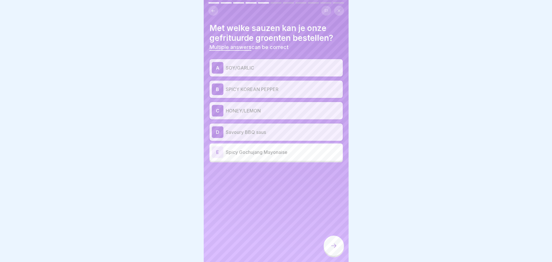
click at [267, 154] on p "Spicy Gochujang Mayonaise" at bounding box center [283, 152] width 115 height 7
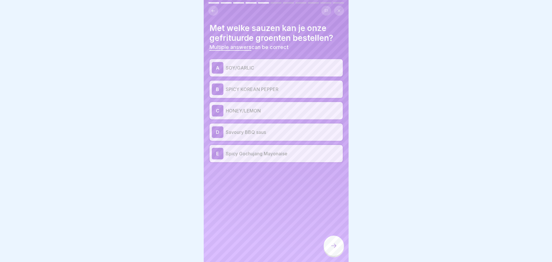
click at [331, 249] on icon at bounding box center [333, 245] width 7 height 7
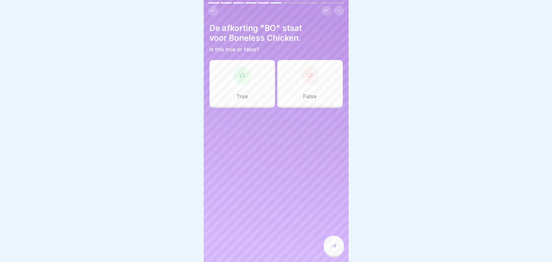
click at [241, 101] on div "True" at bounding box center [243, 83] width 66 height 46
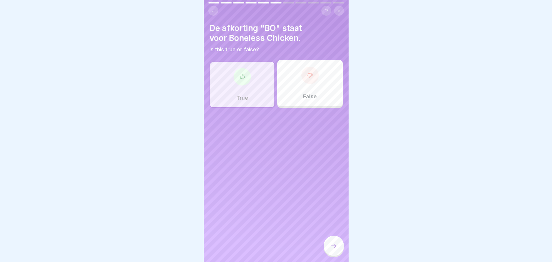
click at [333, 245] on div at bounding box center [334, 246] width 20 height 20
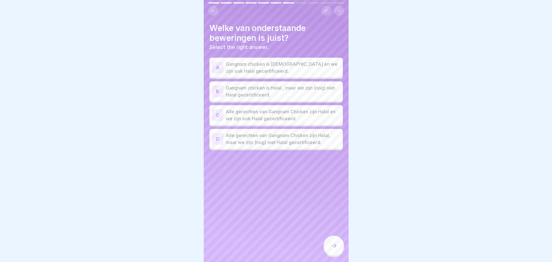
click at [259, 94] on p "Gangnam chicken is Halal , maar we zijn (nog) niet Halal gecertificeerd." at bounding box center [283, 91] width 115 height 14
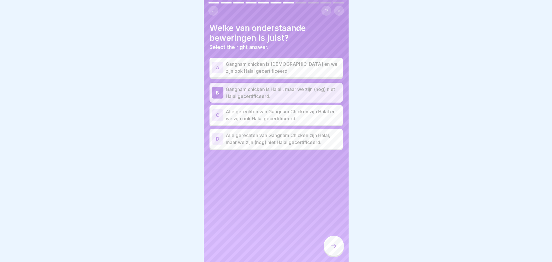
click at [262, 121] on p "Alle gerechten van Gangnam Chicken zijn Halal en we zijn ook Halal gecertificee…" at bounding box center [283, 115] width 115 height 14
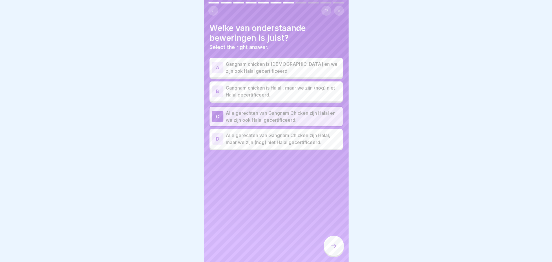
click at [247, 97] on p "Gangnam chicken is Halal , maar we zijn (nog) niet Halal gecertificeerd." at bounding box center [283, 91] width 115 height 14
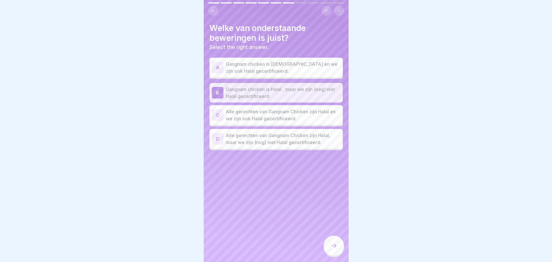
drag, startPoint x: 325, startPoint y: 242, endPoint x: 327, endPoint y: 246, distance: 3.9
click at [326, 243] on div at bounding box center [334, 247] width 20 height 22
click at [333, 247] on icon at bounding box center [333, 245] width 7 height 7
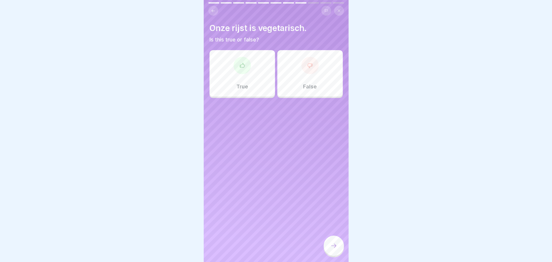
click at [235, 71] on div at bounding box center [242, 65] width 17 height 17
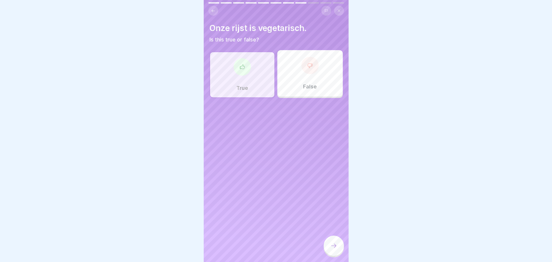
click at [339, 255] on div at bounding box center [334, 246] width 20 height 20
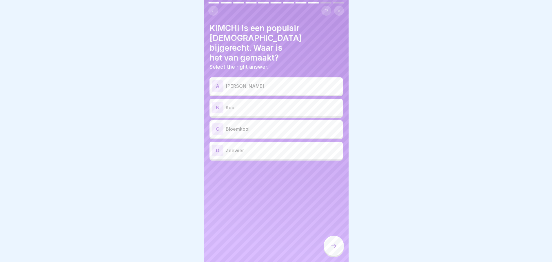
click at [259, 104] on p "Kool" at bounding box center [283, 107] width 115 height 7
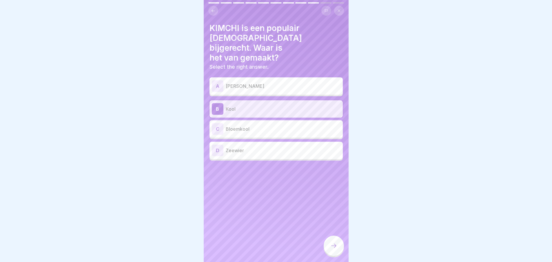
click at [337, 249] on icon at bounding box center [333, 245] width 7 height 7
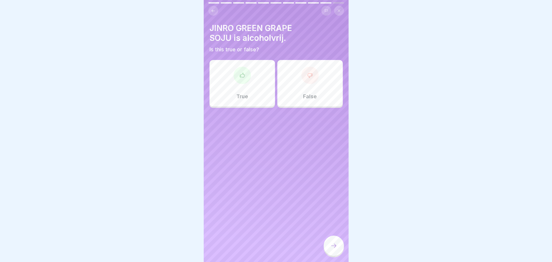
click at [255, 88] on div "True" at bounding box center [243, 83] width 66 height 46
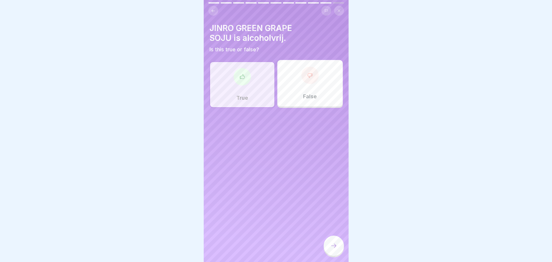
click at [326, 246] on div at bounding box center [334, 246] width 20 height 20
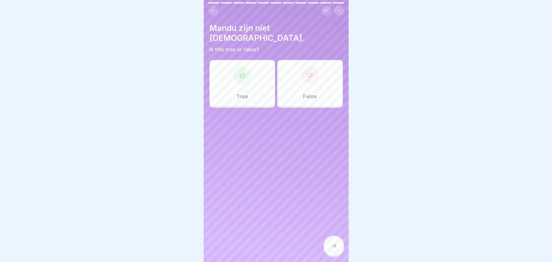
click at [251, 80] on div "True" at bounding box center [243, 83] width 66 height 46
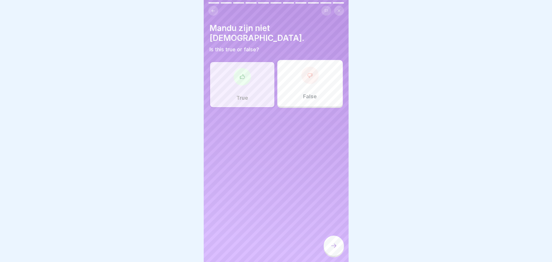
click at [331, 249] on icon at bounding box center [333, 245] width 7 height 7
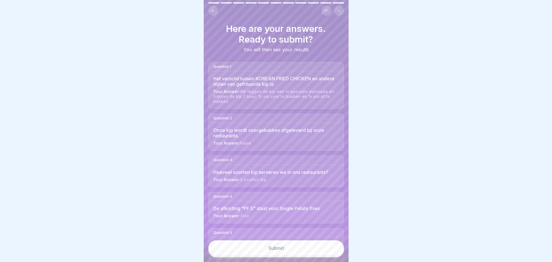
click at [323, 256] on button "Submit" at bounding box center [276, 248] width 136 height 16
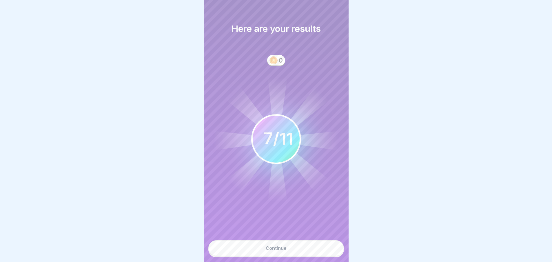
click at [306, 253] on button "Continue" at bounding box center [276, 248] width 136 height 16
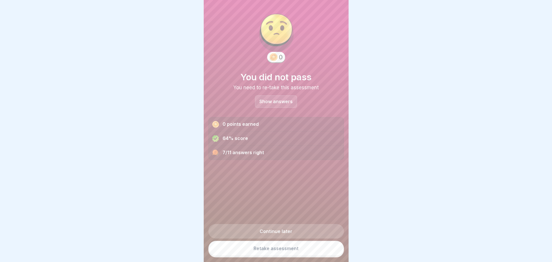
click at [300, 256] on link "Retake assessment" at bounding box center [276, 248] width 136 height 15
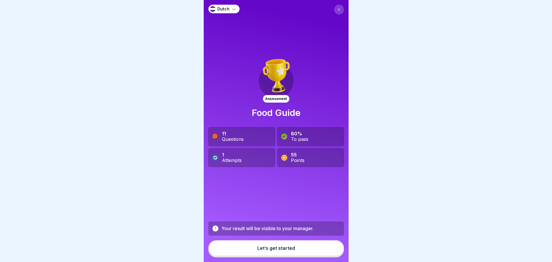
click at [336, 7] on button at bounding box center [339, 10] width 10 height 10
click at [334, 10] on button at bounding box center [339, 10] width 10 height 10
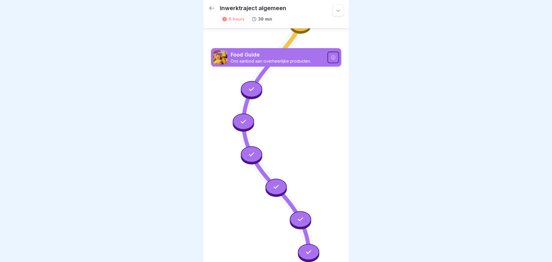
scroll to position [675, 0]
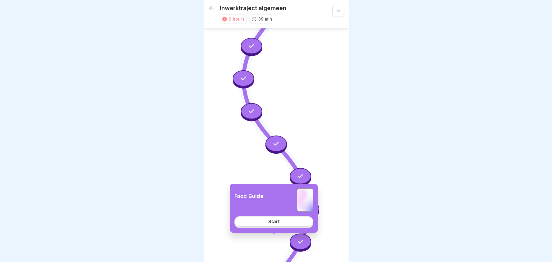
click at [277, 228] on div "Food Guide Start" at bounding box center [274, 208] width 88 height 49
click at [271, 226] on link "Start" at bounding box center [274, 221] width 79 height 10
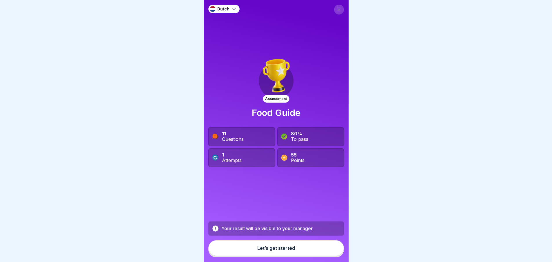
click at [257, 247] on div "Let’s get started" at bounding box center [276, 248] width 38 height 5
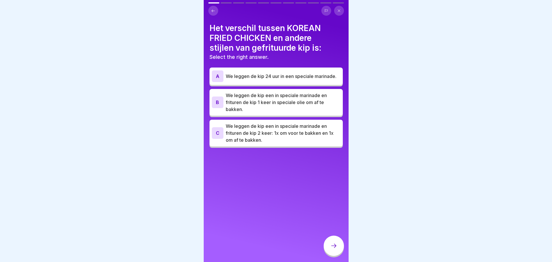
click at [264, 133] on p "We leggen de kip een in speciale marinade en frituren de kip 2 keer: 1x om voor…" at bounding box center [283, 133] width 115 height 21
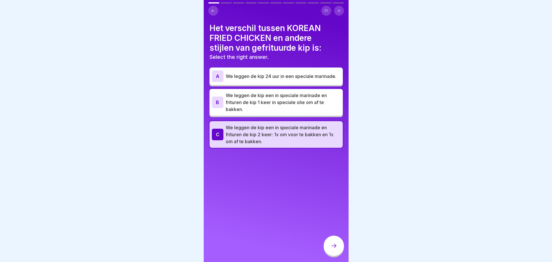
click at [336, 243] on div at bounding box center [334, 246] width 20 height 20
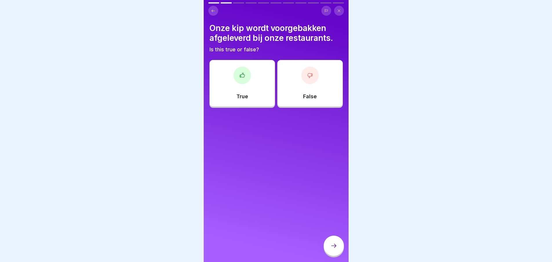
click at [294, 81] on div "False" at bounding box center [310, 83] width 66 height 46
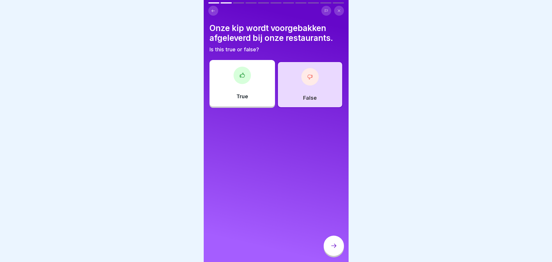
click at [334, 254] on div at bounding box center [334, 246] width 20 height 20
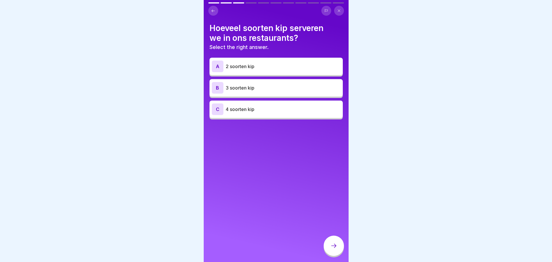
click at [251, 84] on p "3 soorten kip" at bounding box center [283, 87] width 115 height 7
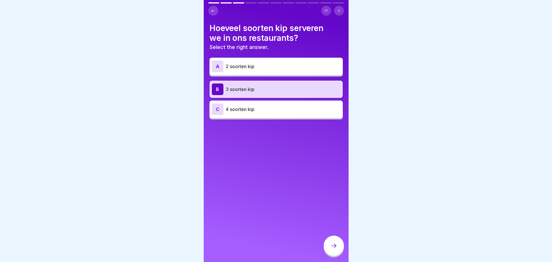
click at [336, 243] on icon at bounding box center [333, 245] width 7 height 7
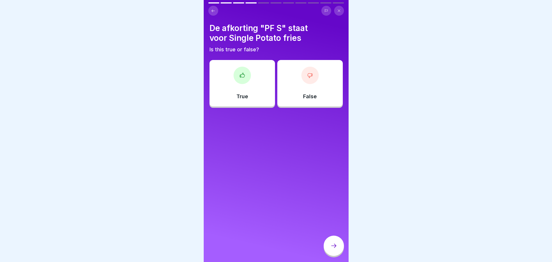
click at [244, 83] on div "True" at bounding box center [243, 83] width 66 height 46
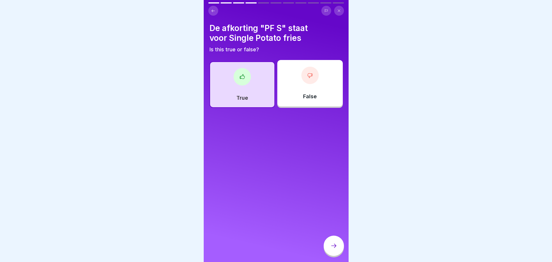
click at [335, 245] on icon at bounding box center [333, 245] width 7 height 7
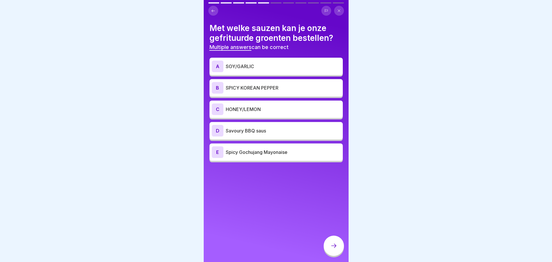
click at [257, 64] on p "SOY/GARLIC" at bounding box center [283, 66] width 115 height 7
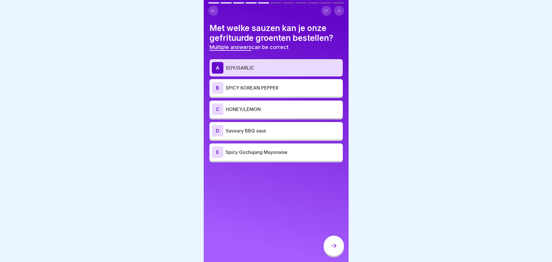
click at [253, 87] on div "B SPICY KOREAN PEPPER" at bounding box center [276, 88] width 129 height 12
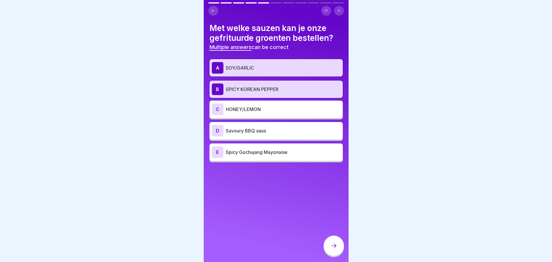
click at [257, 88] on p "SPICY KOREAN PEPPER" at bounding box center [283, 89] width 115 height 7
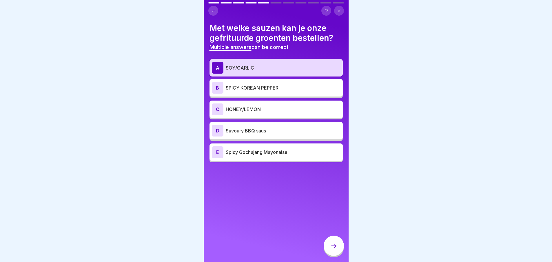
click at [257, 69] on div "A SOY/GARLIC" at bounding box center [276, 68] width 129 height 12
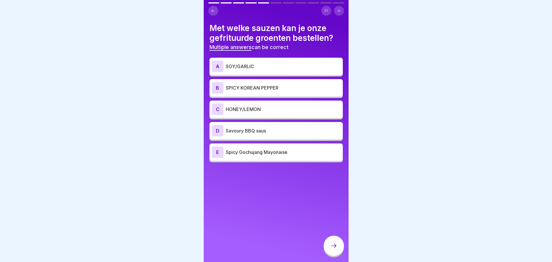
click at [214, 9] on icon at bounding box center [213, 11] width 4 height 4
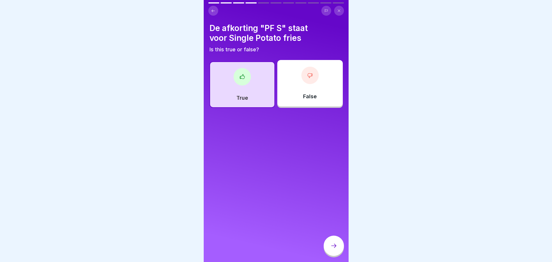
click at [213, 9] on icon at bounding box center [213, 11] width 4 height 4
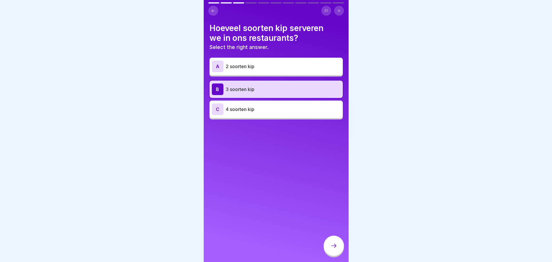
click at [213, 9] on icon at bounding box center [213, 11] width 4 height 4
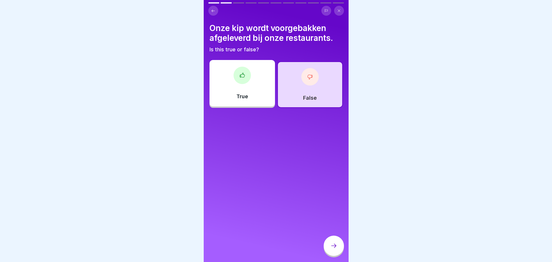
click at [251, 91] on div "True" at bounding box center [243, 83] width 66 height 46
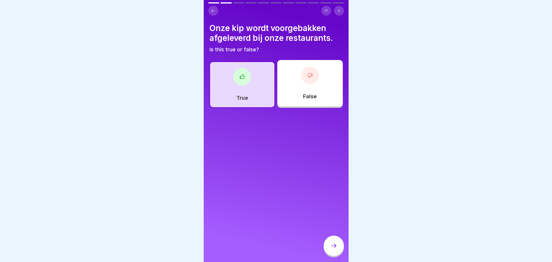
click at [332, 239] on div "Dutch Assessment Food Guide 11 Questions 80% To pass 1 Attempts 55 Points Your …" at bounding box center [276, 131] width 145 height 262
click at [333, 246] on icon at bounding box center [333, 246] width 5 height 4
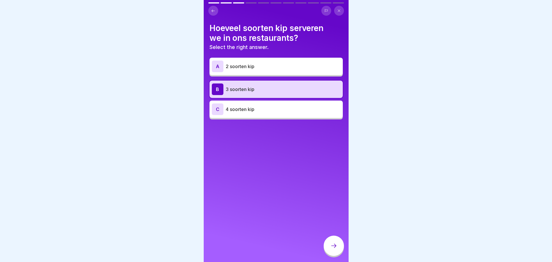
click at [334, 246] on icon at bounding box center [333, 245] width 7 height 7
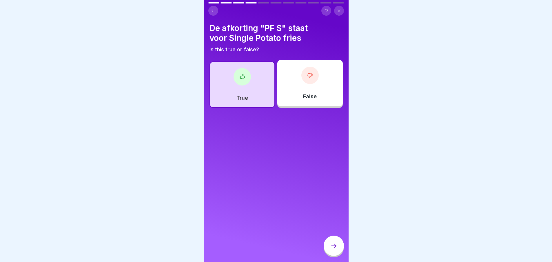
click at [334, 247] on icon at bounding box center [333, 245] width 7 height 7
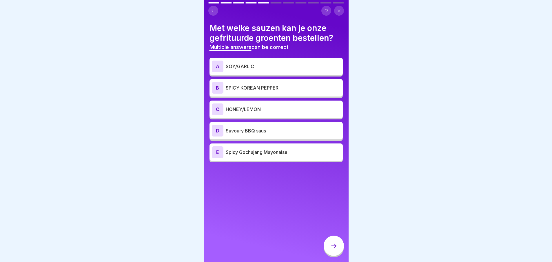
click at [271, 85] on p "SPICY KOREAN PEPPER" at bounding box center [283, 87] width 115 height 7
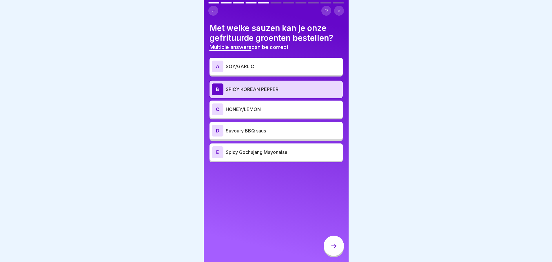
click at [274, 63] on p "SOY/GARLIC" at bounding box center [283, 66] width 115 height 7
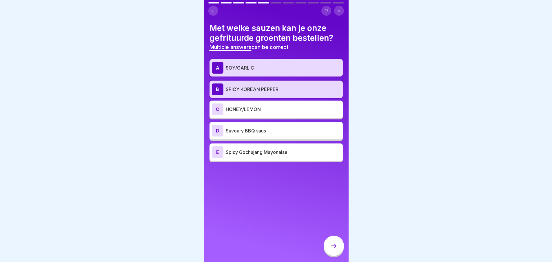
click at [338, 237] on div at bounding box center [334, 247] width 20 height 22
click at [336, 247] on icon at bounding box center [333, 245] width 7 height 7
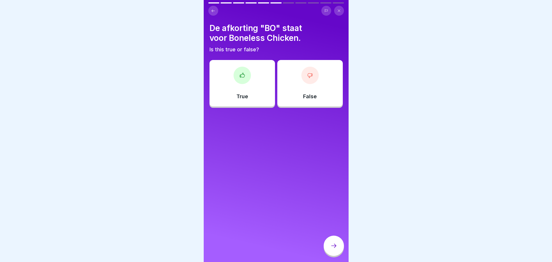
click at [234, 79] on div "True" at bounding box center [243, 83] width 66 height 46
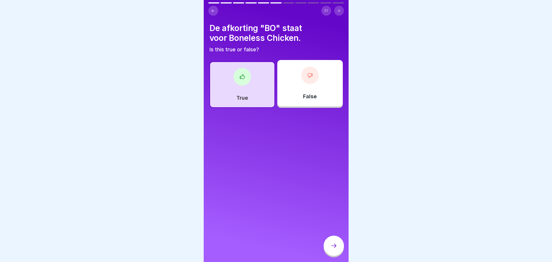
click at [331, 244] on icon at bounding box center [333, 245] width 7 height 7
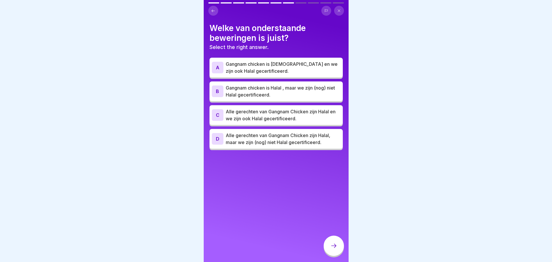
click at [293, 94] on div "B Gangnam chicken is Halal , maar we zijn (nog) niet [DEMOGRAPHIC_DATA] gecerti…" at bounding box center [276, 91] width 133 height 20
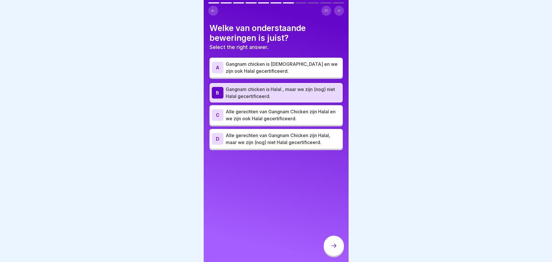
click at [332, 245] on icon at bounding box center [333, 245] width 7 height 7
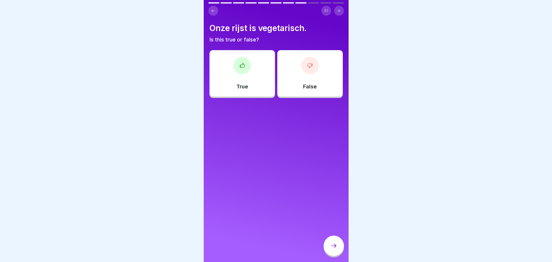
click at [230, 65] on div "True" at bounding box center [243, 73] width 66 height 46
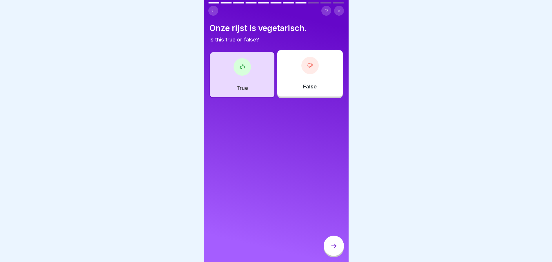
click at [335, 243] on icon at bounding box center [333, 245] width 7 height 7
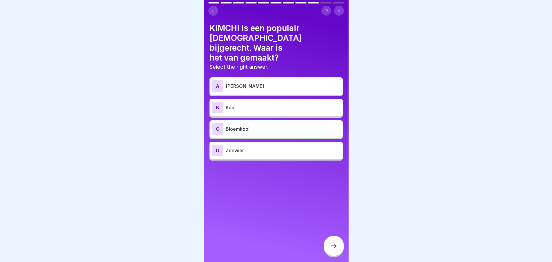
click at [257, 99] on div "B Kool" at bounding box center [276, 107] width 133 height 17
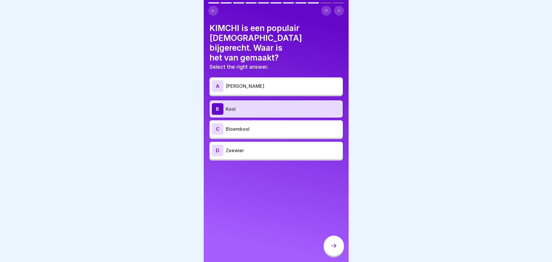
click at [342, 244] on div at bounding box center [334, 246] width 20 height 20
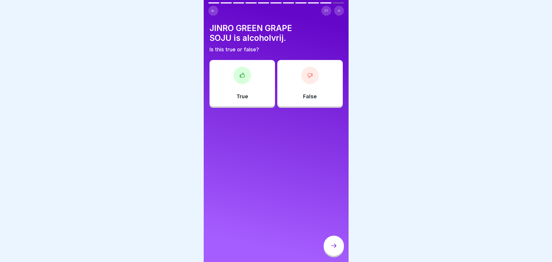
click at [302, 85] on div "False" at bounding box center [310, 83] width 66 height 46
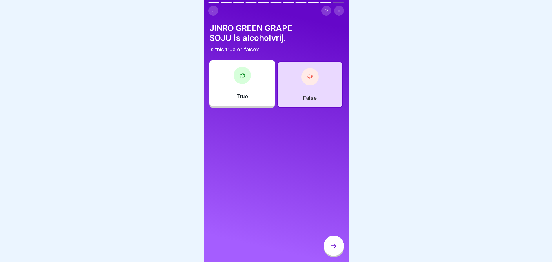
click at [335, 252] on div at bounding box center [334, 246] width 20 height 20
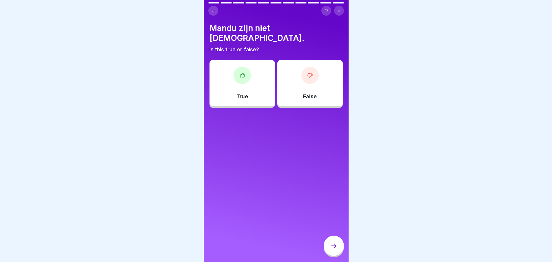
click at [250, 75] on div "True" at bounding box center [243, 83] width 66 height 46
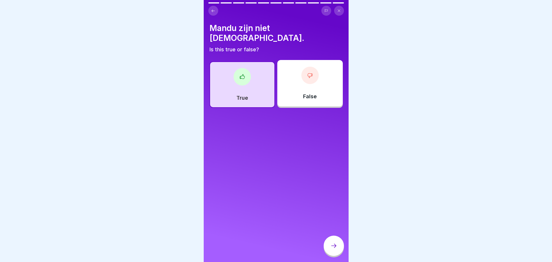
click at [334, 248] on icon at bounding box center [333, 245] width 7 height 7
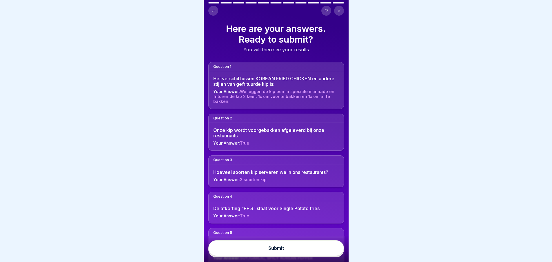
click at [314, 257] on div "Submit" at bounding box center [276, 249] width 145 height 26
click at [314, 256] on div "Submit" at bounding box center [276, 249] width 145 height 26
click at [314, 251] on button "Submit" at bounding box center [276, 248] width 136 height 16
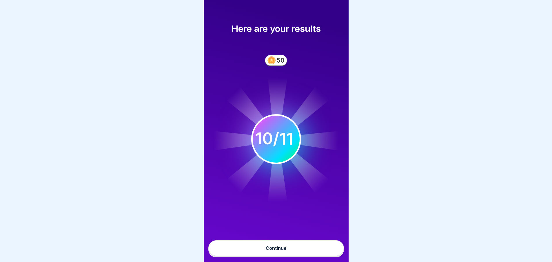
click at [313, 248] on button "Continue" at bounding box center [276, 248] width 136 height 16
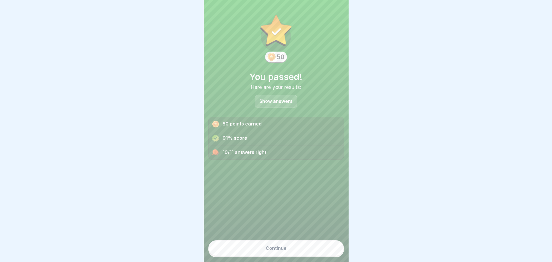
click at [300, 244] on button "Continue" at bounding box center [276, 248] width 136 height 16
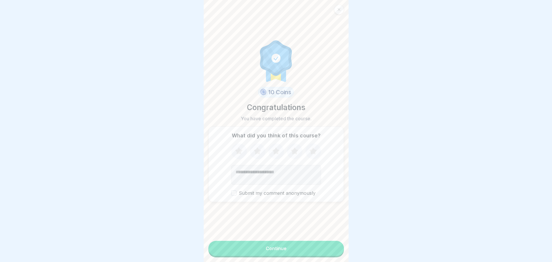
click at [287, 256] on div "Continue" at bounding box center [276, 249] width 136 height 17
click at [287, 253] on button "Continue" at bounding box center [276, 248] width 136 height 15
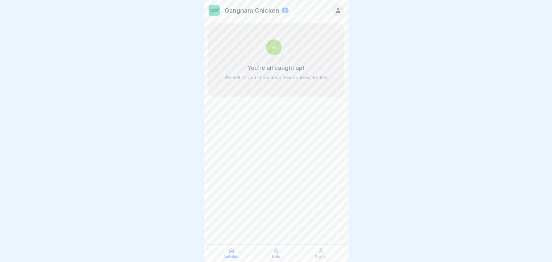
click at [275, 255] on p "Help" at bounding box center [276, 257] width 8 height 4
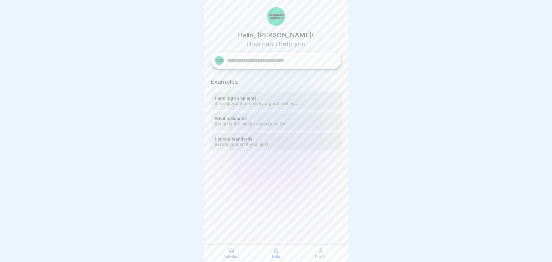
click at [315, 255] on p "Profile" at bounding box center [321, 257] width 12 height 4
